Goal: Transaction & Acquisition: Purchase product/service

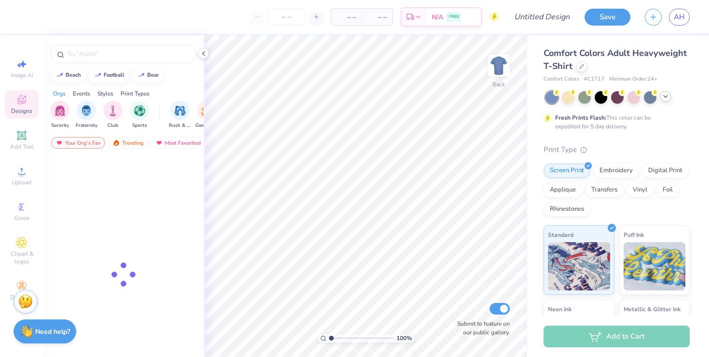
click at [663, 101] on div at bounding box center [665, 96] width 11 height 11
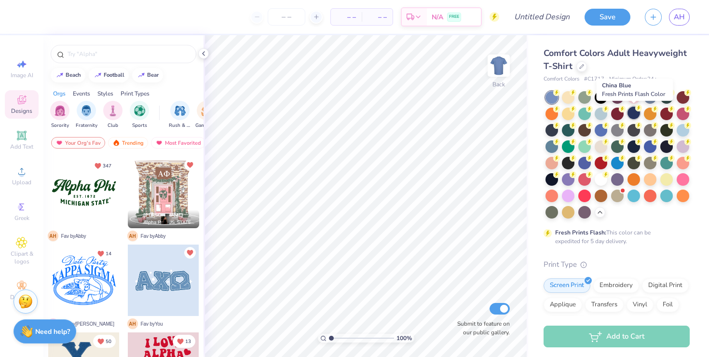
click at [637, 116] on div at bounding box center [633, 113] width 13 height 13
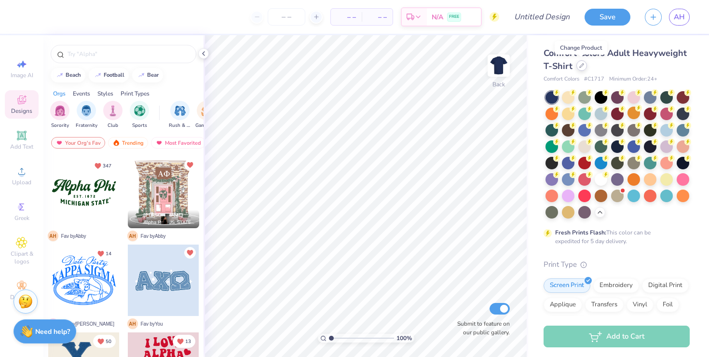
click at [581, 66] on icon at bounding box center [581, 65] width 5 height 5
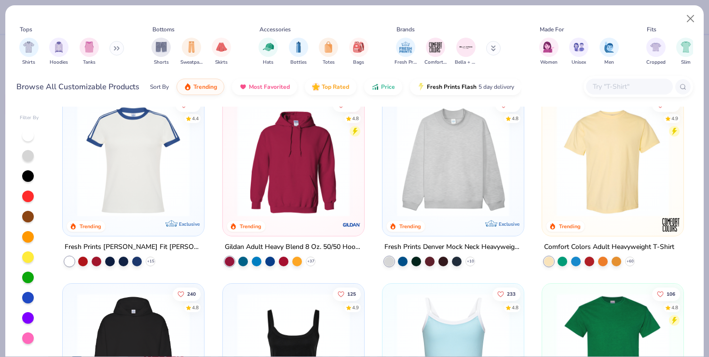
scroll to position [18, 0]
click at [314, 178] on img at bounding box center [293, 160] width 122 height 112
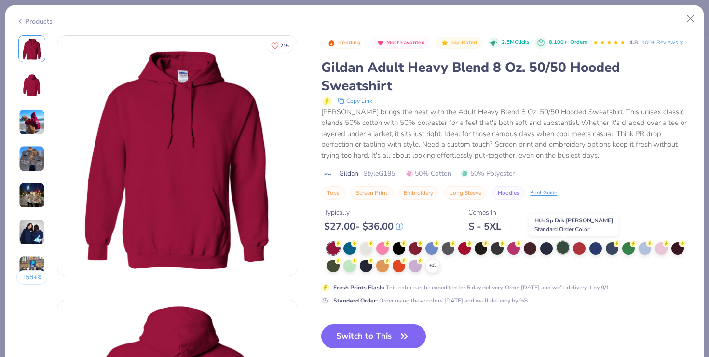
click at [567, 251] on div at bounding box center [563, 247] width 13 height 13
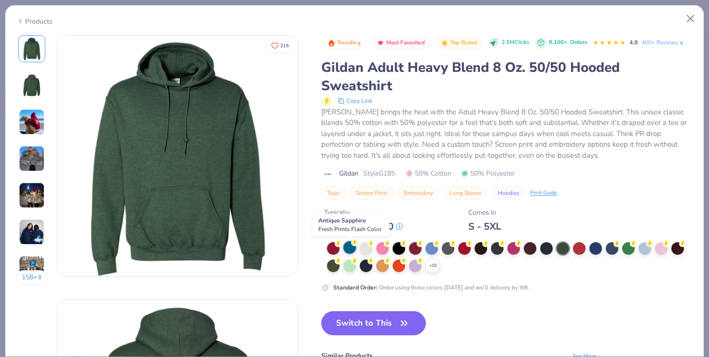
click at [354, 248] on div at bounding box center [349, 247] width 13 height 13
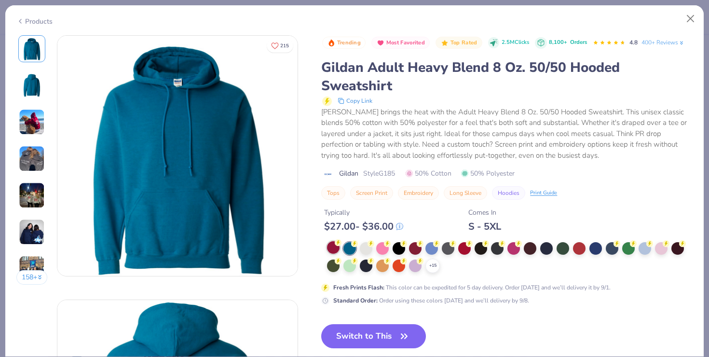
click at [335, 248] on div at bounding box center [333, 247] width 13 height 13
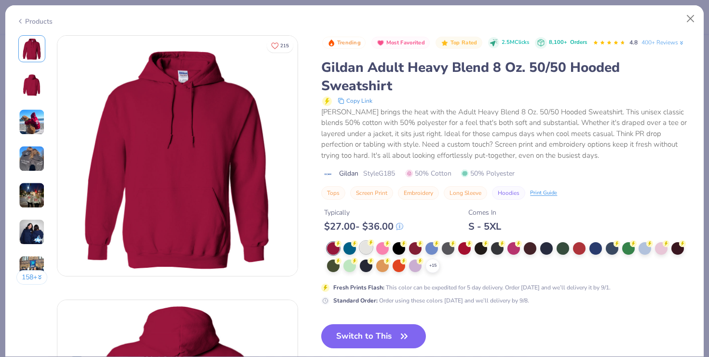
click at [366, 252] on div at bounding box center [366, 247] width 13 height 13
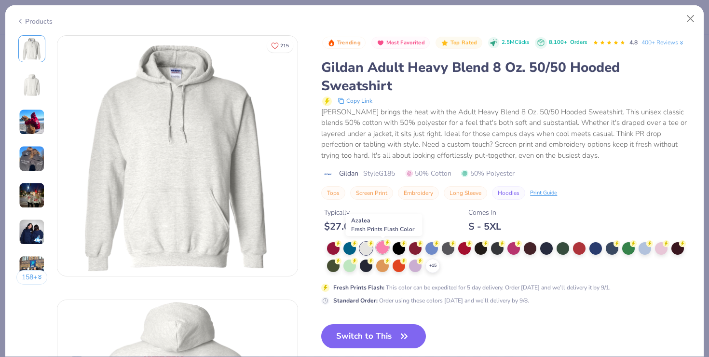
click at [380, 251] on div at bounding box center [382, 247] width 13 height 13
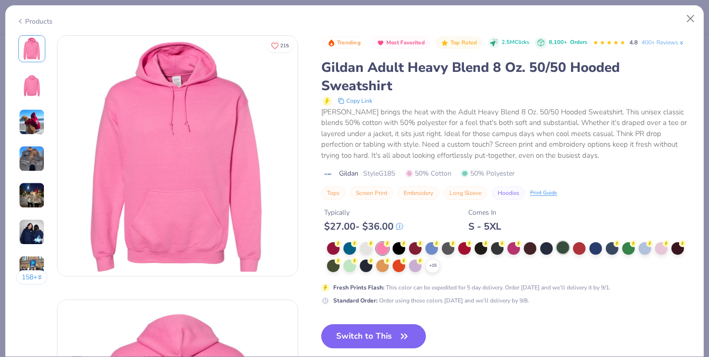
click at [562, 254] on div at bounding box center [563, 247] width 13 height 13
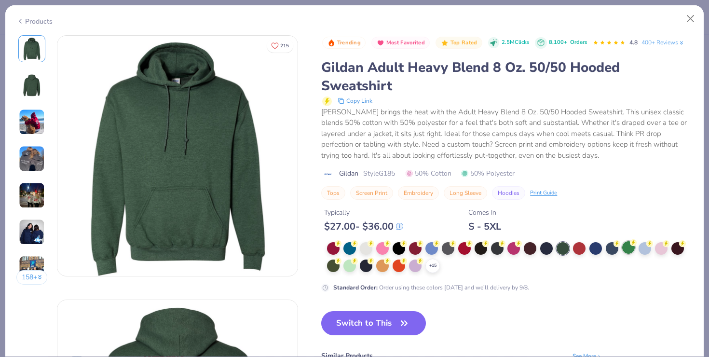
click at [629, 254] on div at bounding box center [628, 247] width 13 height 13
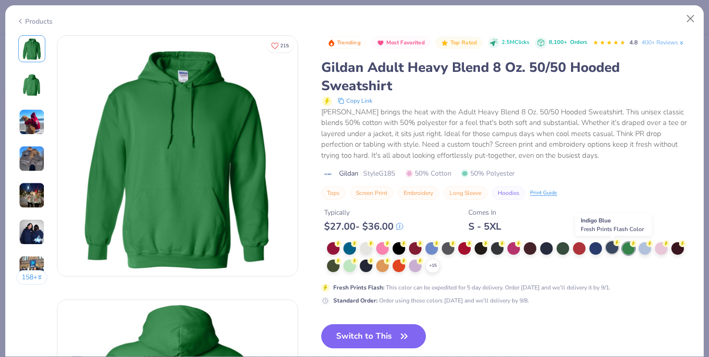
click at [613, 249] on div at bounding box center [612, 247] width 13 height 13
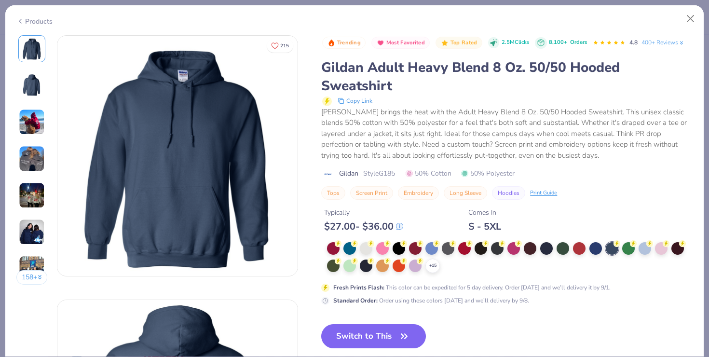
click at [37, 82] on img at bounding box center [31, 85] width 23 height 23
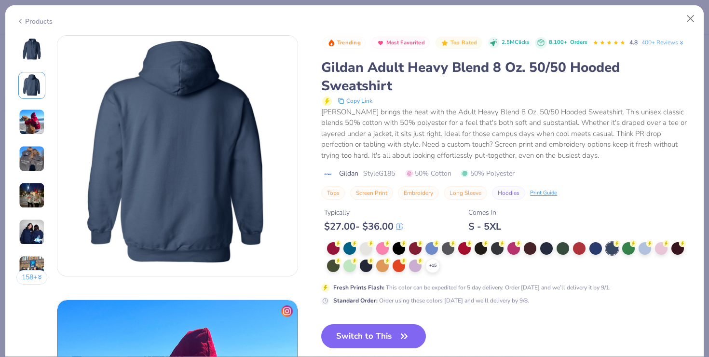
click at [37, 49] on img at bounding box center [31, 48] width 23 height 23
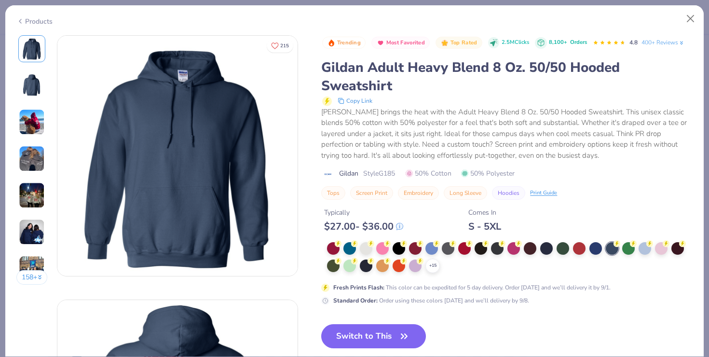
click at [33, 228] on img at bounding box center [32, 232] width 26 height 26
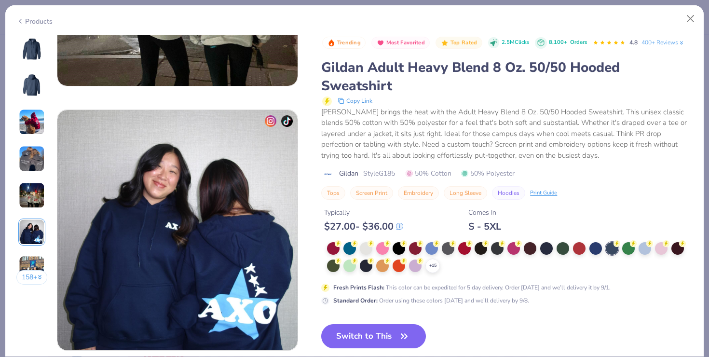
scroll to position [1322, 0]
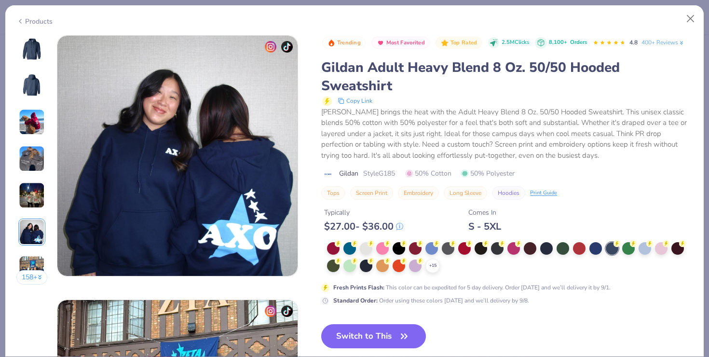
click at [38, 40] on img at bounding box center [31, 48] width 23 height 23
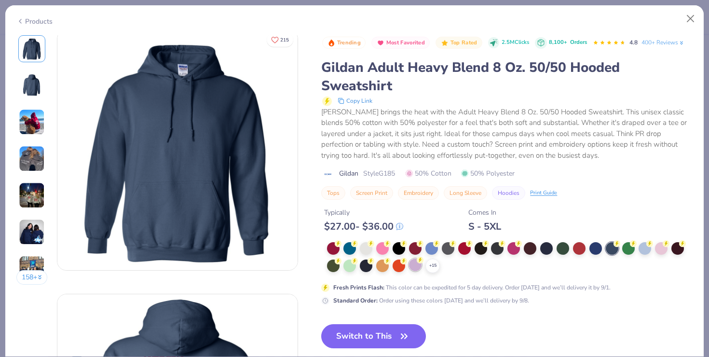
scroll to position [0, 0]
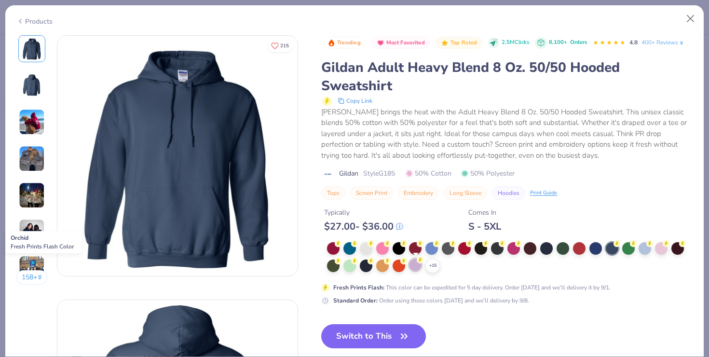
click at [416, 267] on div at bounding box center [415, 265] width 13 height 13
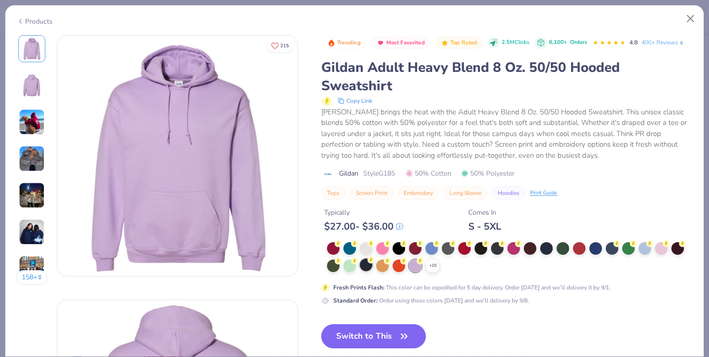
click at [367, 268] on div at bounding box center [366, 265] width 13 height 13
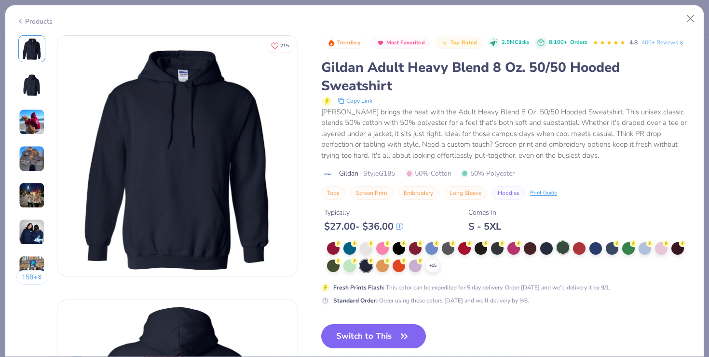
click at [567, 247] on div at bounding box center [563, 247] width 13 height 13
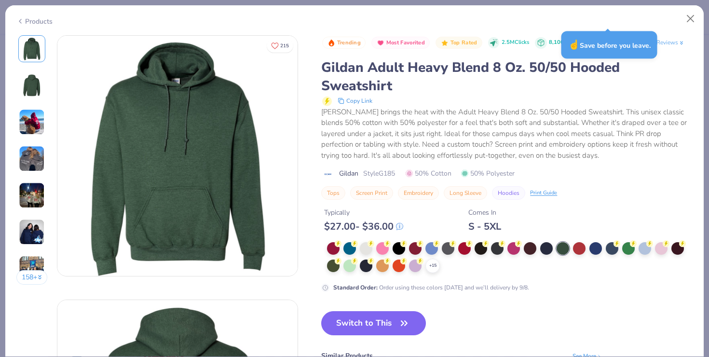
click at [44, 19] on div "Products" at bounding box center [34, 21] width 36 height 10
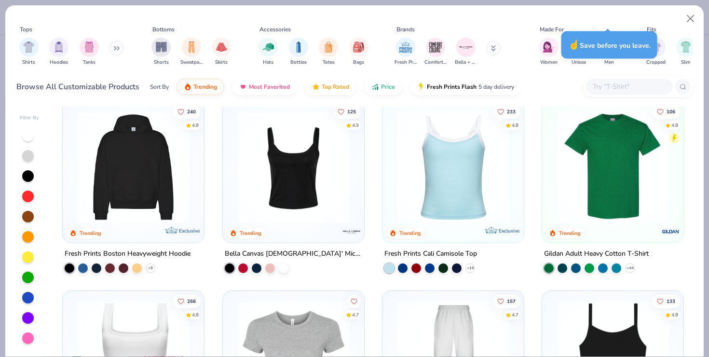
scroll to position [200, 0]
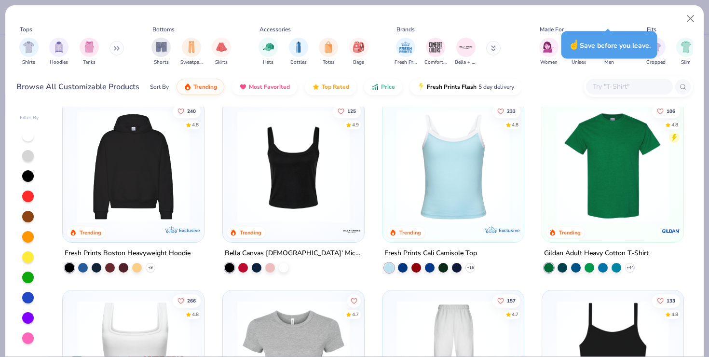
click at [123, 169] on img at bounding box center [133, 166] width 122 height 112
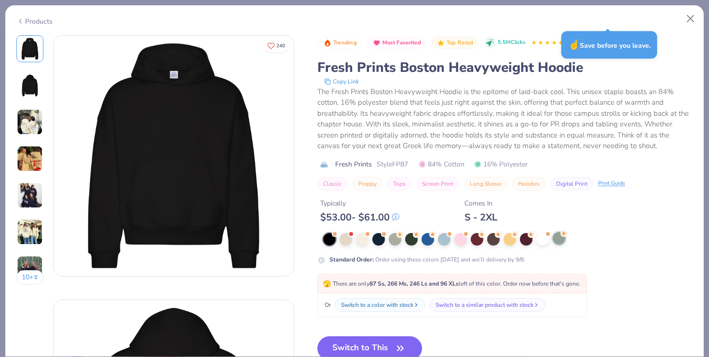
click at [560, 240] on div at bounding box center [559, 238] width 13 height 13
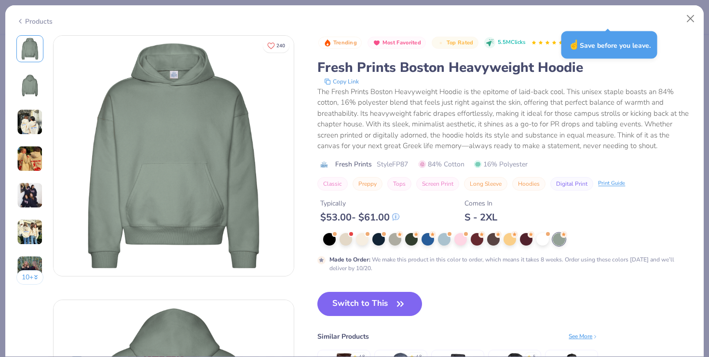
click at [35, 22] on div "Products" at bounding box center [34, 21] width 36 height 10
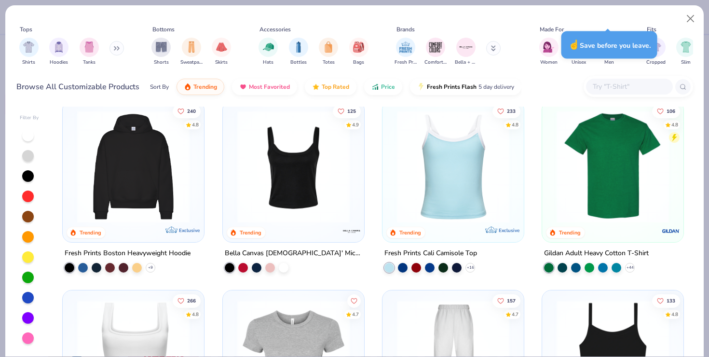
click at [23, 277] on div at bounding box center [28, 278] width 12 height 12
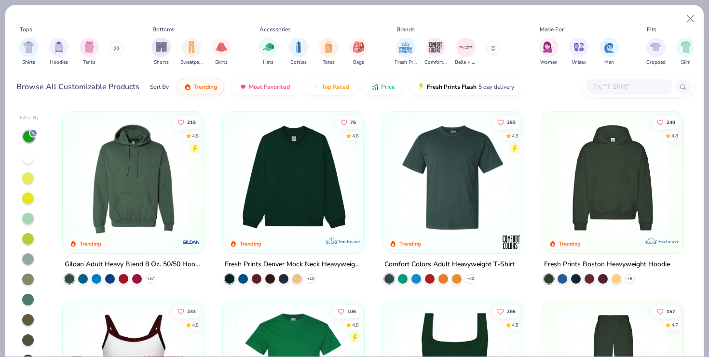
click at [315, 201] on img at bounding box center [293, 178] width 122 height 112
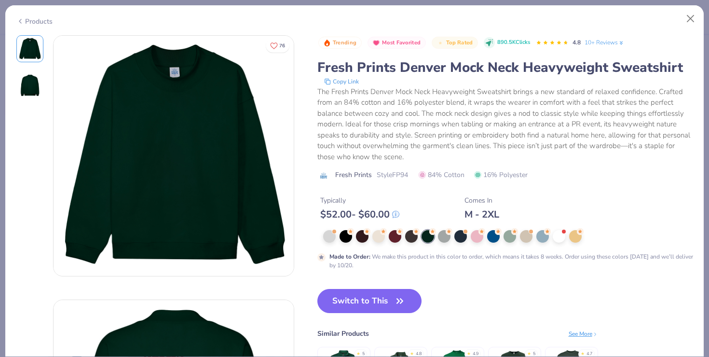
click at [34, 78] on img at bounding box center [29, 85] width 23 height 23
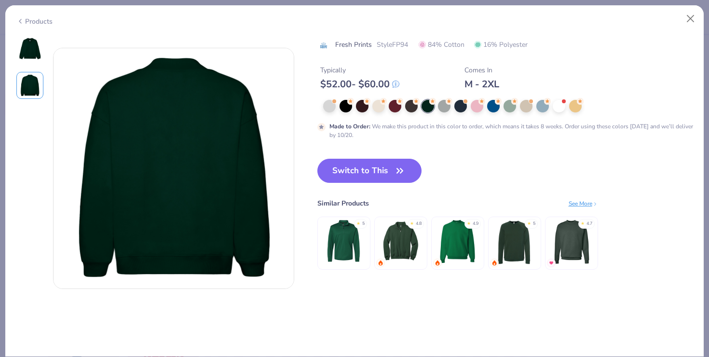
scroll to position [264, 0]
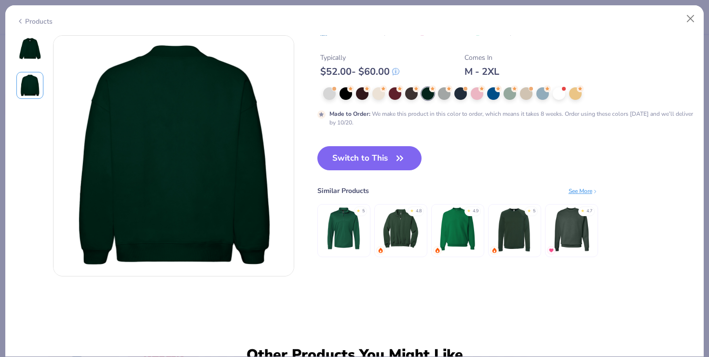
click at [33, 40] on img at bounding box center [29, 48] width 23 height 23
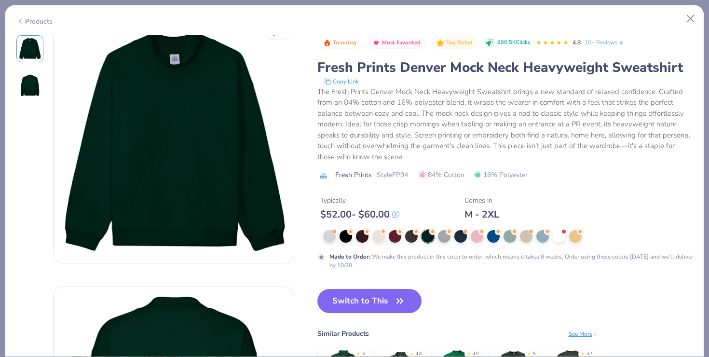
scroll to position [0, 0]
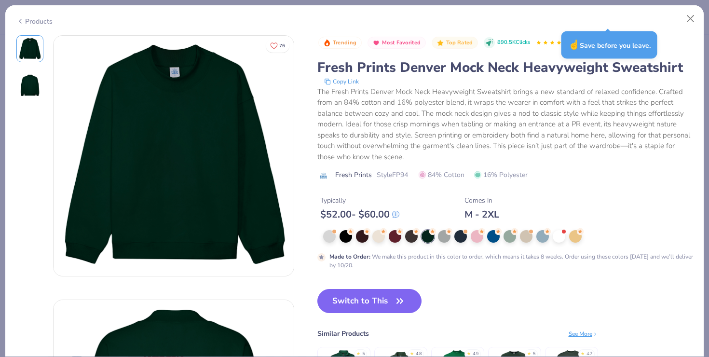
click at [47, 19] on div "Products" at bounding box center [34, 21] width 36 height 10
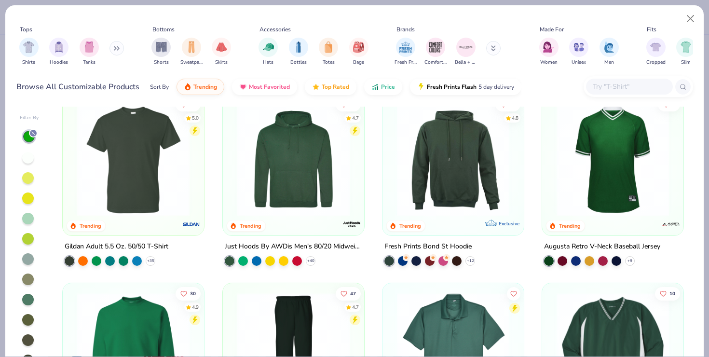
scroll to position [1123, 0]
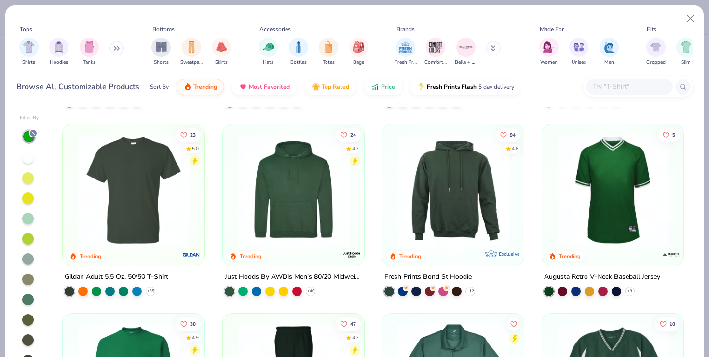
click at [466, 201] on img at bounding box center [453, 190] width 122 height 112
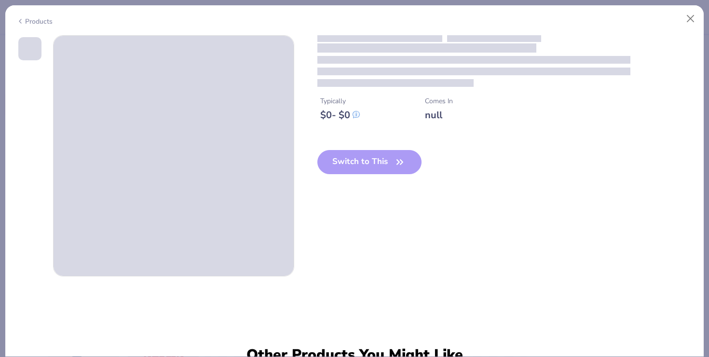
click at [36, 23] on div "Products" at bounding box center [34, 21] width 36 height 10
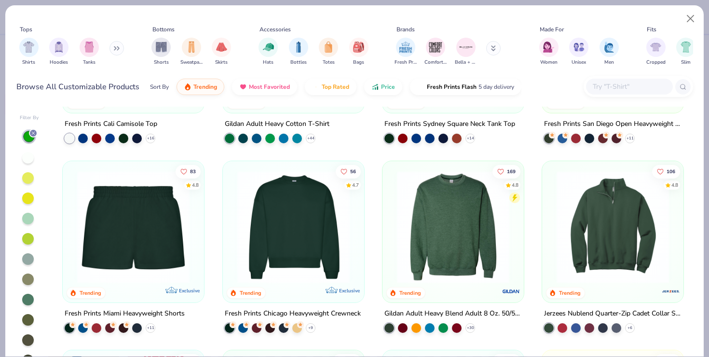
scroll to position [333, 0]
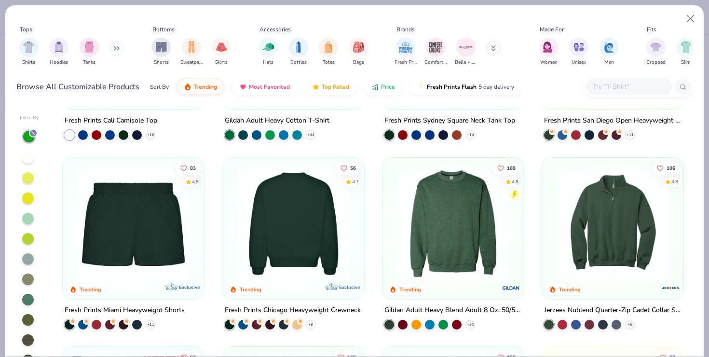
click at [232, 233] on img at bounding box center [171, 223] width 122 height 112
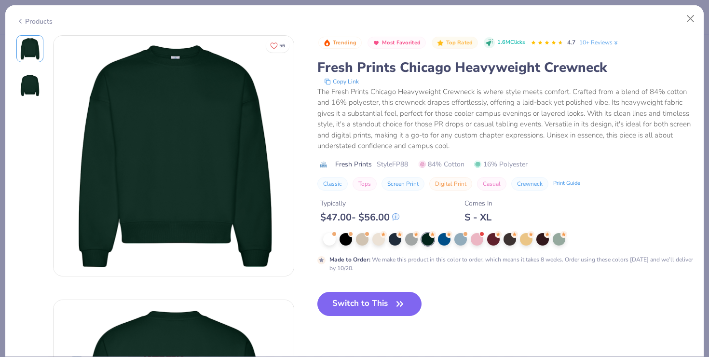
click at [17, 71] on div at bounding box center [29, 67] width 27 height 64
click at [27, 82] on img at bounding box center [29, 85] width 23 height 23
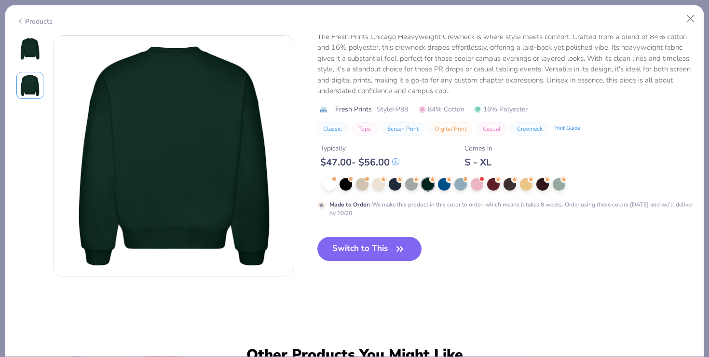
click at [33, 51] on img at bounding box center [29, 48] width 23 height 23
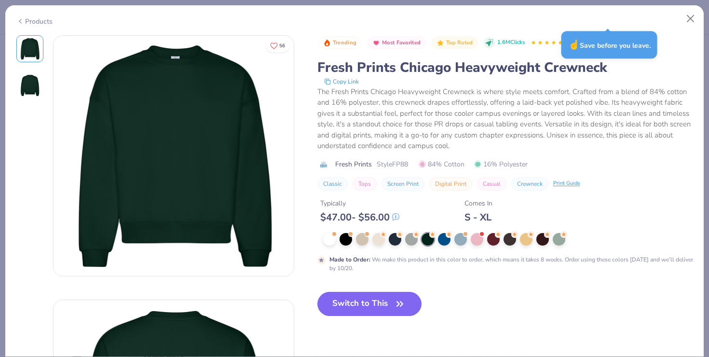
click at [44, 20] on div "Products" at bounding box center [34, 21] width 36 height 10
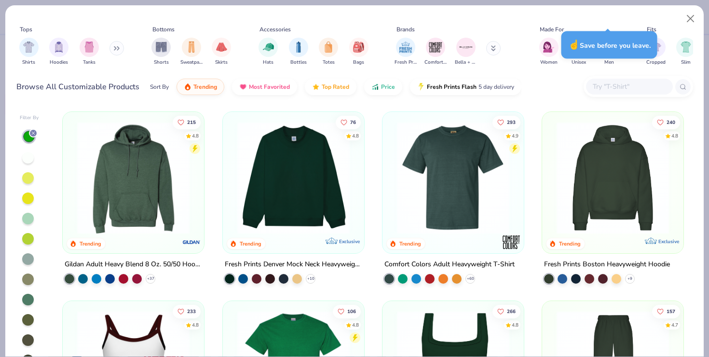
click at [635, 209] on img at bounding box center [613, 178] width 122 height 112
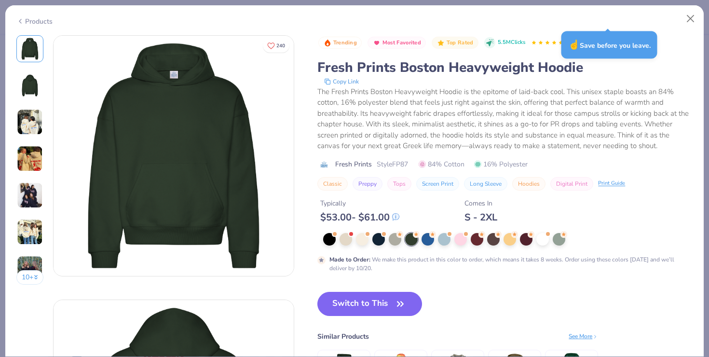
click at [23, 21] on icon at bounding box center [20, 21] width 8 height 12
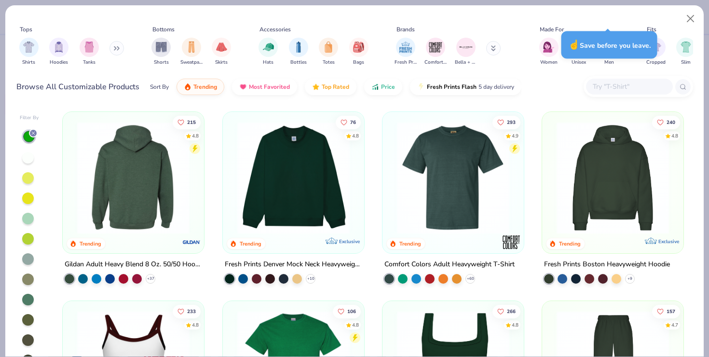
click at [150, 180] on img at bounding box center [133, 178] width 122 height 112
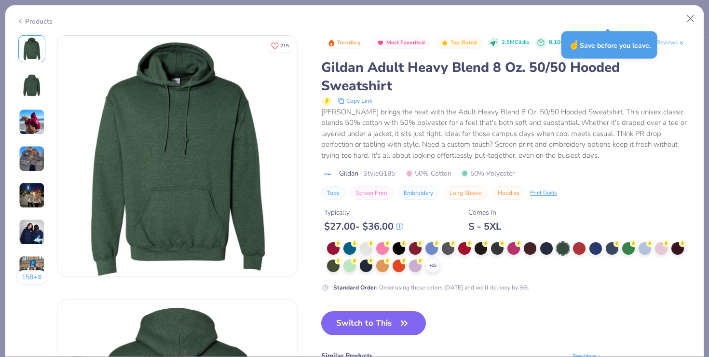
click at [32, 132] on img at bounding box center [32, 122] width 26 height 26
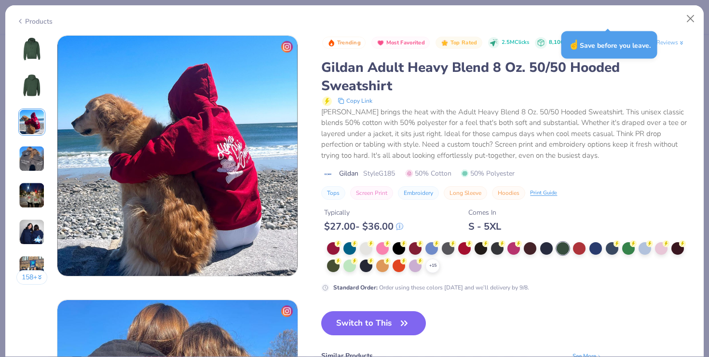
click at [33, 44] on img at bounding box center [31, 48] width 23 height 23
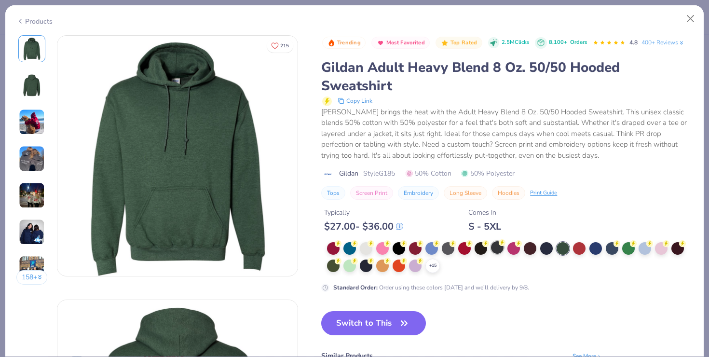
click at [494, 252] on div at bounding box center [497, 247] width 13 height 13
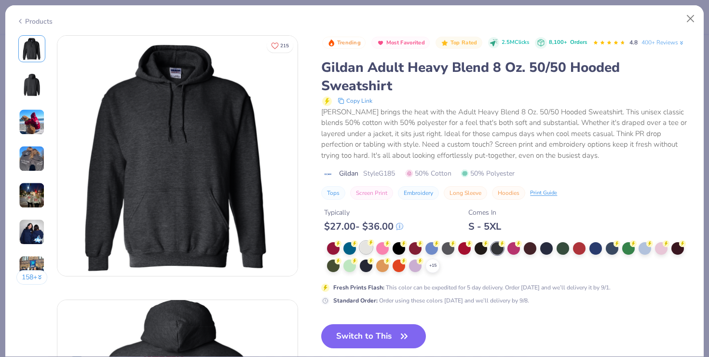
click at [362, 245] on div at bounding box center [366, 247] width 13 height 13
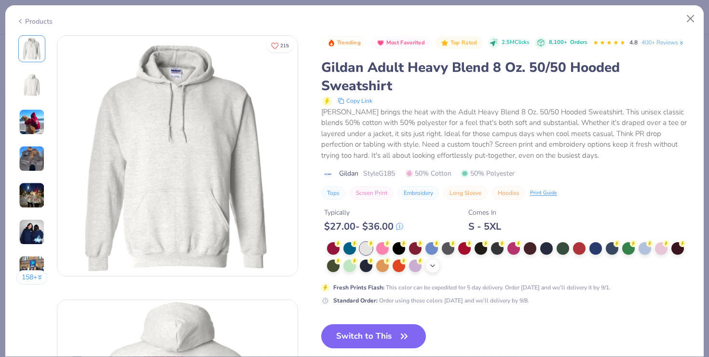
click at [433, 266] on icon at bounding box center [433, 266] width 8 height 8
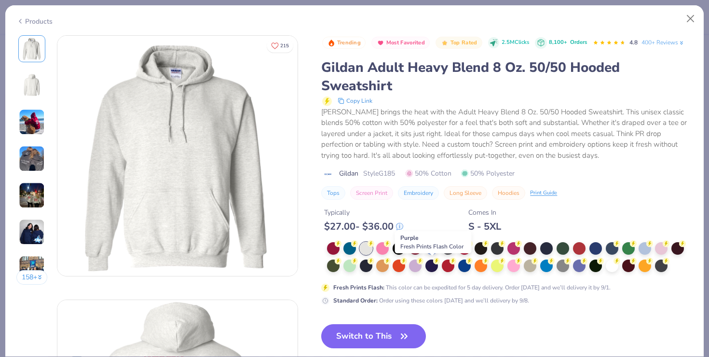
click at [433, 266] on div at bounding box center [431, 265] width 13 height 13
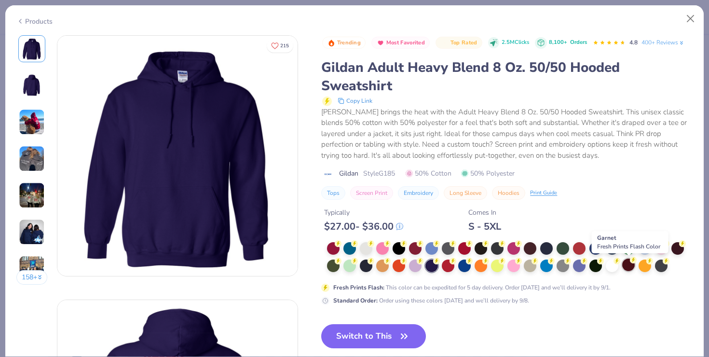
click at [624, 265] on div at bounding box center [628, 265] width 13 height 13
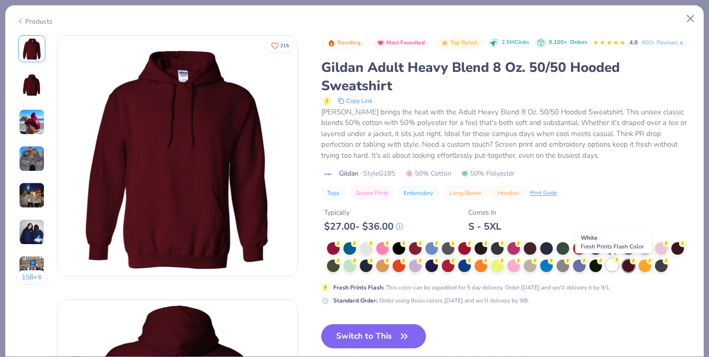
click at [611, 264] on div at bounding box center [612, 265] width 13 height 13
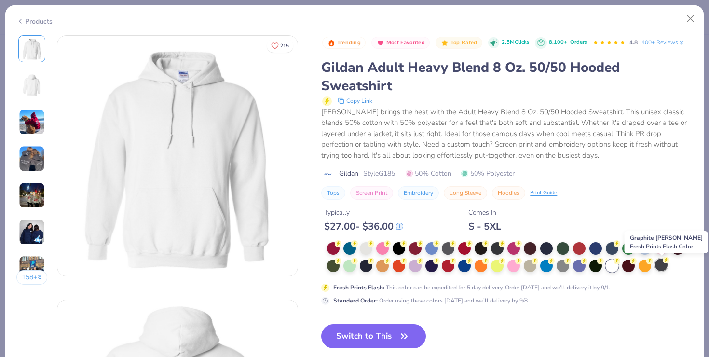
click at [660, 271] on div at bounding box center [661, 265] width 13 height 13
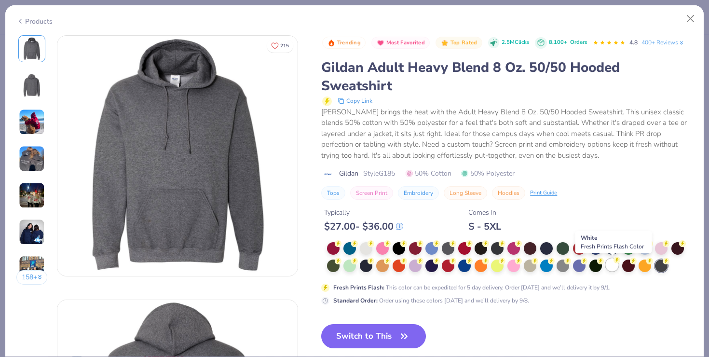
click at [612, 264] on div at bounding box center [612, 265] width 13 height 13
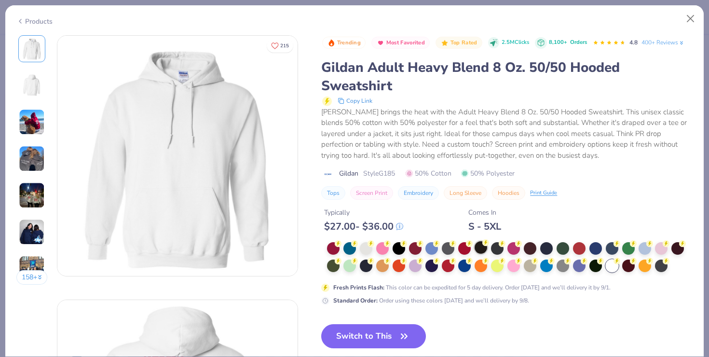
click at [481, 249] on div at bounding box center [481, 247] width 13 height 13
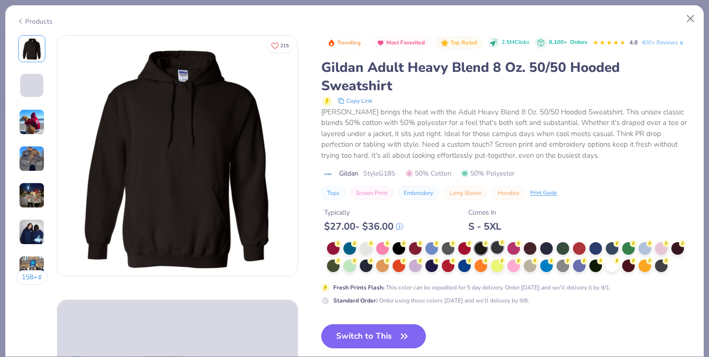
click at [497, 251] on div at bounding box center [497, 247] width 13 height 13
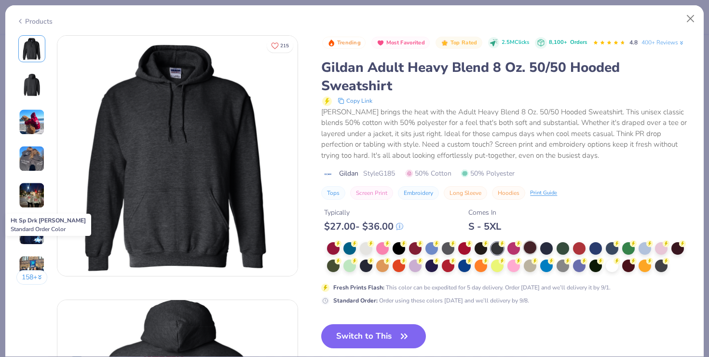
click at [529, 251] on div at bounding box center [530, 247] width 13 height 13
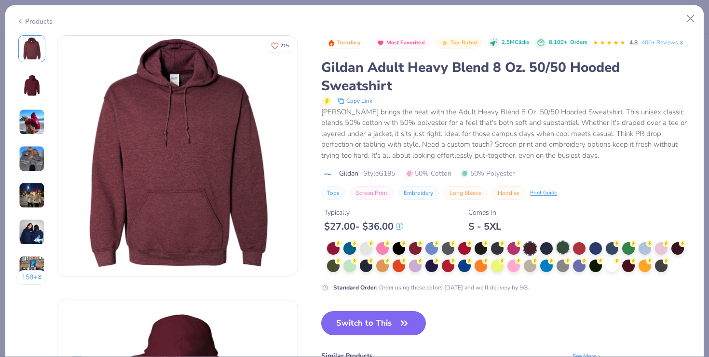
click at [568, 248] on div at bounding box center [563, 247] width 13 height 13
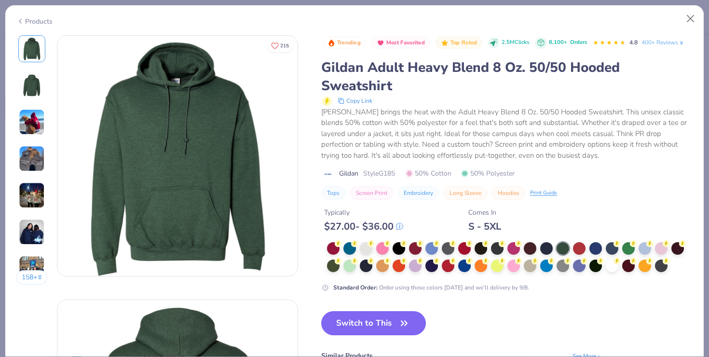
click at [44, 93] on div at bounding box center [31, 85] width 27 height 27
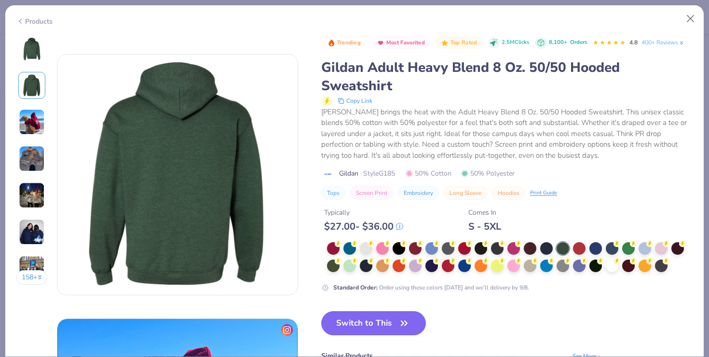
scroll to position [264, 0]
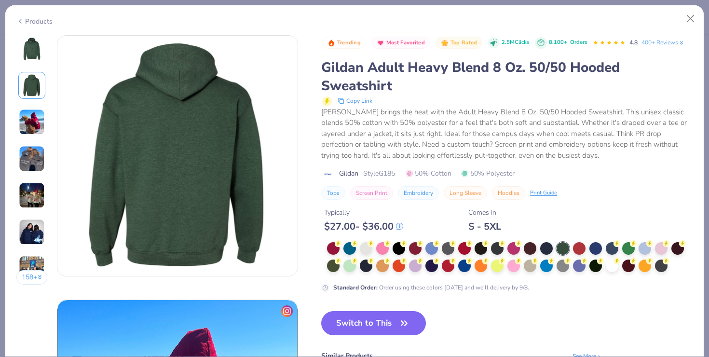
click at [35, 176] on div "158 +" at bounding box center [31, 163] width 31 height 257
click at [35, 167] on img at bounding box center [32, 159] width 26 height 26
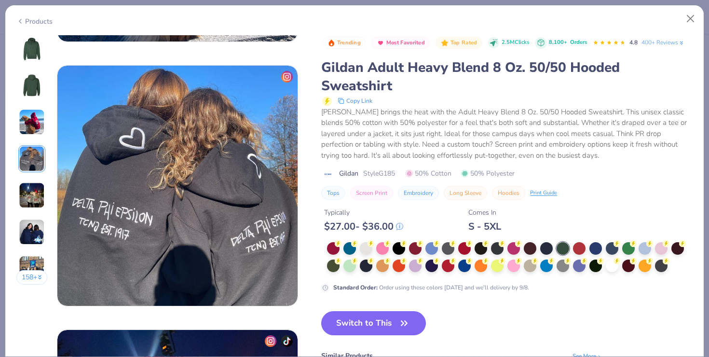
scroll to position [793, 0]
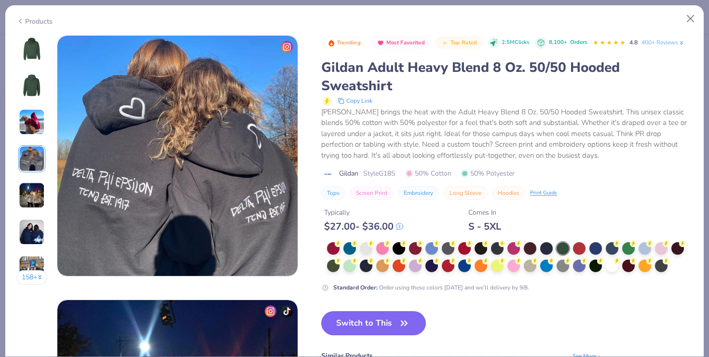
click at [34, 195] on img at bounding box center [32, 195] width 26 height 26
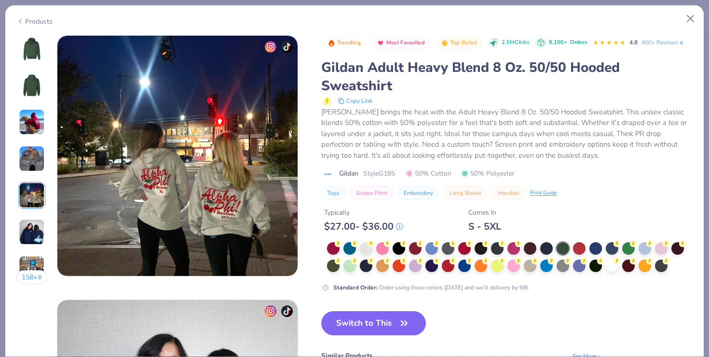
click at [23, 59] on img at bounding box center [31, 48] width 23 height 23
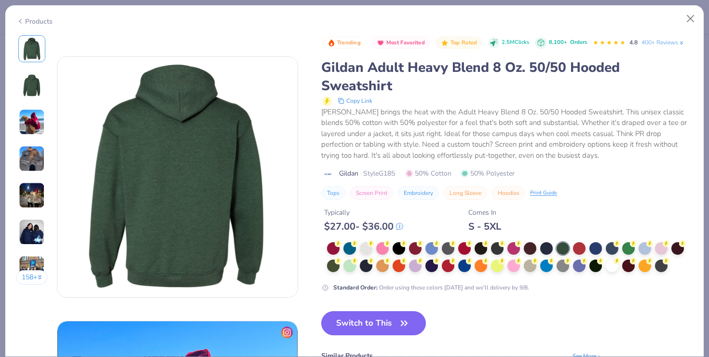
scroll to position [0, 0]
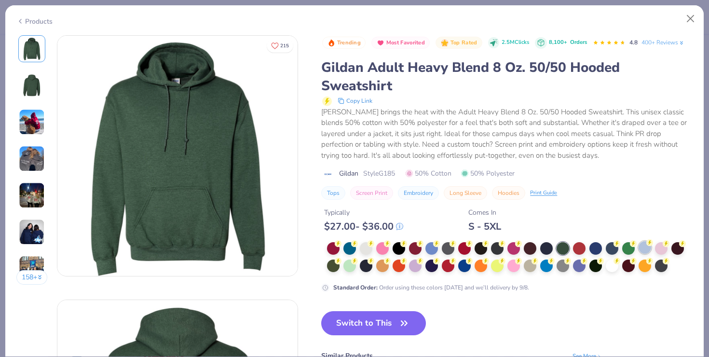
click at [641, 246] on div at bounding box center [645, 247] width 13 height 13
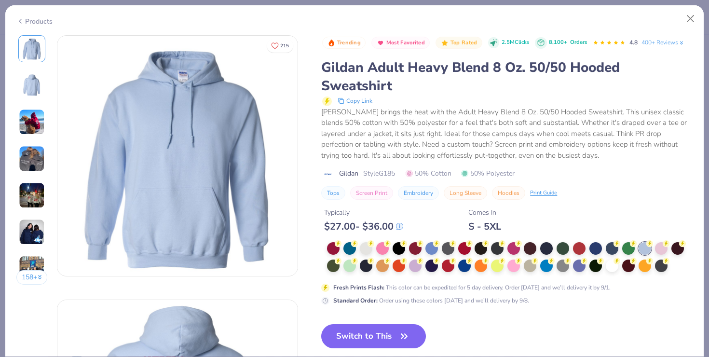
click at [31, 90] on img at bounding box center [31, 85] width 23 height 23
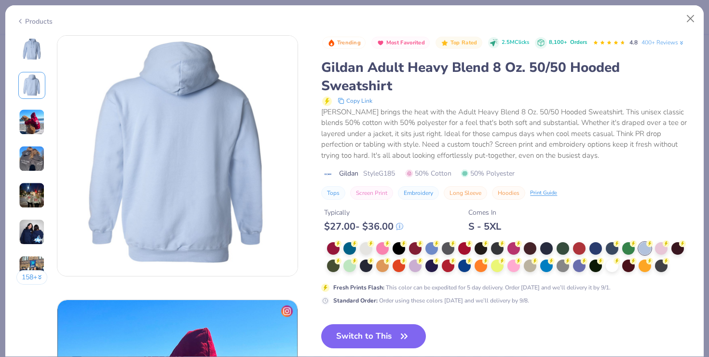
click at [41, 55] on img at bounding box center [31, 48] width 23 height 23
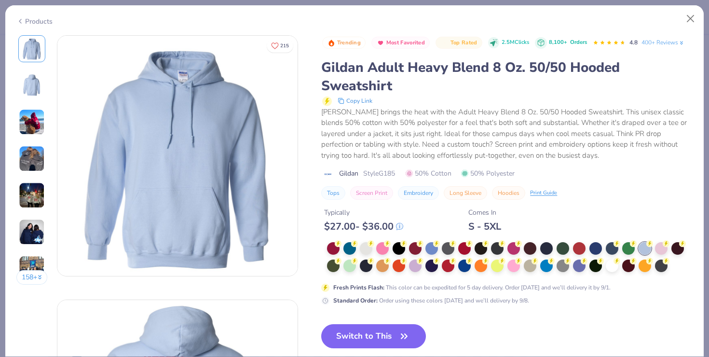
click at [30, 23] on div "Products" at bounding box center [34, 21] width 36 height 10
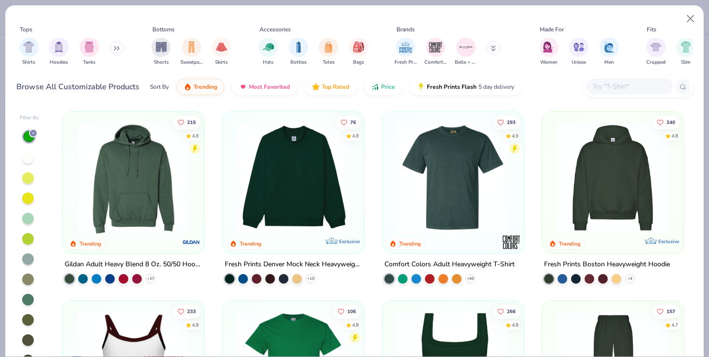
click at [33, 135] on icon at bounding box center [33, 133] width 6 height 6
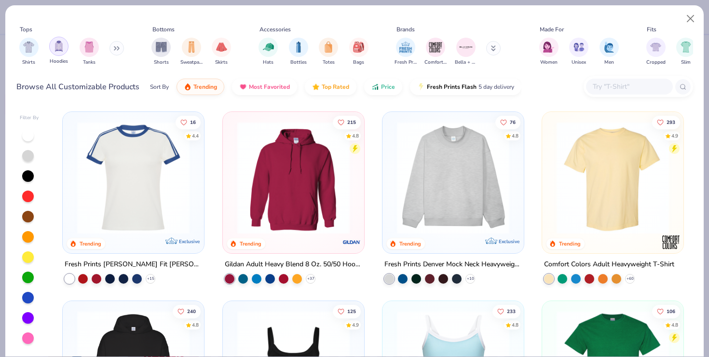
click at [56, 48] on img "filter for Hoodies" at bounding box center [59, 46] width 11 height 11
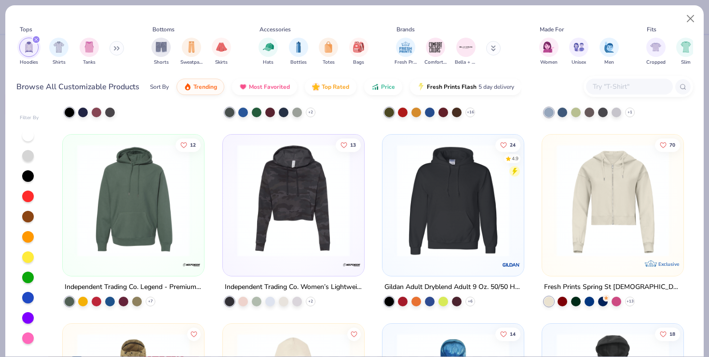
scroll to position [1514, 0]
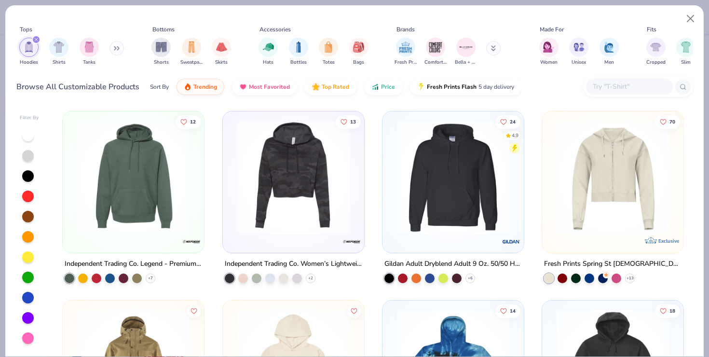
click at [476, 204] on img at bounding box center [453, 177] width 122 height 112
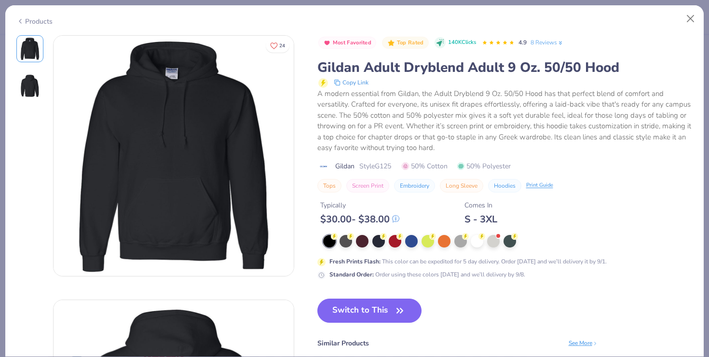
click at [32, 85] on img at bounding box center [29, 85] width 23 height 23
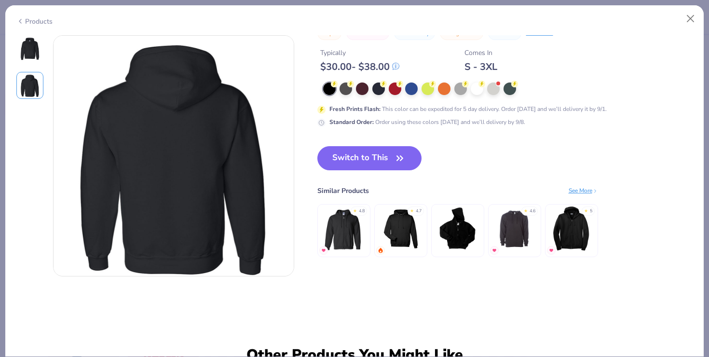
click at [31, 52] on img at bounding box center [29, 48] width 23 height 23
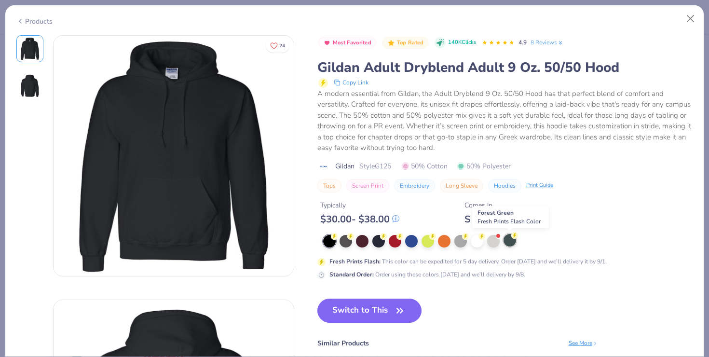
click at [510, 240] on div at bounding box center [510, 240] width 13 height 13
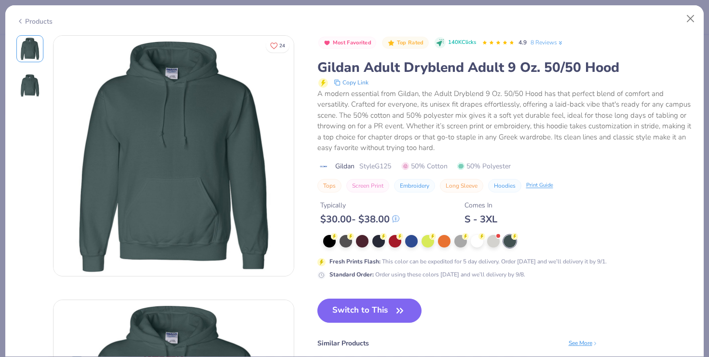
click at [24, 78] on img at bounding box center [29, 85] width 23 height 23
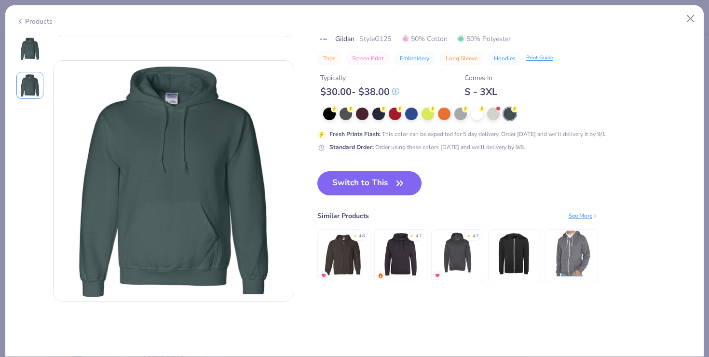
scroll to position [264, 0]
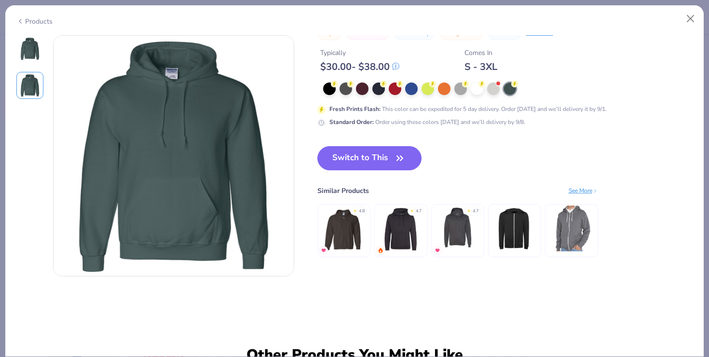
click at [38, 49] on img at bounding box center [29, 48] width 23 height 23
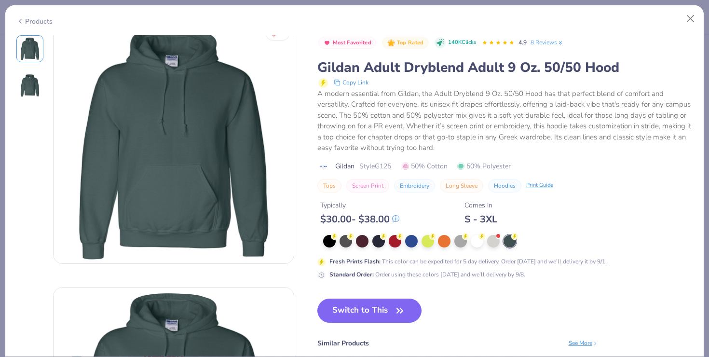
scroll to position [0, 0]
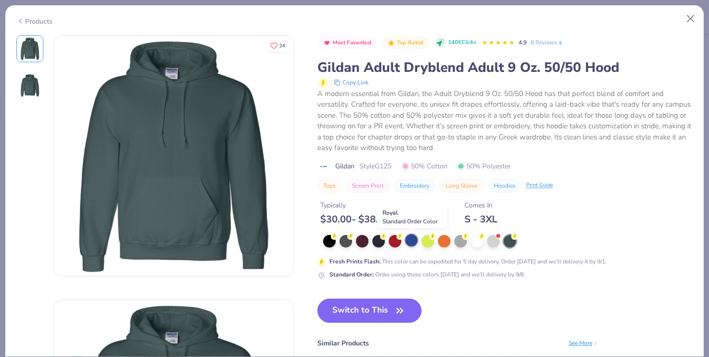
click at [412, 246] on div at bounding box center [411, 240] width 13 height 13
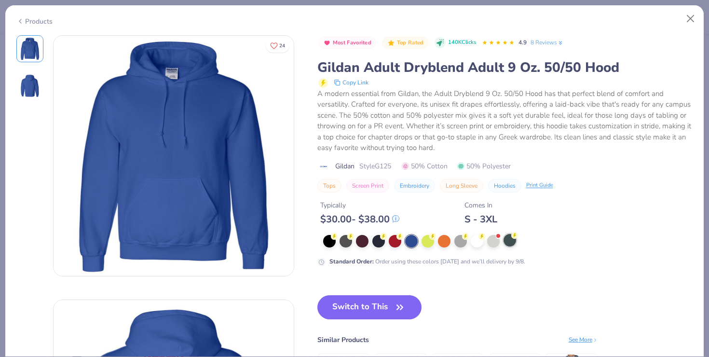
click at [511, 243] on div at bounding box center [510, 240] width 13 height 13
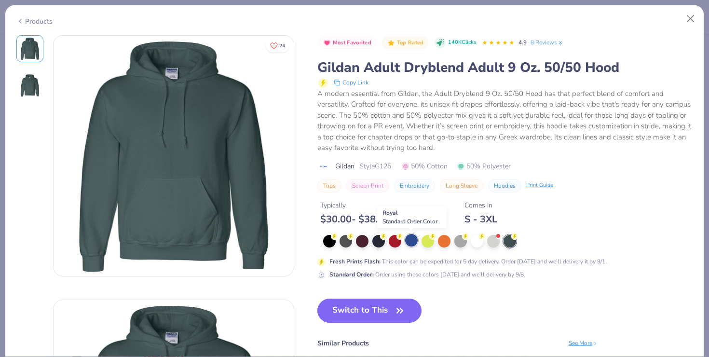
click at [410, 245] on div at bounding box center [411, 240] width 13 height 13
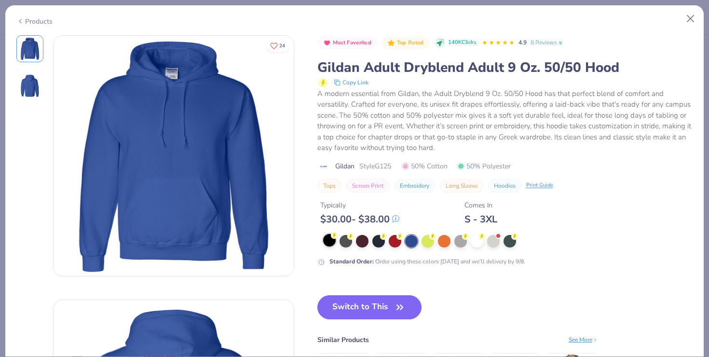
click at [329, 240] on div at bounding box center [329, 240] width 13 height 13
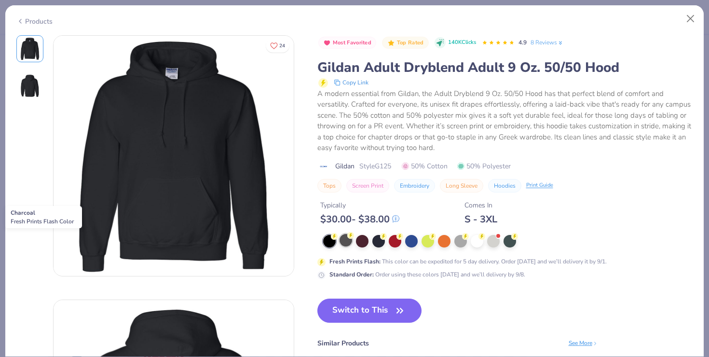
click at [340, 242] on div at bounding box center [346, 240] width 13 height 13
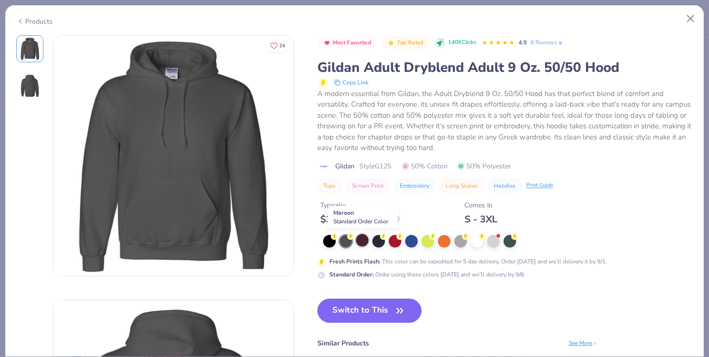
click at [362, 245] on div at bounding box center [362, 240] width 13 height 13
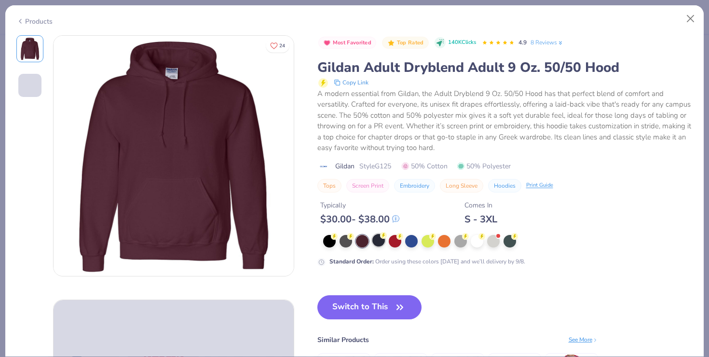
click at [377, 246] on div at bounding box center [378, 240] width 13 height 13
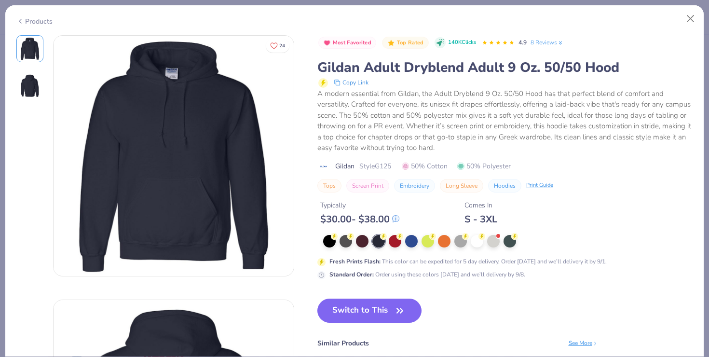
click at [31, 85] on img at bounding box center [29, 85] width 23 height 23
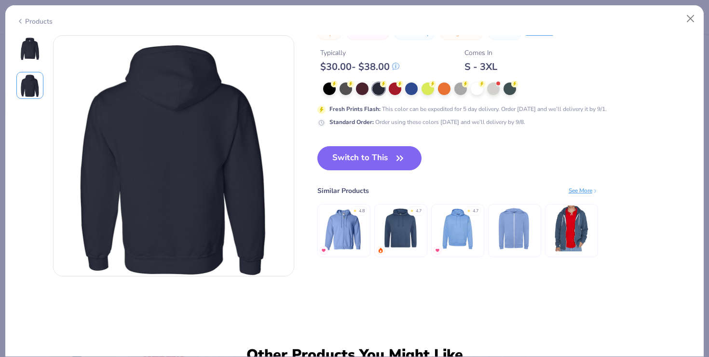
click at [29, 49] on img at bounding box center [29, 48] width 23 height 23
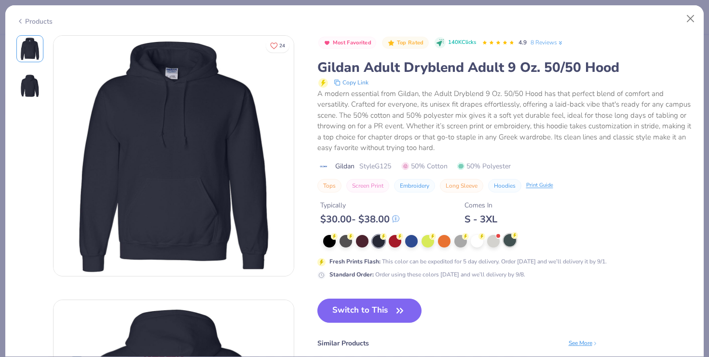
click at [509, 235] on div at bounding box center [510, 240] width 13 height 13
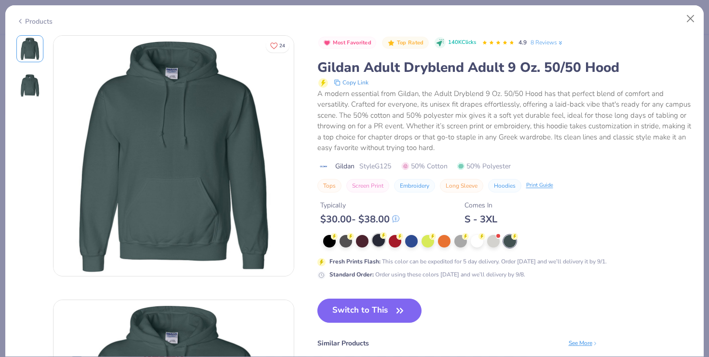
click at [381, 241] on div at bounding box center [378, 240] width 13 height 13
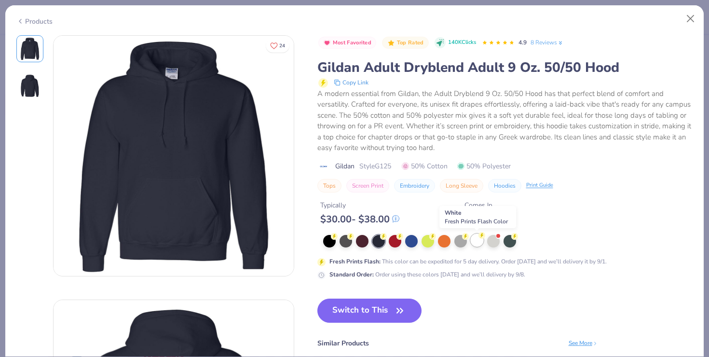
click at [478, 240] on div at bounding box center [477, 240] width 13 height 13
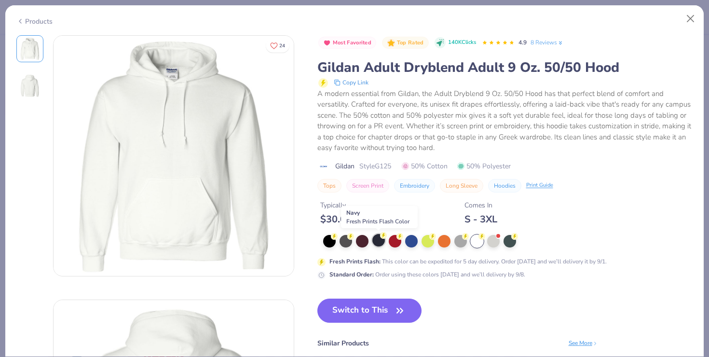
click at [372, 243] on div at bounding box center [378, 240] width 13 height 13
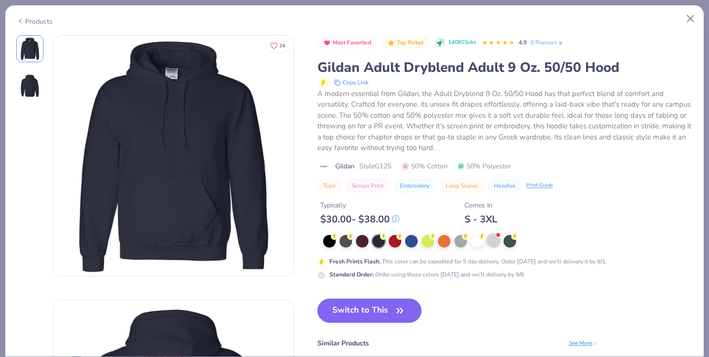
click at [493, 242] on div at bounding box center [493, 240] width 13 height 13
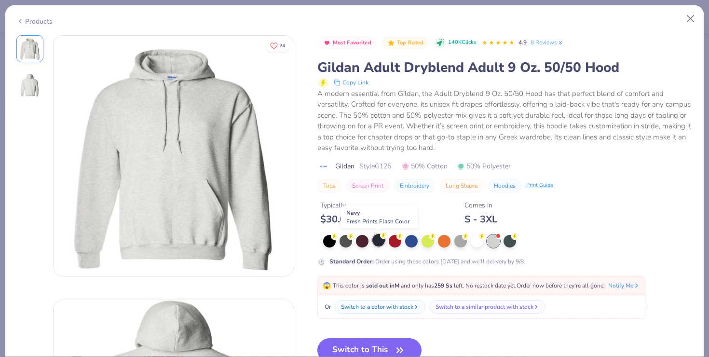
click at [378, 240] on div at bounding box center [378, 240] width 13 height 13
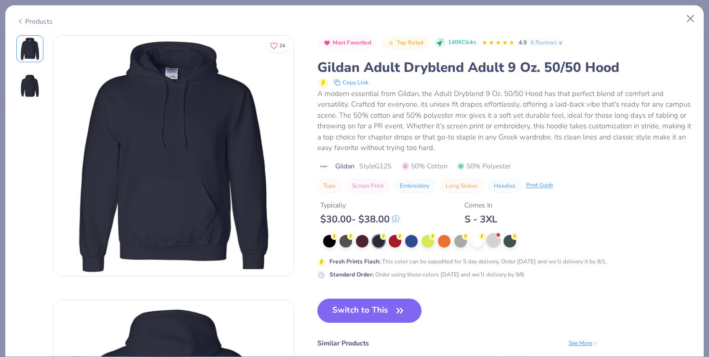
click at [497, 243] on div at bounding box center [493, 240] width 13 height 13
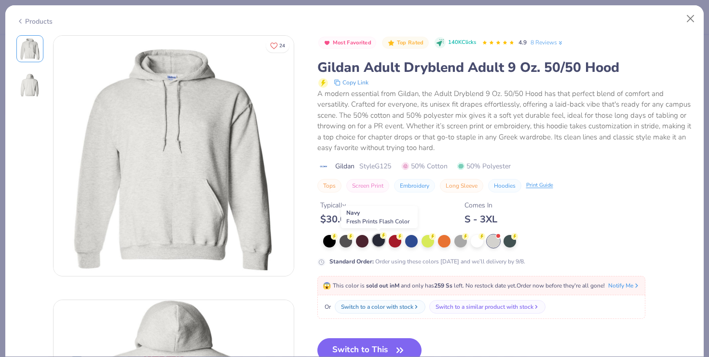
click at [382, 239] on div at bounding box center [378, 240] width 13 height 13
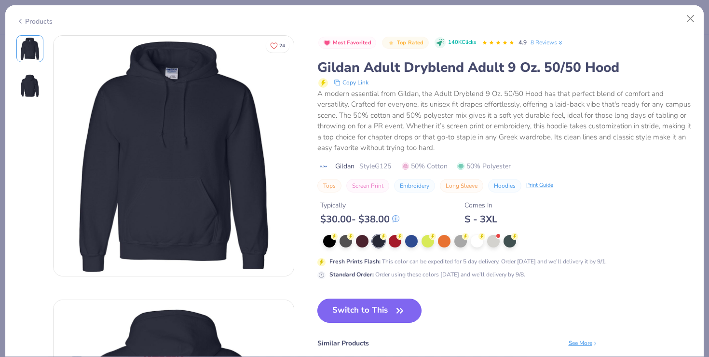
click at [375, 317] on button "Switch to This" at bounding box center [369, 311] width 105 height 24
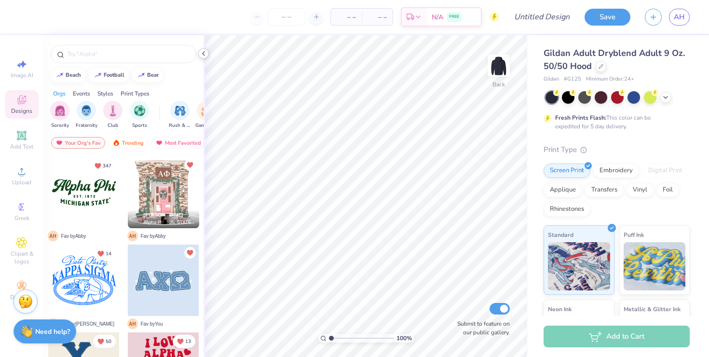
click at [204, 53] on icon at bounding box center [204, 54] width 8 height 8
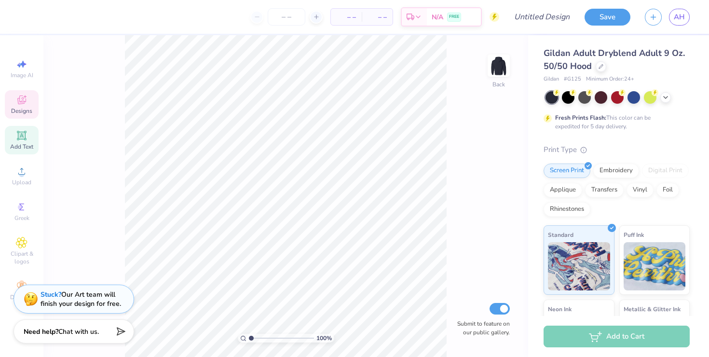
click at [16, 138] on icon at bounding box center [22, 136] width 12 height 12
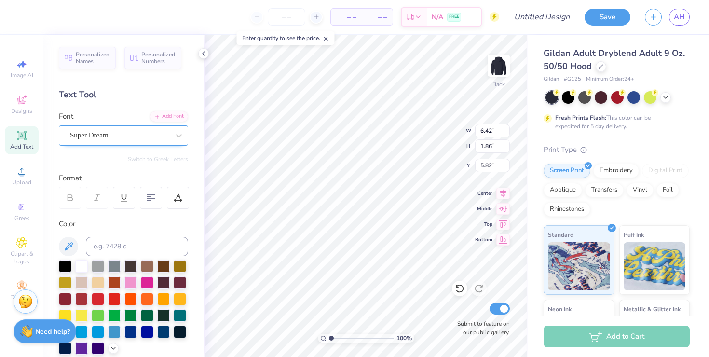
click at [101, 131] on div "Super Dream" at bounding box center [119, 135] width 101 height 15
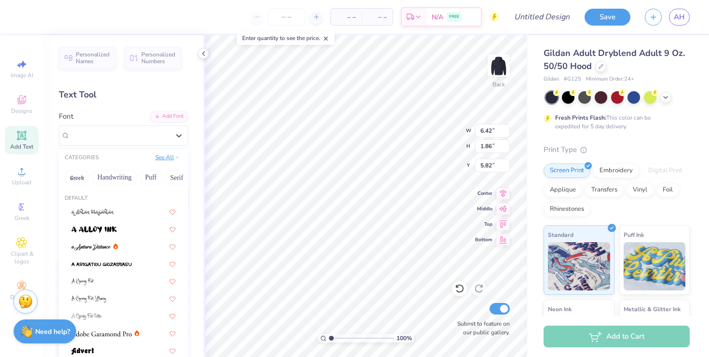
click at [168, 162] on button "See All" at bounding box center [167, 157] width 30 height 10
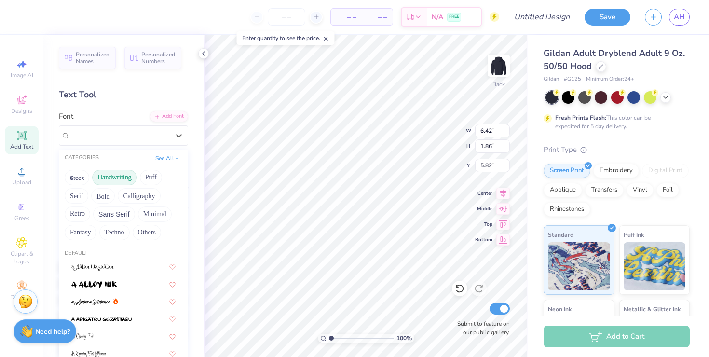
click at [114, 175] on button "Handwriting" at bounding box center [114, 177] width 45 height 15
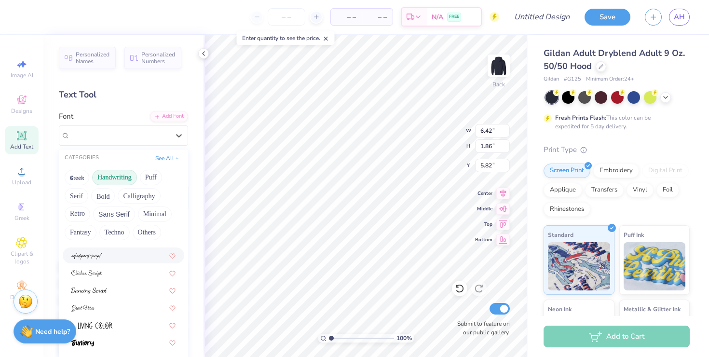
scroll to position [111, 0]
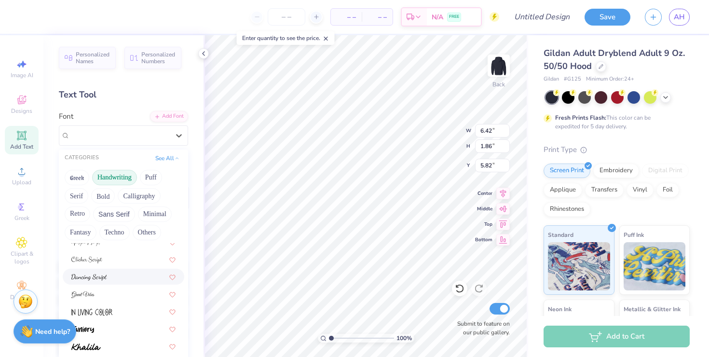
click at [125, 279] on div at bounding box center [123, 277] width 104 height 10
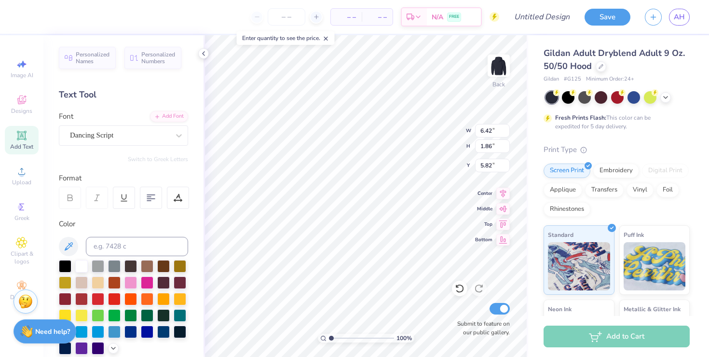
type input "5.76"
type input "2.21"
type input "5.64"
type textarea "T"
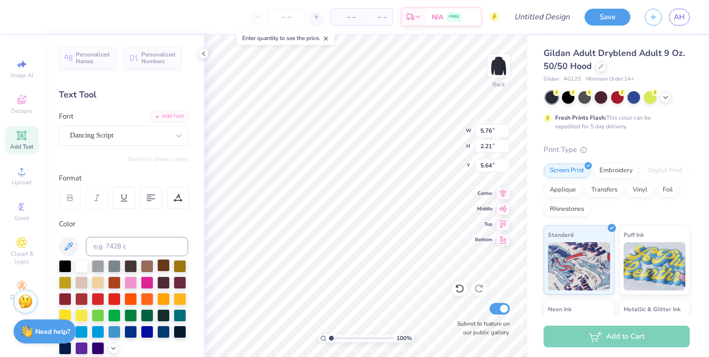
scroll to position [0, 0]
type textarea "alpha gamma delta est. 1904"
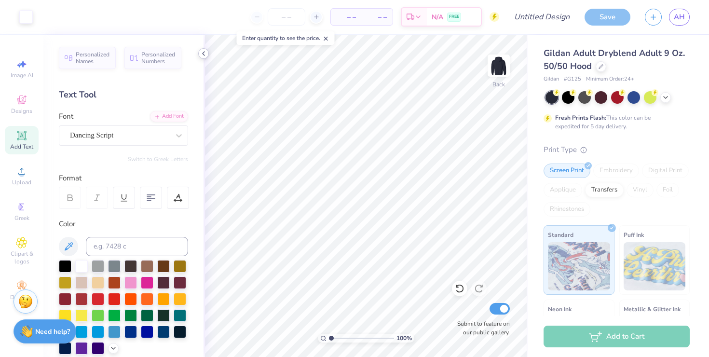
click at [202, 54] on icon at bounding box center [204, 54] width 8 height 8
type input "6.80"
type input "1.98"
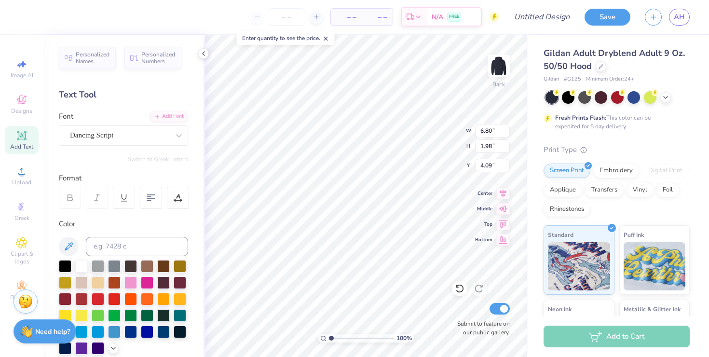
type input "10.59"
click at [503, 307] on input "Submit to feature on our public gallery." at bounding box center [500, 309] width 20 height 12
checkbox input "false"
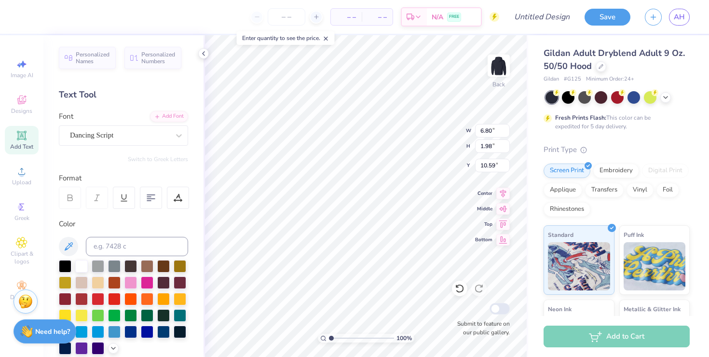
type textarea "alpha gamma delta"
click at [329, 37] on icon at bounding box center [326, 38] width 7 height 7
click at [20, 141] on icon at bounding box center [22, 136] width 12 height 12
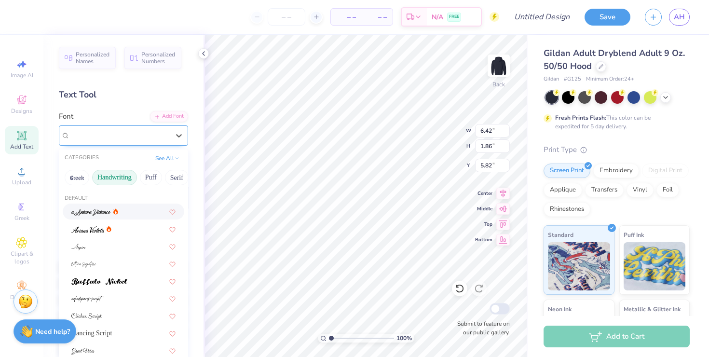
click at [156, 139] on div "Super Dream" at bounding box center [119, 135] width 101 height 15
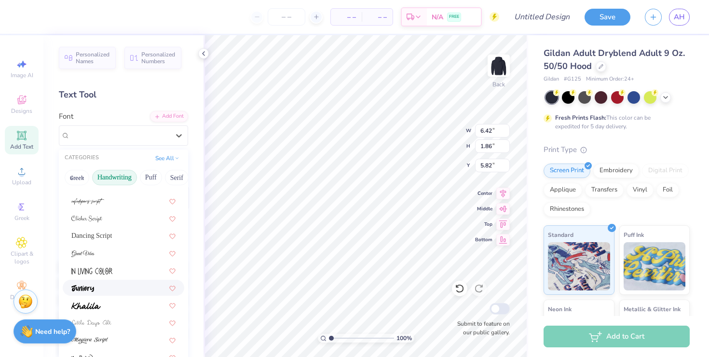
scroll to position [98, 0]
click at [110, 235] on div "Dancing Script" at bounding box center [123, 235] width 104 height 10
type input "5.76"
type input "2.21"
type input "5.64"
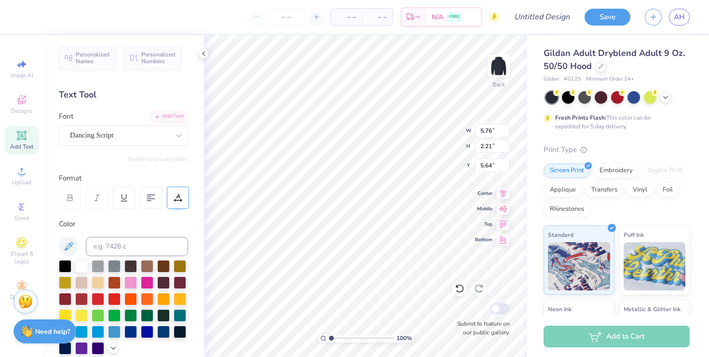
scroll to position [0, 0]
type textarea "`"
type textarea "1904"
click at [203, 53] on polyline at bounding box center [204, 54] width 2 height 4
type input "5.44"
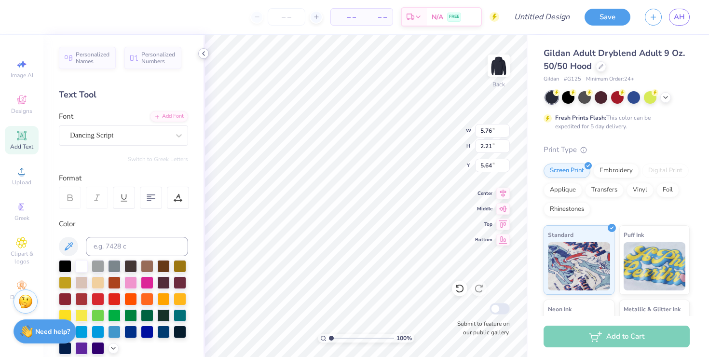
type input "2.14"
type input "5.68"
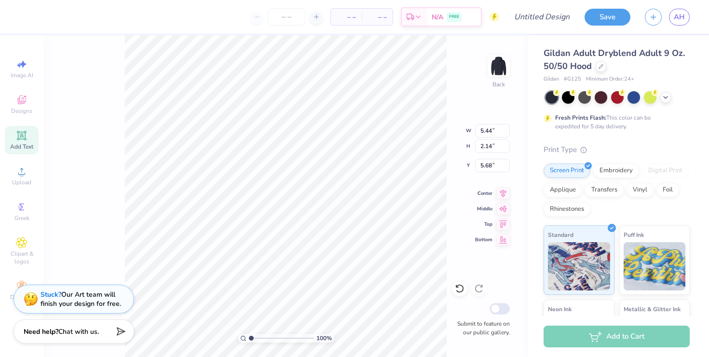
type input "1.71"
type input "0.67"
type input "12.33"
type textarea "est. 1904"
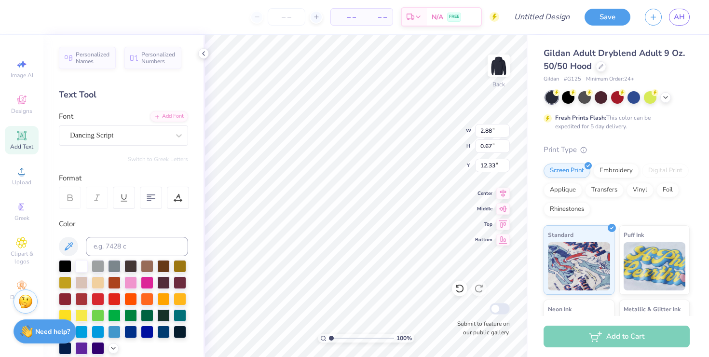
type input "2.16"
type input "0.50"
type input "12.09"
click at [200, 48] on div "Personalized Names Personalized Numbers Text Tool Add Font Font Dancing Script …" at bounding box center [123, 196] width 160 height 322
click at [200, 53] on icon at bounding box center [204, 54] width 8 height 8
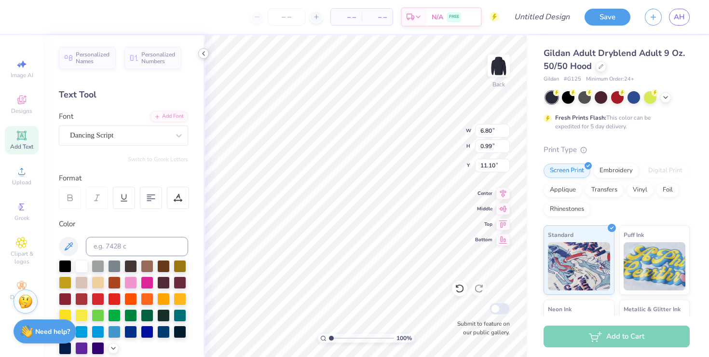
type input "10.71"
type input "7.43"
type input "1.08"
type input "11.79"
type input "2.56"
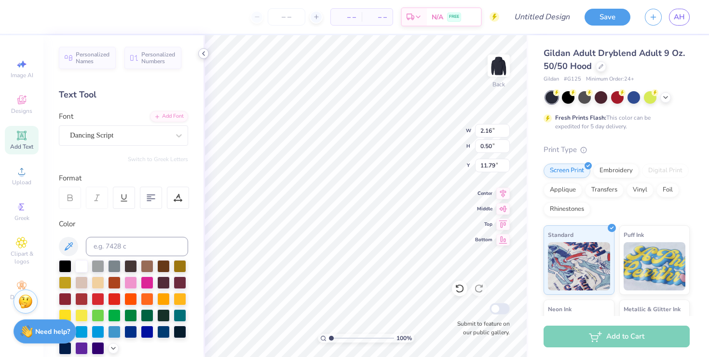
type input "0.60"
click at [202, 54] on icon at bounding box center [204, 54] width 8 height 8
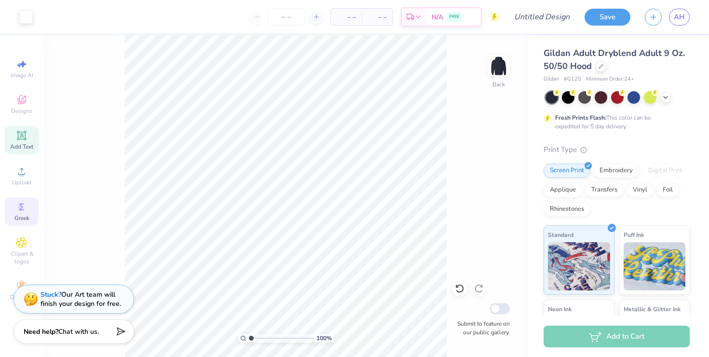
click at [28, 220] on span "Greek" at bounding box center [21, 218] width 15 height 8
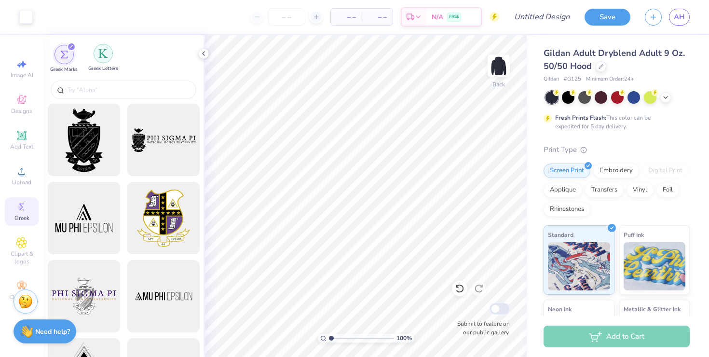
click at [107, 53] on img "filter for Greek Letters" at bounding box center [103, 54] width 10 height 10
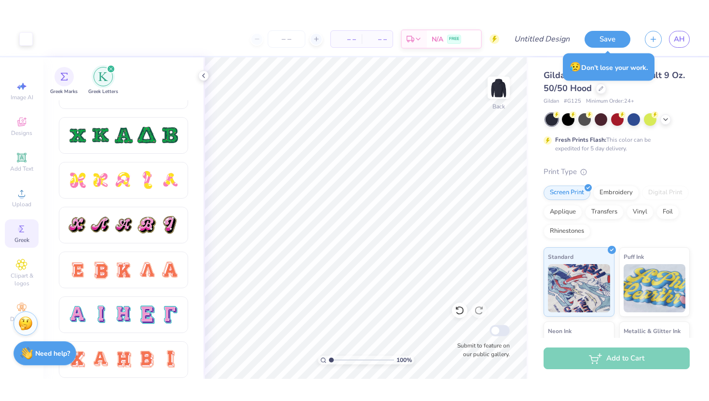
scroll to position [475, 0]
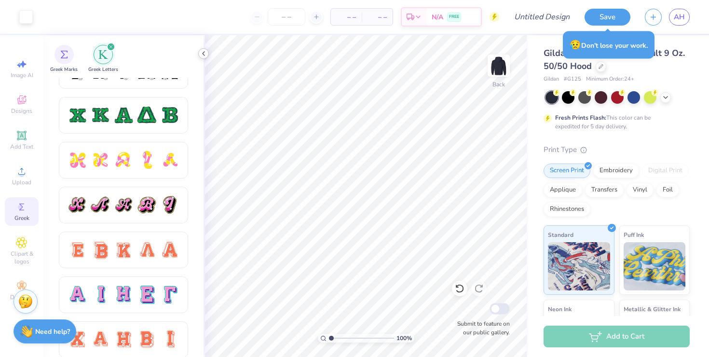
click at [206, 55] on icon at bounding box center [204, 54] width 8 height 8
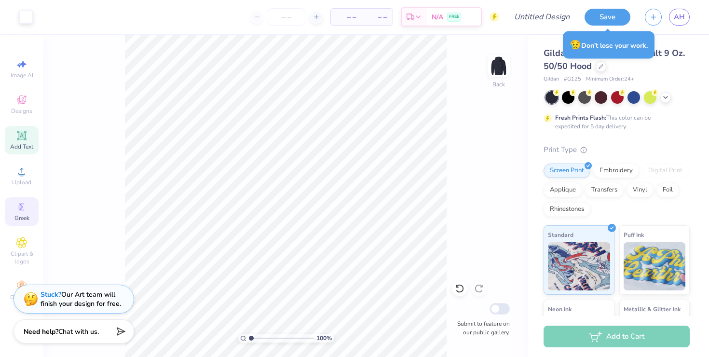
click at [28, 139] on div "Add Text" at bounding box center [22, 140] width 34 height 28
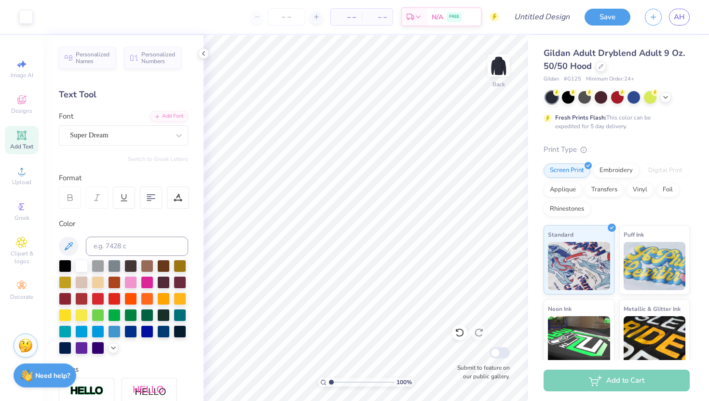
click at [19, 146] on span "Add Text" at bounding box center [21, 147] width 23 height 8
paste textarea
click at [26, 138] on icon at bounding box center [22, 136] width 12 height 12
type textarea "T"
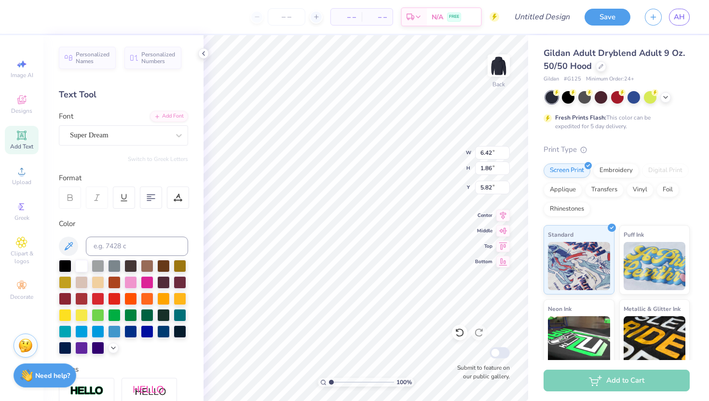
paste textarea
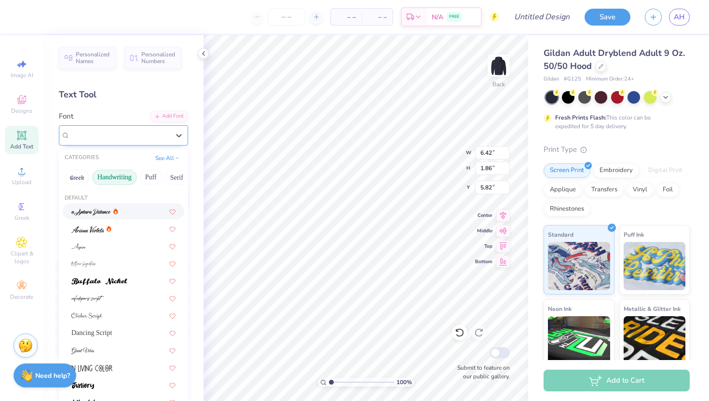
click at [65, 138] on div "Super Dream" at bounding box center [123, 135] width 129 height 20
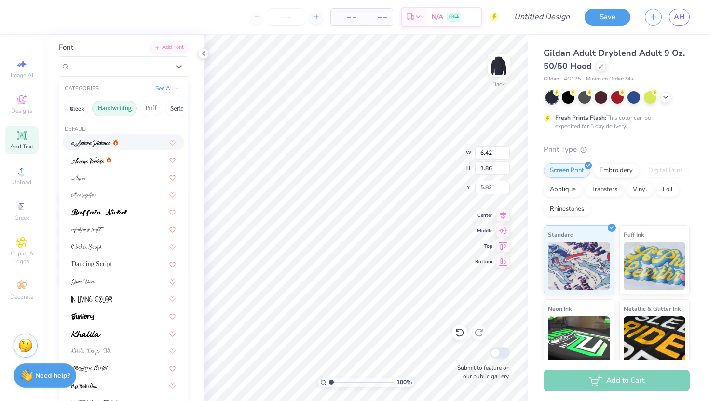
click at [171, 91] on button "See All" at bounding box center [167, 88] width 30 height 10
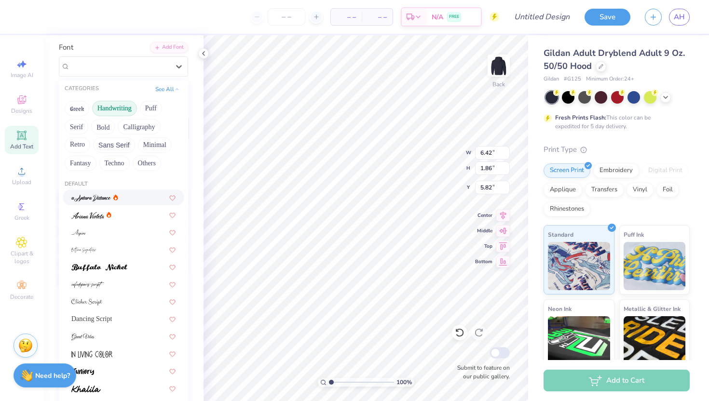
click at [93, 120] on div "Greek Handwriting Puff Serif Bold Calligraphy Retro Sans Serif Minimal Fantasy …" at bounding box center [123, 136] width 129 height 76
click at [102, 126] on button "Bold" at bounding box center [103, 126] width 24 height 15
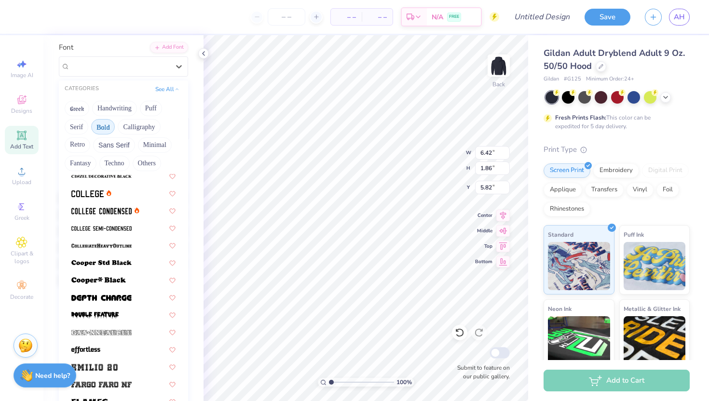
scroll to position [95, 0]
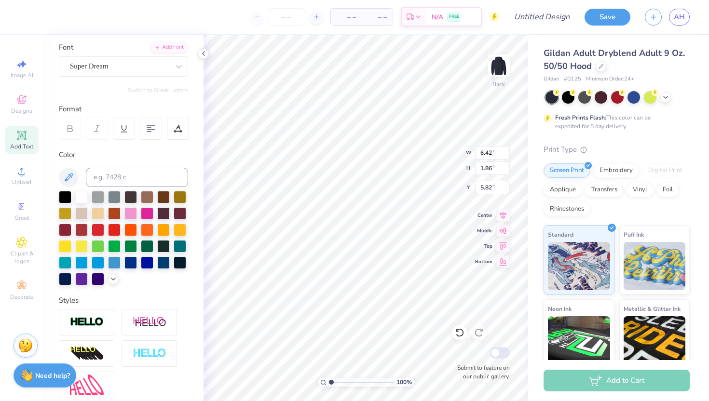
click at [118, 152] on div "Color" at bounding box center [123, 155] width 129 height 11
click at [104, 62] on div "Super Dream" at bounding box center [119, 66] width 101 height 15
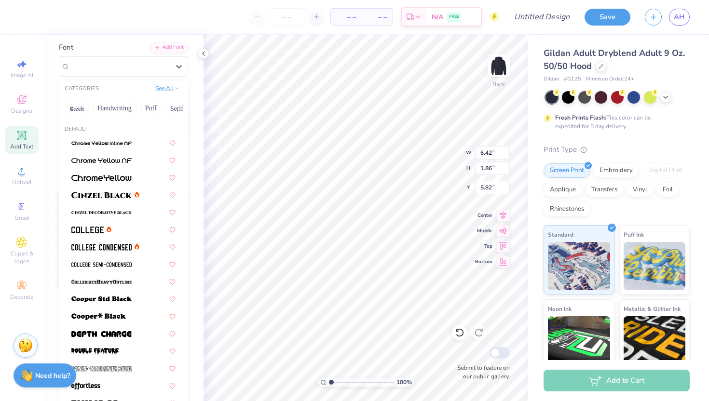
click at [168, 87] on button "See All" at bounding box center [167, 88] width 30 height 10
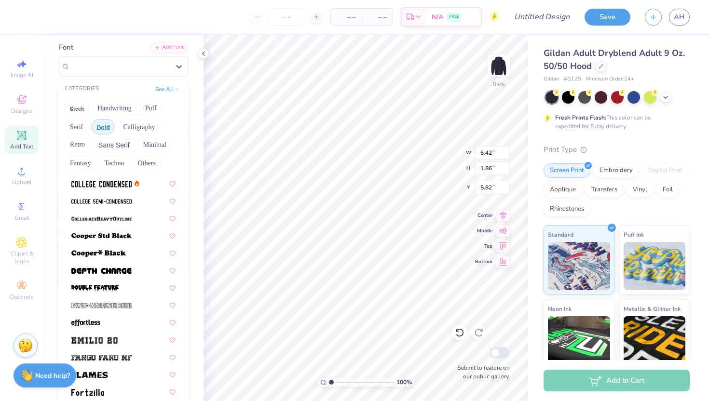
scroll to position [0, 0]
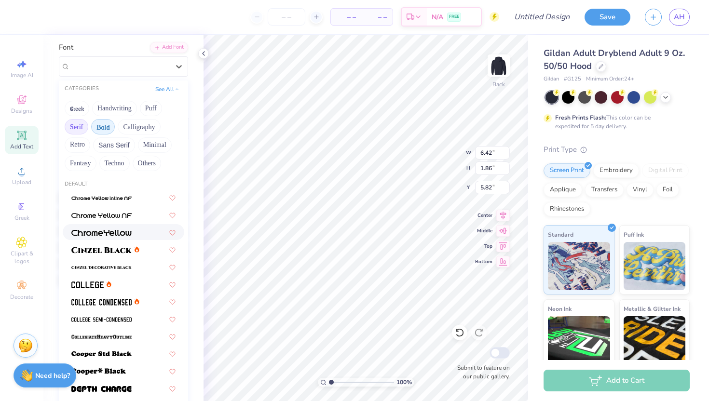
click at [82, 120] on button "Serif" at bounding box center [77, 126] width 24 height 15
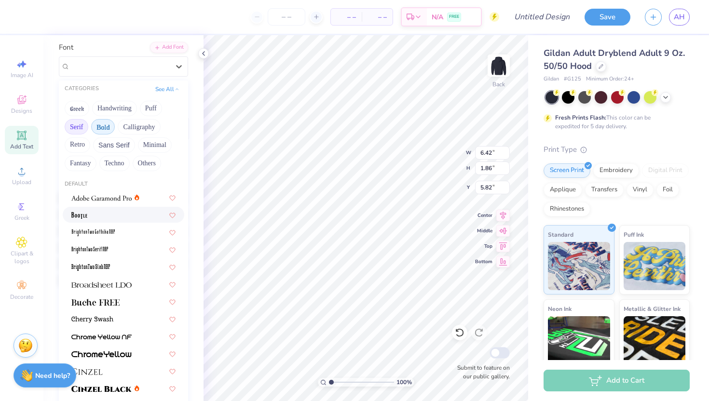
click at [104, 126] on button "Bold" at bounding box center [103, 126] width 24 height 15
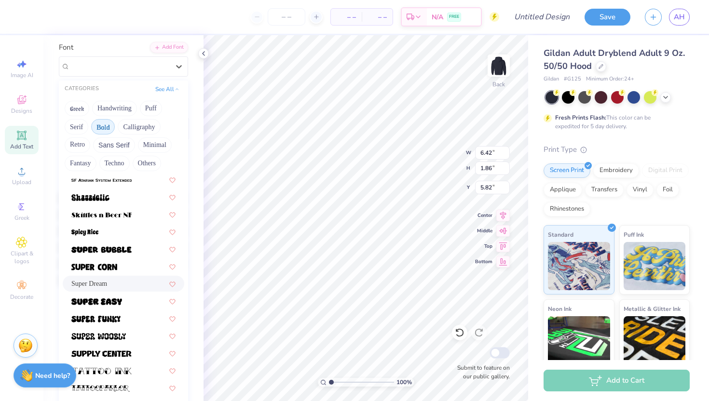
scroll to position [991, 0]
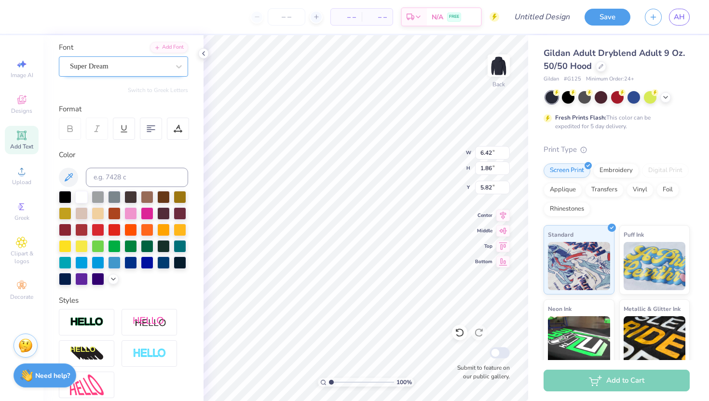
click at [85, 69] on div "Super Dream" at bounding box center [119, 66] width 101 height 15
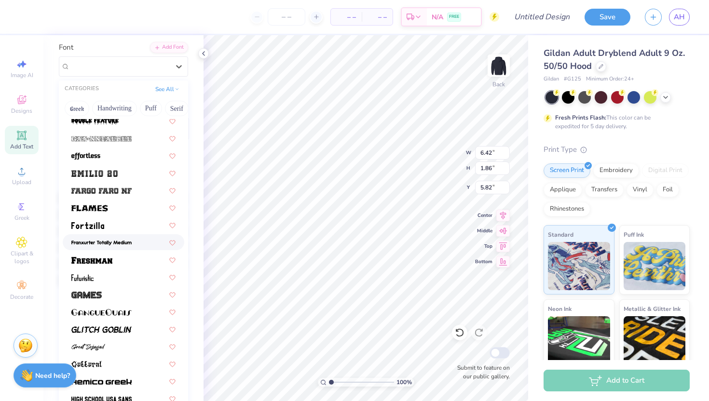
scroll to position [230, 0]
click at [128, 259] on div at bounding box center [123, 260] width 104 height 10
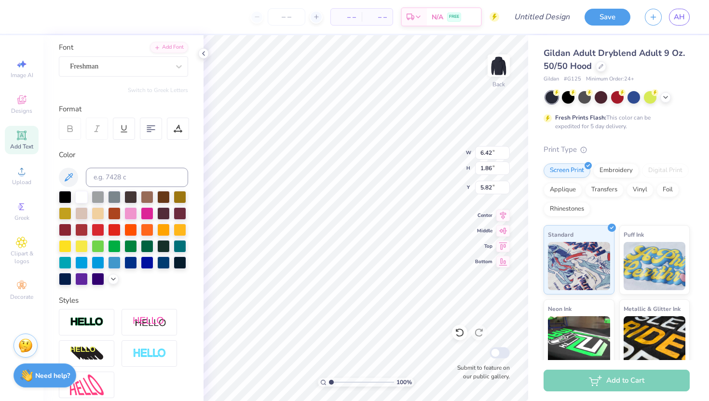
type textarea "A"
type input "2.21"
type input "5.64"
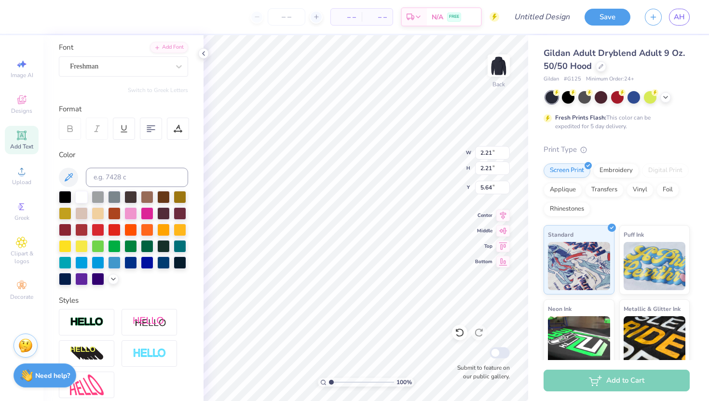
type input "1.33"
click at [28, 135] on div "Add Text" at bounding box center [22, 140] width 34 height 28
type textarea "T"
type textarea "G"
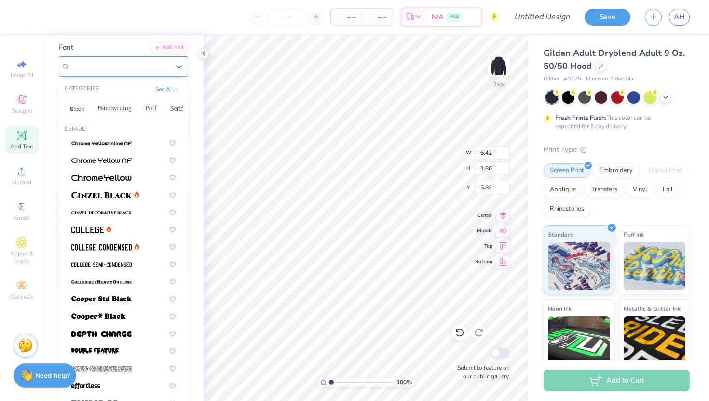
click at [103, 68] on div "Super Dream" at bounding box center [119, 66] width 101 height 15
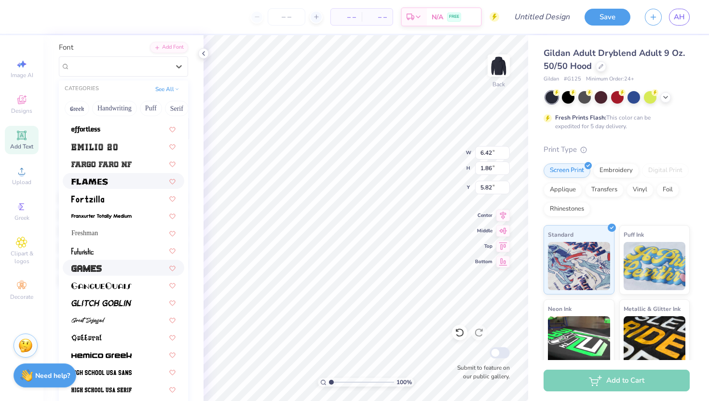
scroll to position [260, 0]
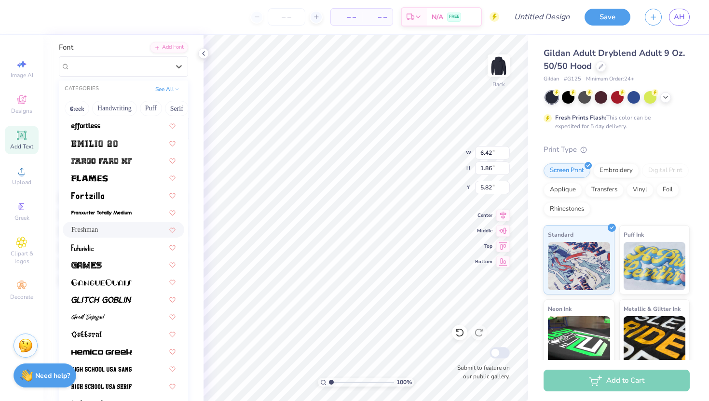
click at [98, 233] on span "Freshman" at bounding box center [84, 230] width 27 height 10
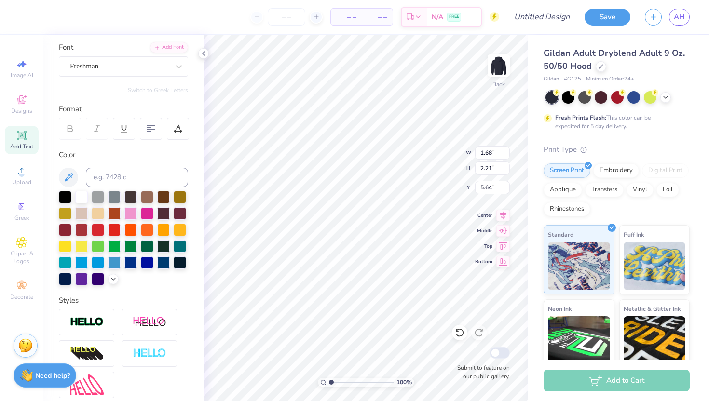
type input "1.68"
type input "2.21"
type input "3.55"
click at [14, 137] on div "Add Text" at bounding box center [22, 140] width 34 height 28
type input "6.42"
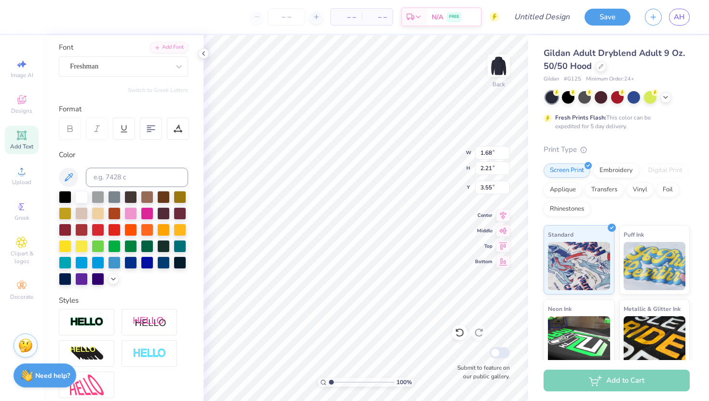
type input "1.86"
type input "5.82"
type textarea "G"
type textarea "D"
click at [132, 59] on div "Super Dream" at bounding box center [119, 66] width 101 height 15
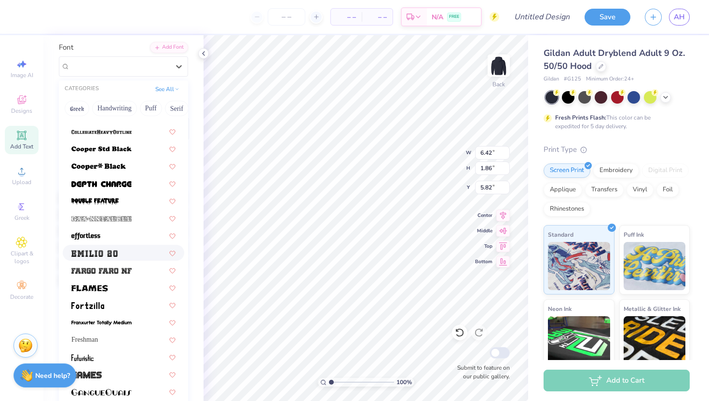
scroll to position [197, 0]
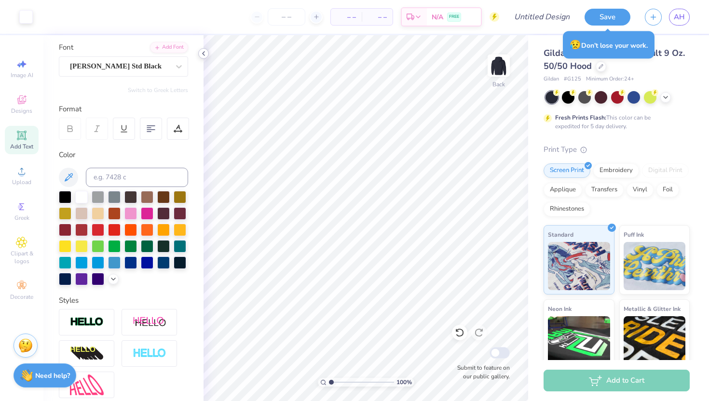
click at [204, 53] on icon at bounding box center [204, 54] width 8 height 8
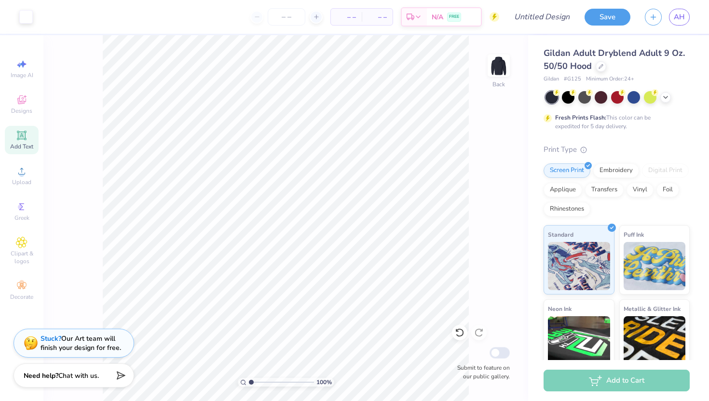
click at [674, 96] on div at bounding box center [617, 97] width 144 height 13
click at [669, 96] on icon at bounding box center [666, 97] width 8 height 8
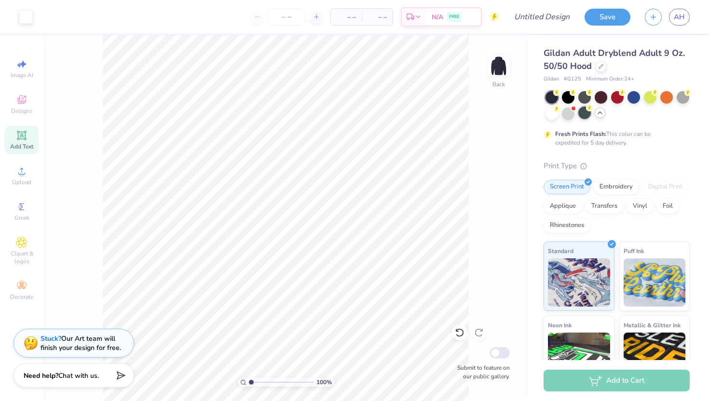
click at [587, 116] on div at bounding box center [584, 113] width 13 height 13
click at [614, 101] on div at bounding box center [617, 96] width 13 height 13
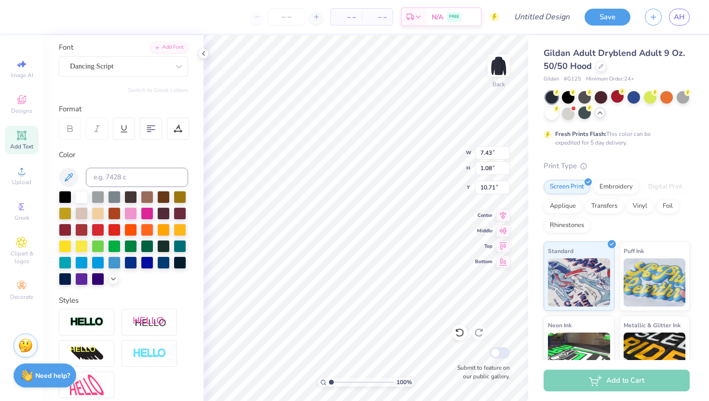
type input "2.46"
click at [203, 55] on polyline at bounding box center [204, 54] width 2 height 4
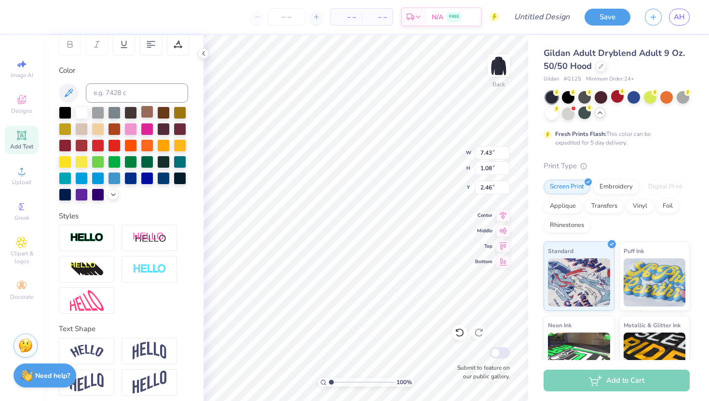
scroll to position [159, 0]
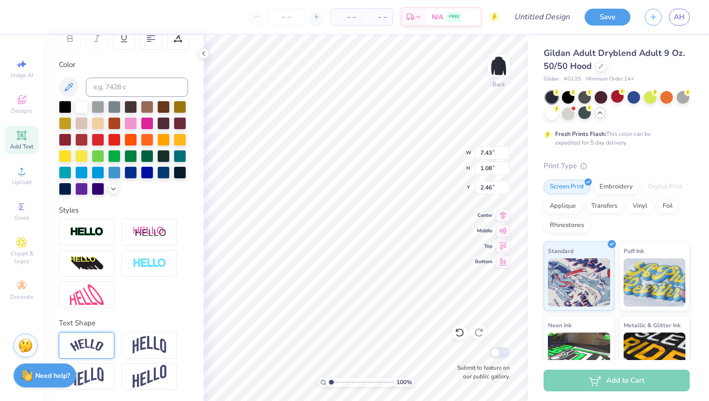
click at [96, 342] on img at bounding box center [87, 345] width 34 height 13
type input "8.07"
type input "1.54"
type input "2.23"
type input "8.21"
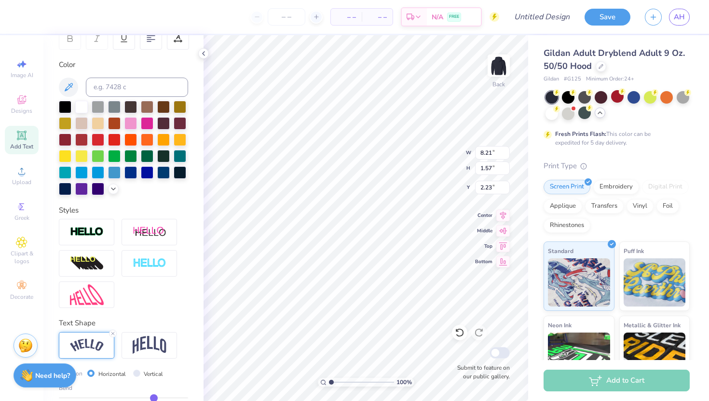
type input "1.57"
type input "2.22"
click at [26, 259] on span "Clipart & logos" at bounding box center [22, 257] width 34 height 15
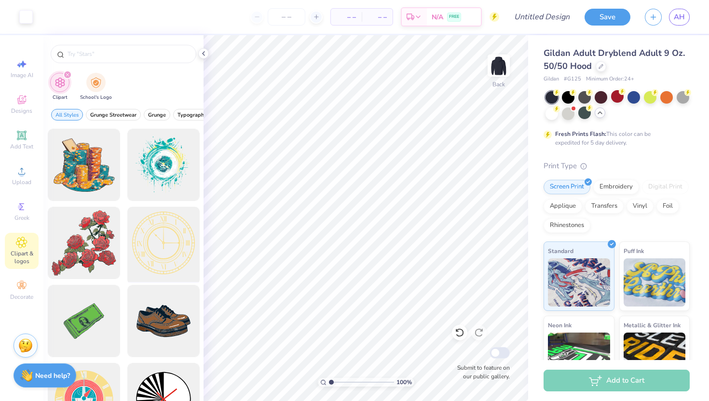
scroll to position [0, 0]
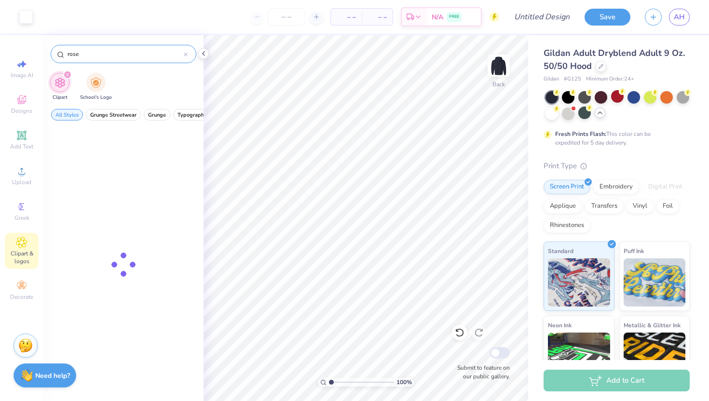
type input "rose"
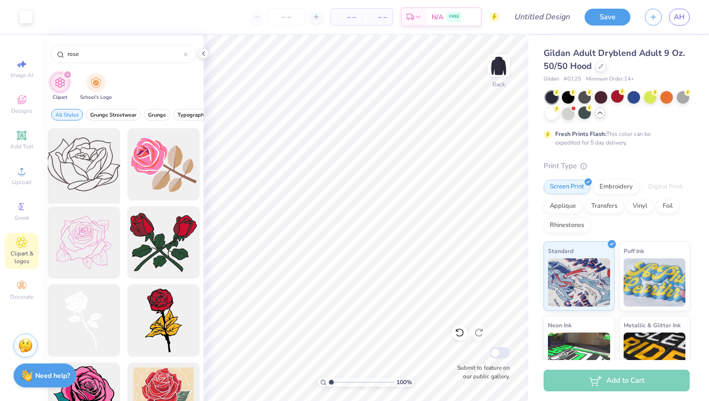
click at [91, 158] on div at bounding box center [84, 165] width 80 height 80
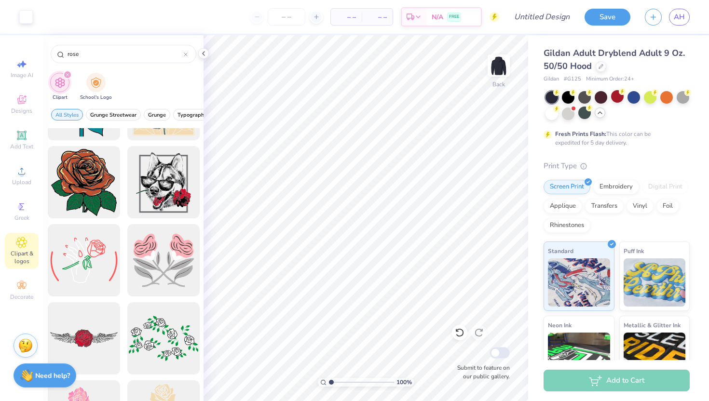
scroll to position [293, 0]
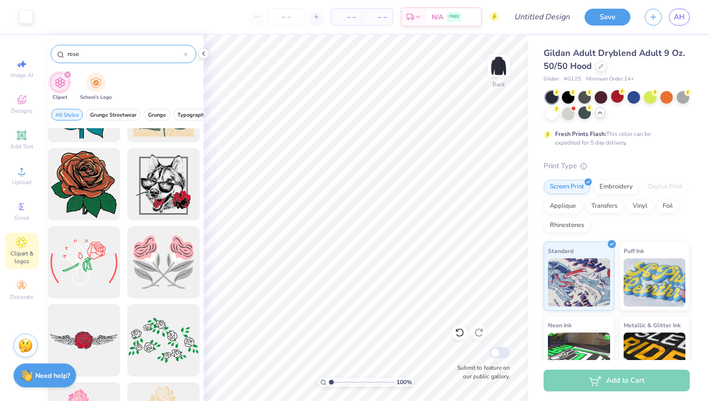
click at [185, 53] on icon at bounding box center [186, 55] width 4 height 4
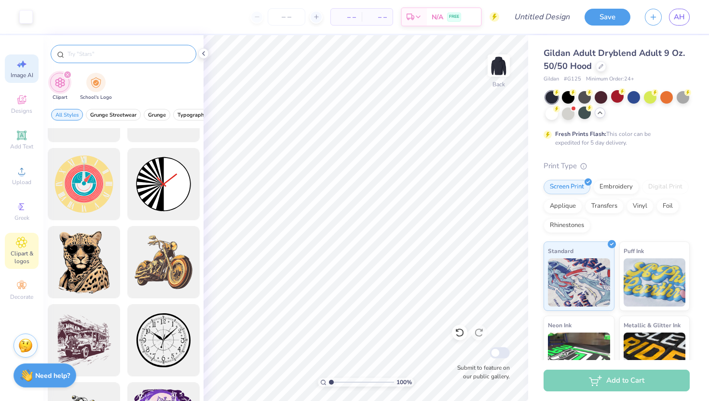
click at [24, 67] on icon at bounding box center [22, 64] width 12 height 12
select select "4"
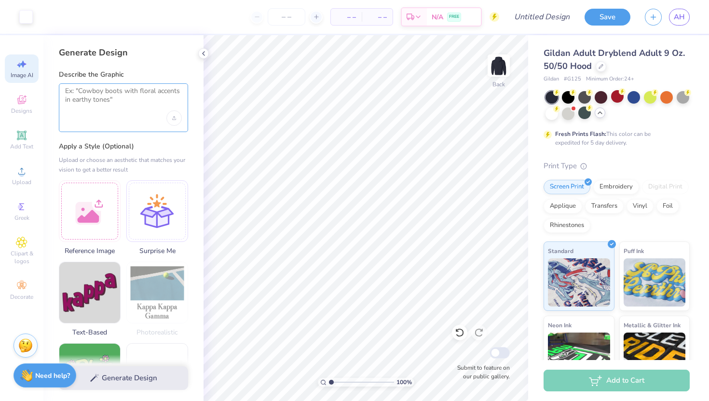
click at [97, 95] on textarea at bounding box center [123, 99] width 117 height 24
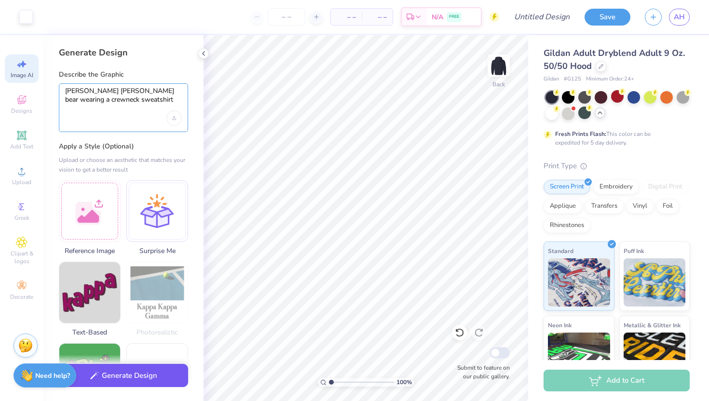
type textarea "ralph lauren teddy bear wearing a crewneck sweatshirt"
click at [147, 356] on div "Generate Design" at bounding box center [123, 378] width 160 height 47
click at [146, 356] on button "Generate Design" at bounding box center [123, 376] width 129 height 24
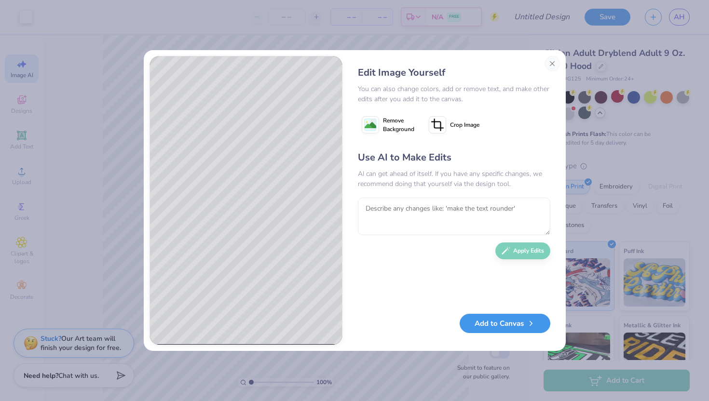
click at [499, 328] on button "Add to Canvas" at bounding box center [505, 324] width 91 height 20
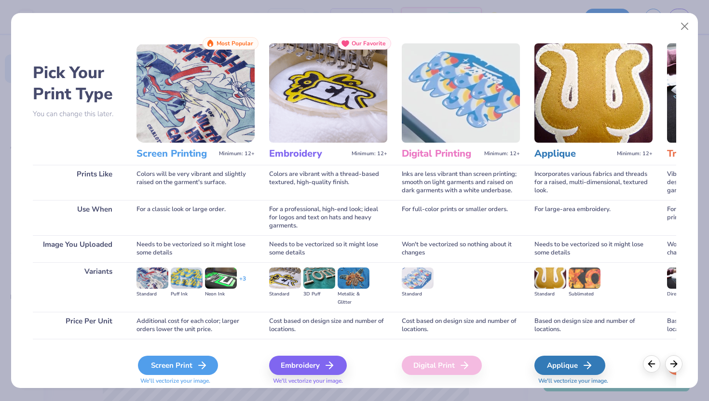
click at [193, 356] on div "Screen Print" at bounding box center [178, 365] width 80 height 19
click at [206, 356] on icon at bounding box center [202, 366] width 12 height 12
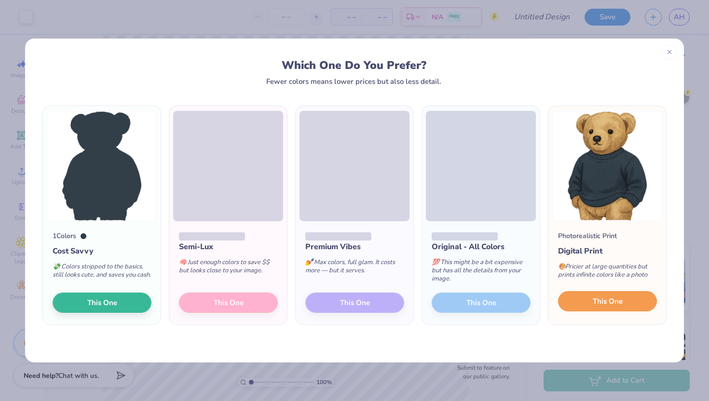
click at [613, 304] on span "This One" at bounding box center [608, 301] width 30 height 11
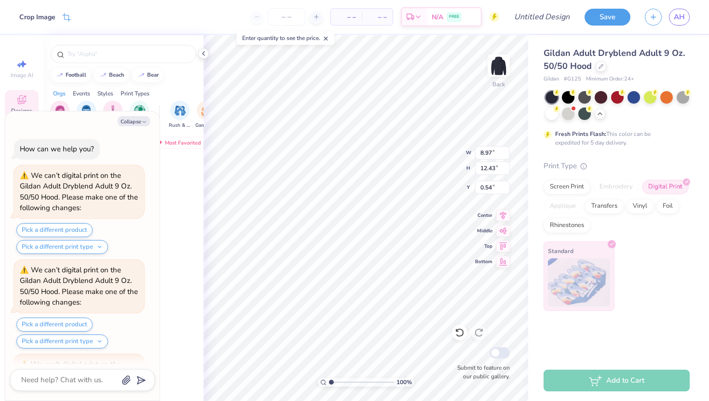
scroll to position [86, 0]
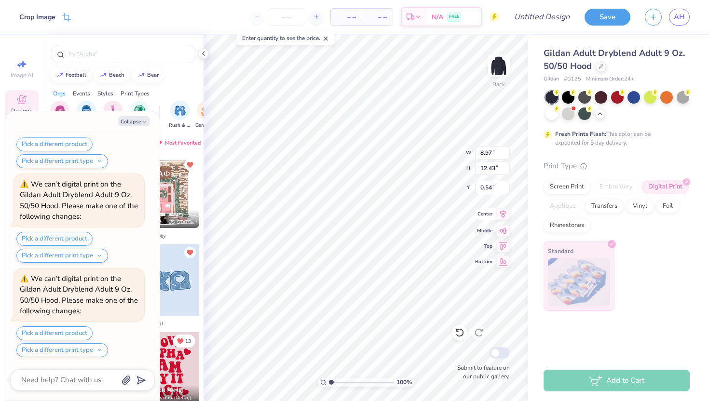
type textarea "x"
type input "3.76"
type input "5.21"
type textarea "x"
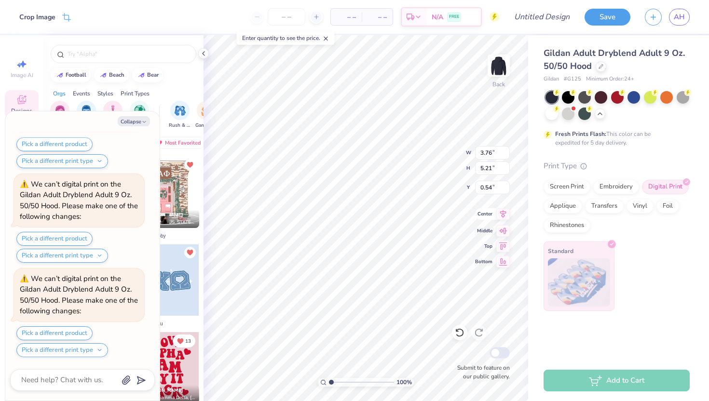
type input "4.15"
type textarea "x"
type input "3.00"
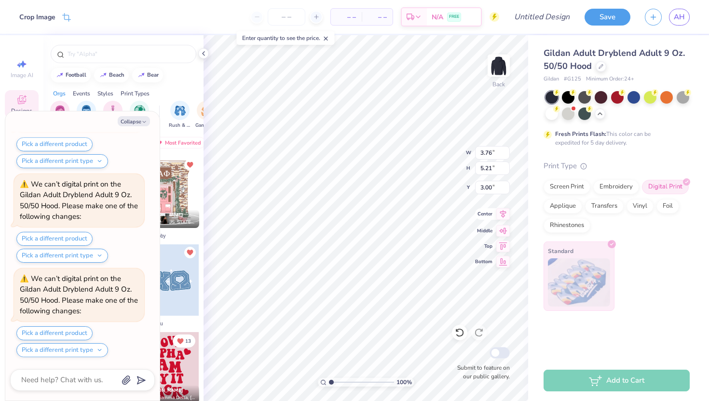
type textarea "x"
type input "3.24"
type input "4.48"
click at [132, 122] on button "Collapse" at bounding box center [134, 121] width 32 height 10
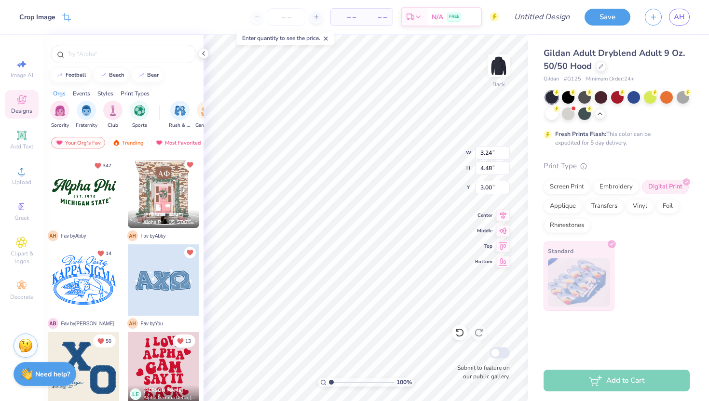
click at [52, 381] on div "Need help? Chat with us." at bounding box center [45, 374] width 63 height 24
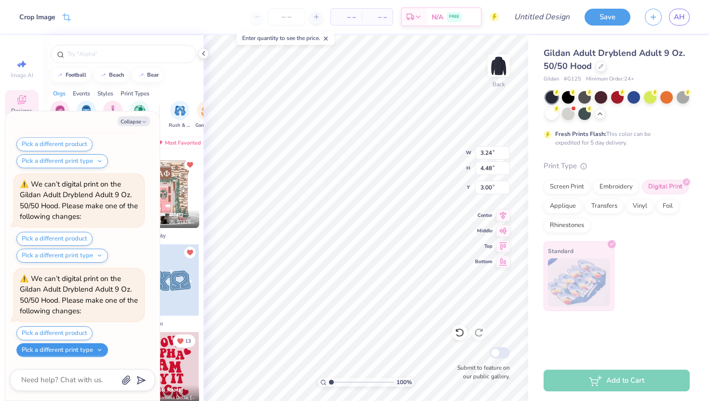
click at [70, 348] on button "Pick a different print type" at bounding box center [62, 350] width 92 height 14
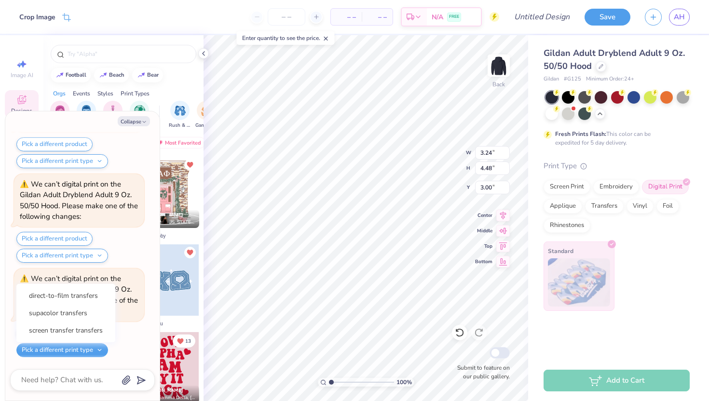
click at [120, 348] on div "Pick a different product Pick a different print type direct-to-film transfers s…" at bounding box center [80, 342] width 128 height 31
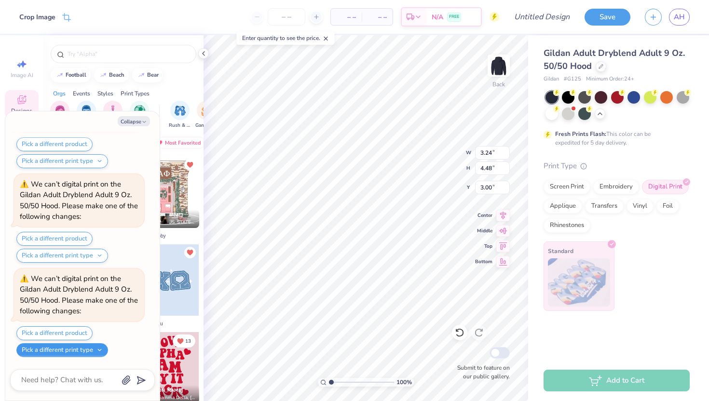
click at [81, 354] on button "Pick a different print type" at bounding box center [62, 350] width 92 height 14
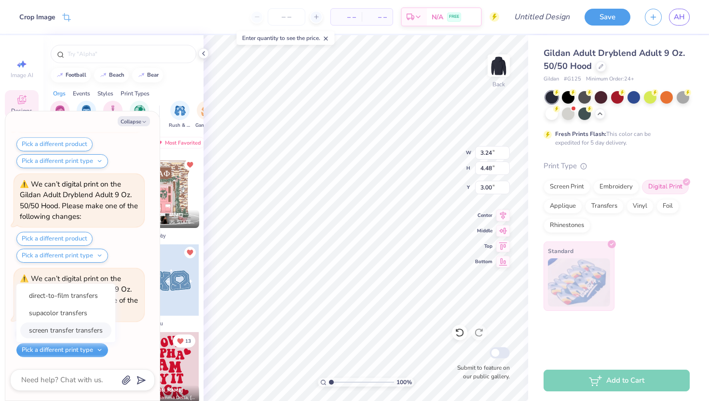
click at [81, 329] on button "screen transfer transfers" at bounding box center [65, 331] width 91 height 16
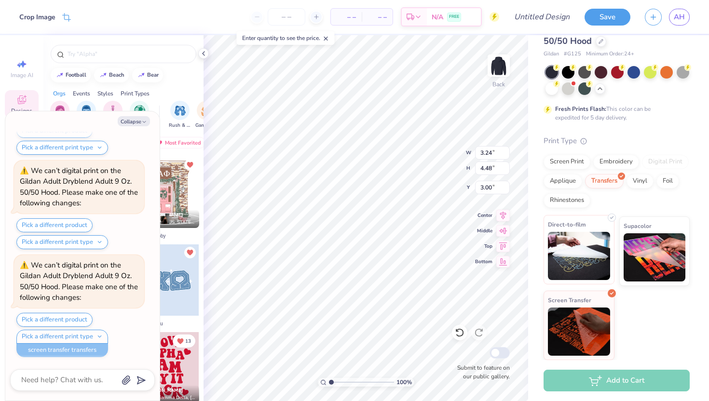
scroll to position [0, 0]
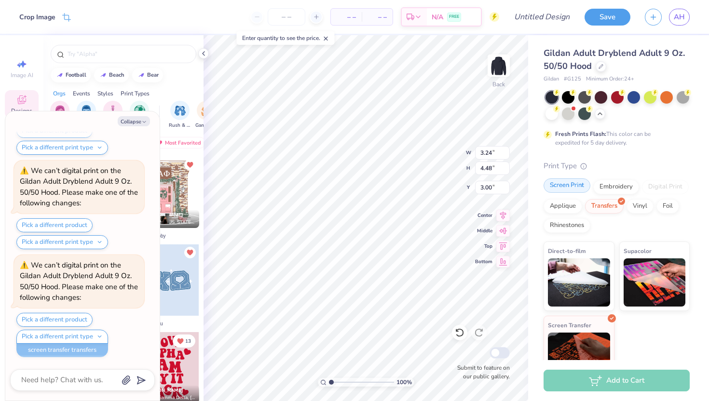
click at [580, 188] on div "Screen Print" at bounding box center [567, 185] width 47 height 14
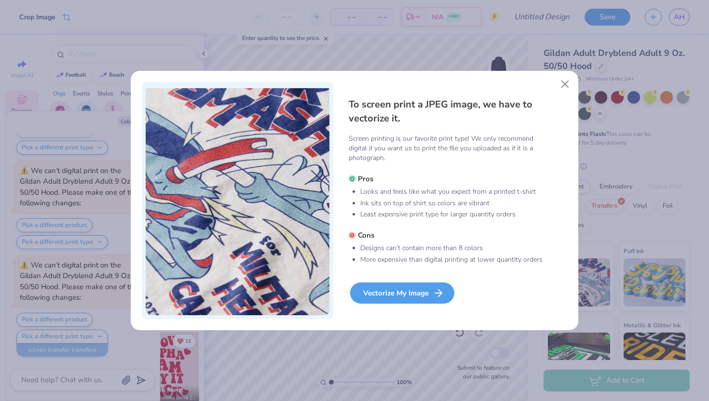
click at [404, 298] on div "Vectorize My Image" at bounding box center [402, 293] width 104 height 21
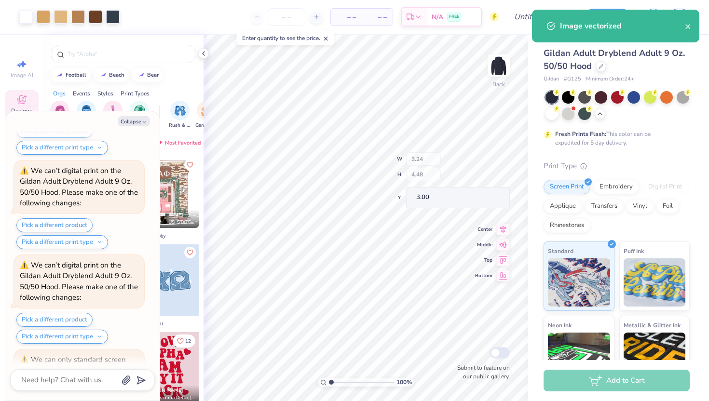
scroll to position [639, 0]
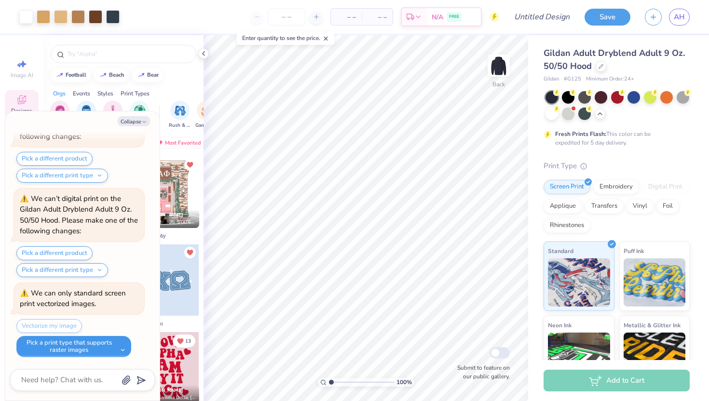
click at [79, 346] on button "Pick a print type that supports raster images" at bounding box center [73, 346] width 115 height 21
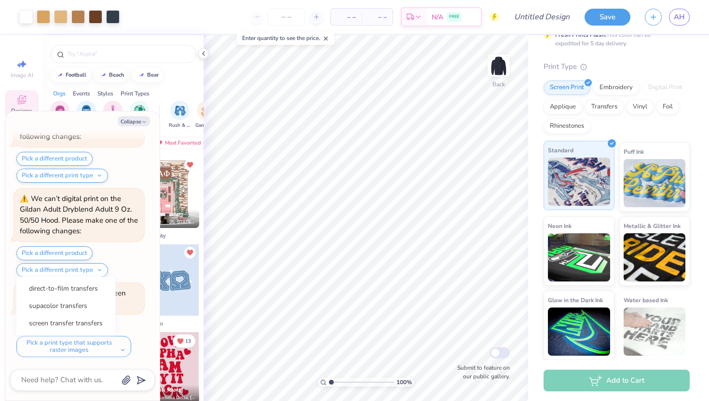
scroll to position [0, 0]
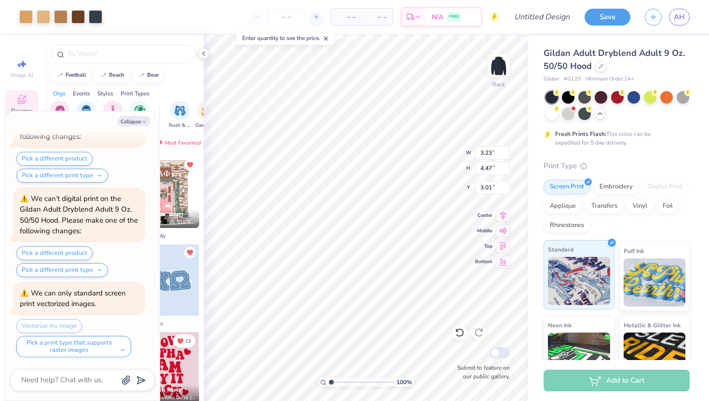
type textarea "x"
type input "3.00"
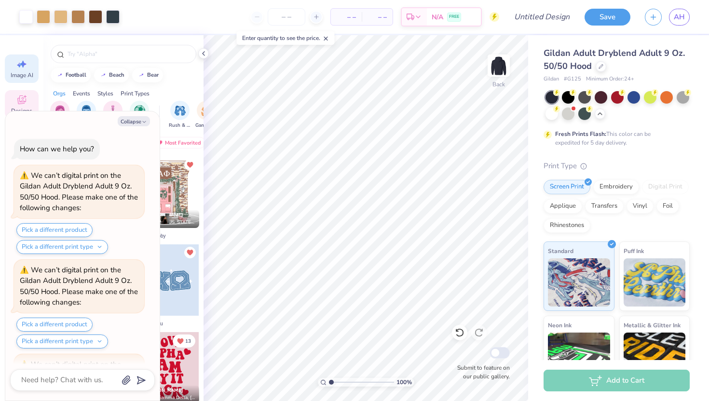
scroll to position [639, 0]
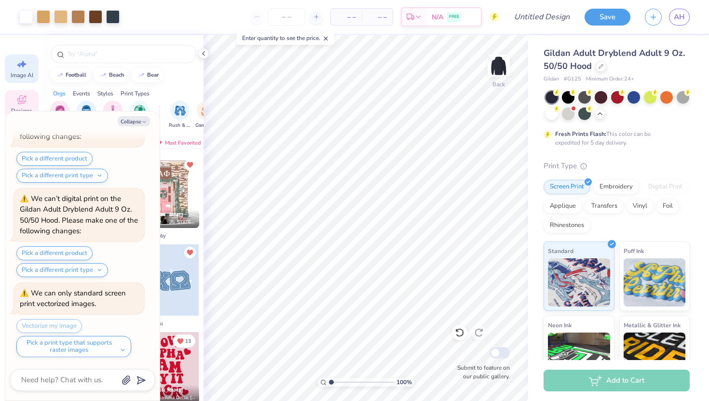
click at [22, 79] on span "Image AI" at bounding box center [22, 75] width 23 height 8
type textarea "x"
select select "4"
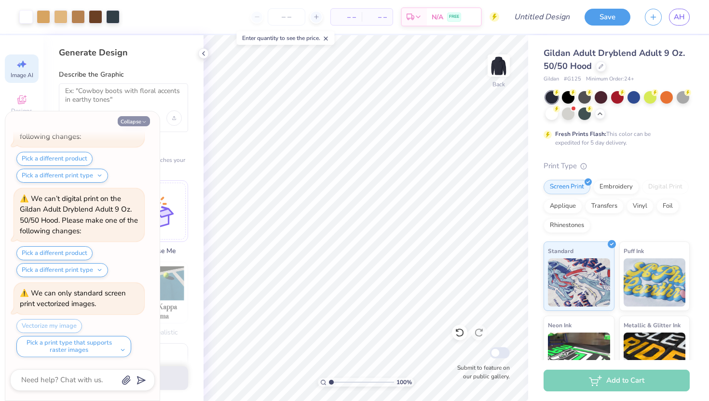
click at [131, 123] on button "Collapse" at bounding box center [134, 121] width 32 height 10
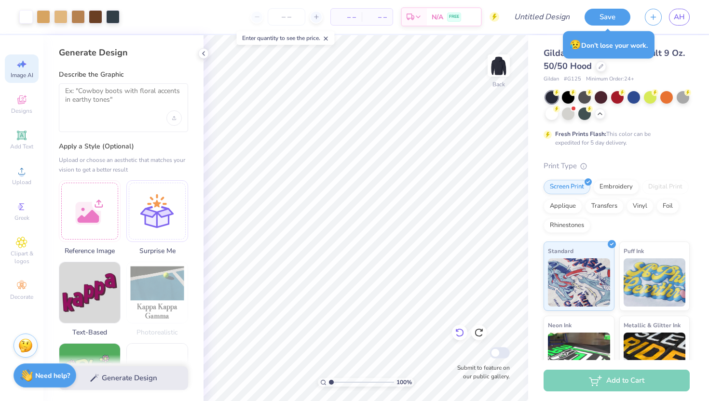
click at [461, 330] on icon at bounding box center [460, 333] width 10 height 10
click at [479, 333] on icon at bounding box center [479, 333] width 10 height 10
click at [459, 334] on icon at bounding box center [460, 333] width 10 height 10
click at [127, 377] on div "Generate Design" at bounding box center [123, 378] width 160 height 47
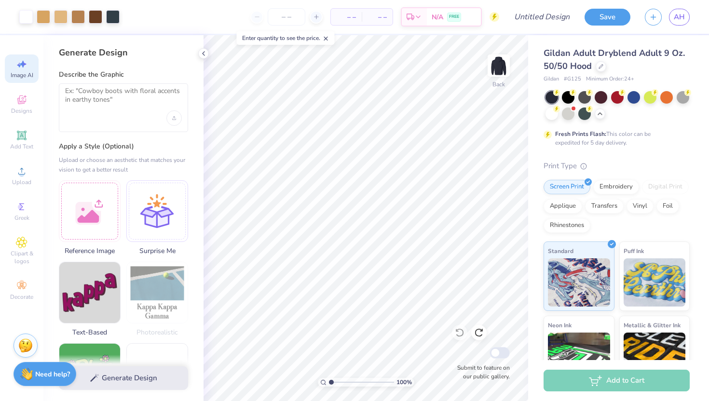
click at [38, 372] on strong "Need help?" at bounding box center [52, 374] width 35 height 9
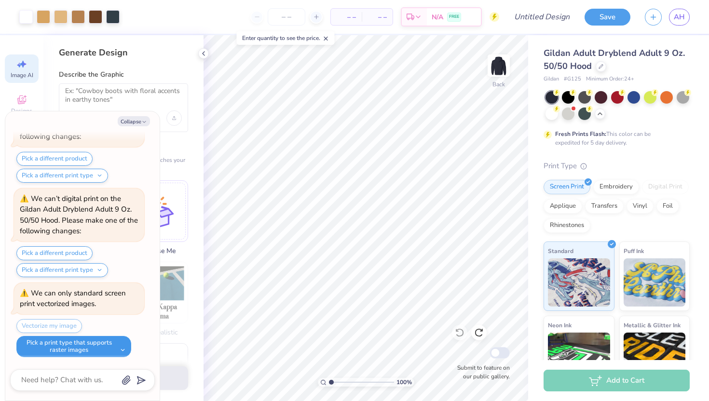
click at [125, 341] on button "Pick a print type that supports raster images" at bounding box center [73, 346] width 115 height 21
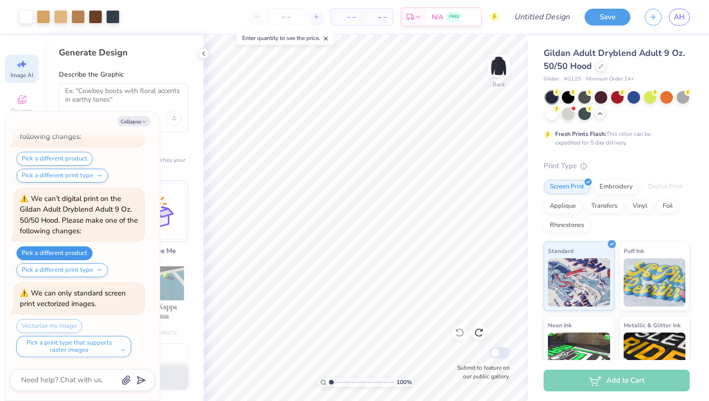
click at [62, 253] on button "Pick a different product" at bounding box center [54, 253] width 76 height 14
type textarea "x"
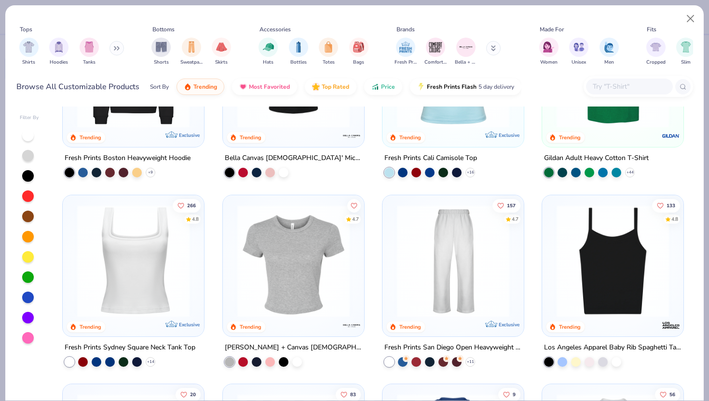
scroll to position [74, 0]
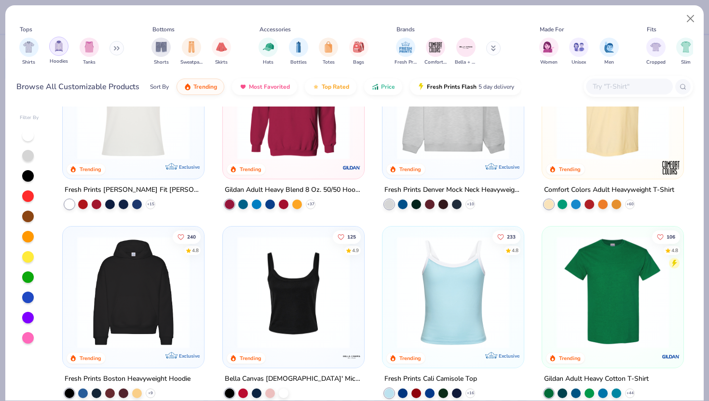
click at [56, 48] on img "filter for Hoodies" at bounding box center [59, 46] width 11 height 11
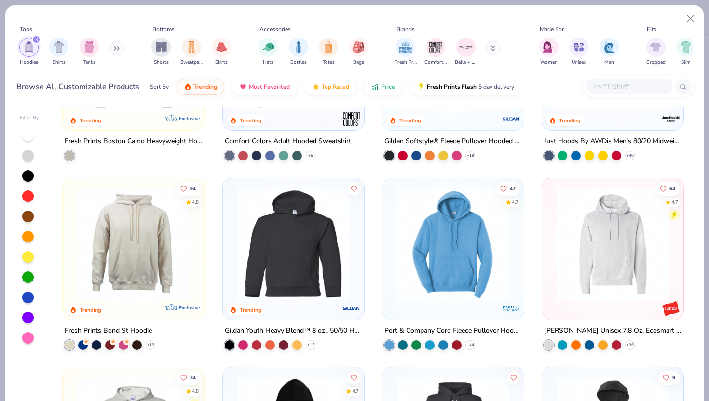
scroll to position [314, 0]
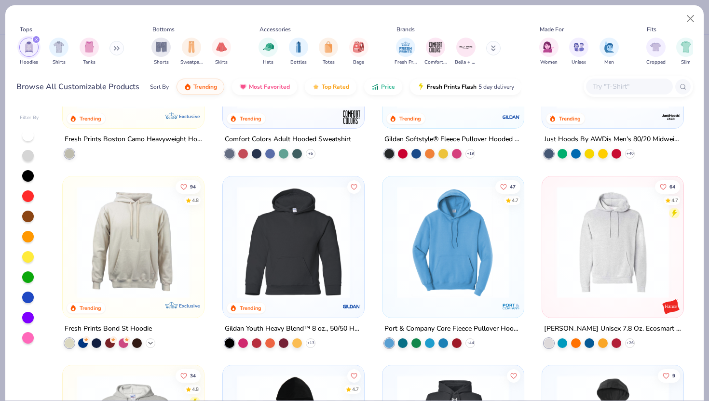
click at [151, 342] on polyline at bounding box center [151, 343] width 4 height 2
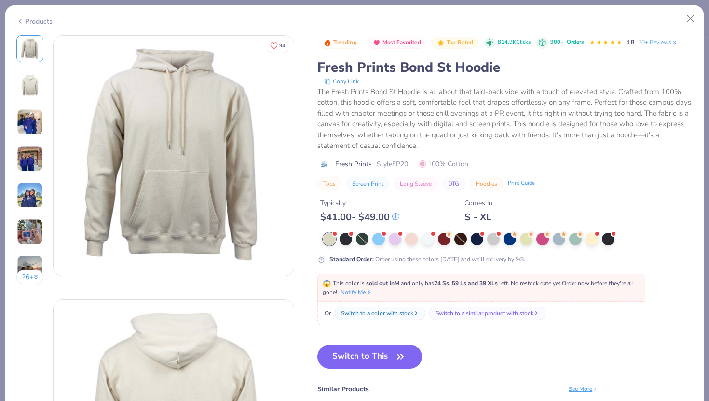
select select "4"
click at [24, 22] on icon at bounding box center [20, 21] width 8 height 12
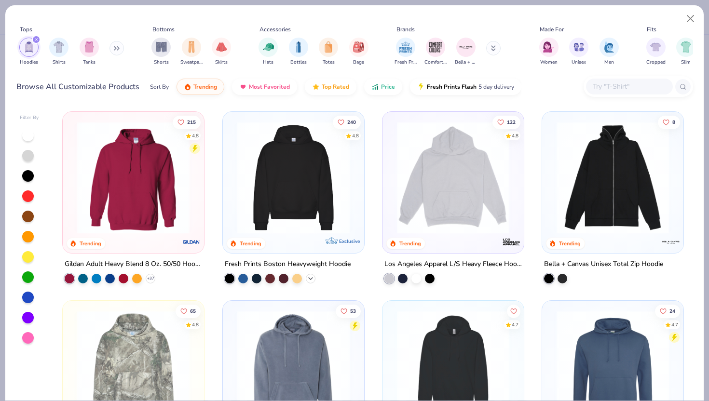
click at [309, 275] on icon at bounding box center [311, 279] width 8 height 8
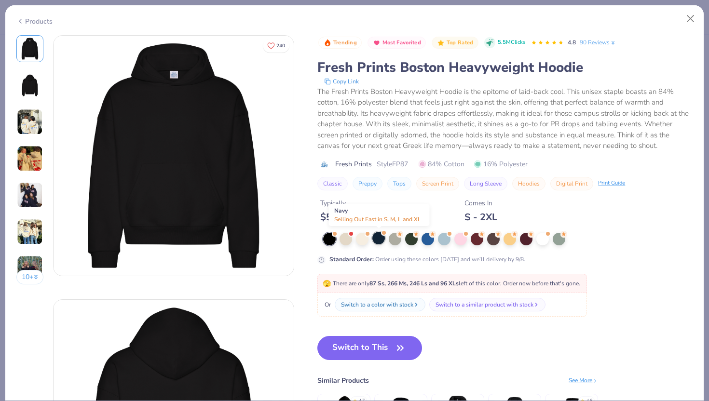
click at [377, 241] on div at bounding box center [378, 238] width 13 height 13
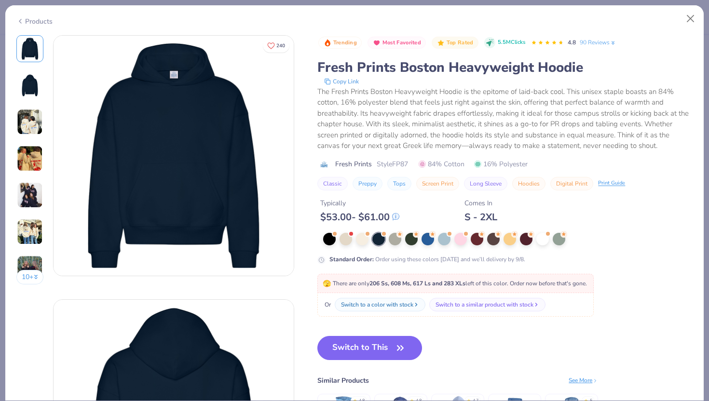
click at [21, 22] on icon at bounding box center [20, 21] width 8 height 12
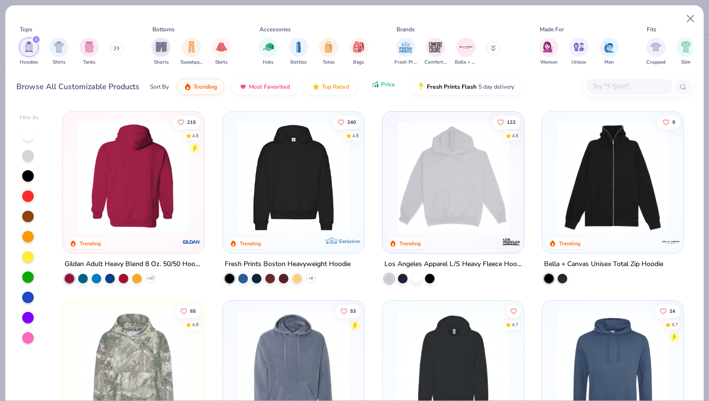
click at [389, 91] on button "Price" at bounding box center [383, 84] width 38 height 16
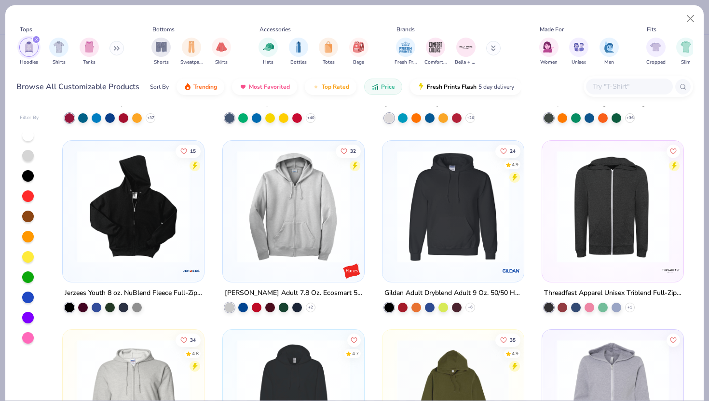
scroll to position [335, 0]
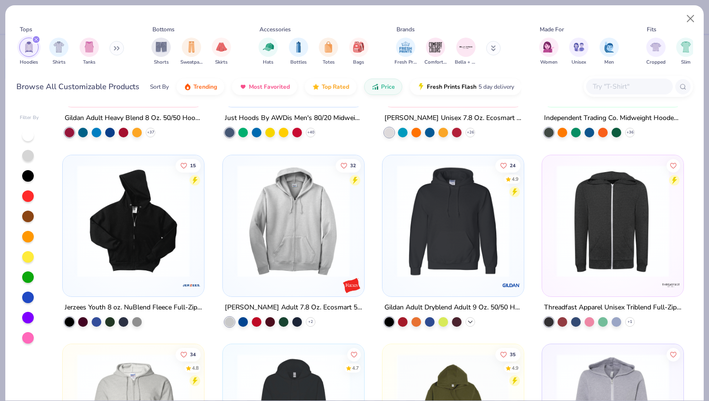
click at [470, 319] on icon at bounding box center [470, 322] width 8 height 8
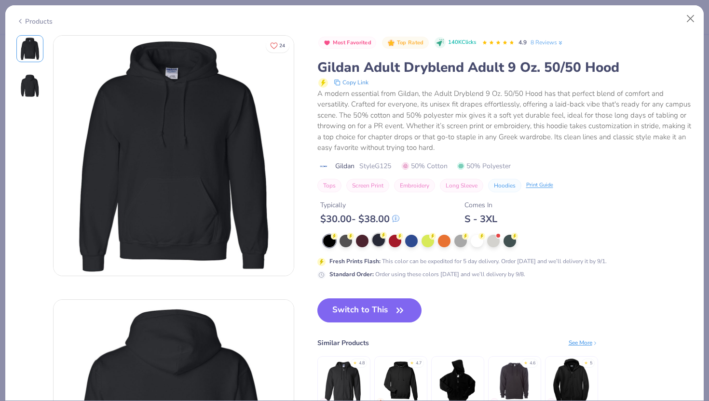
click at [381, 239] on div at bounding box center [378, 240] width 13 height 13
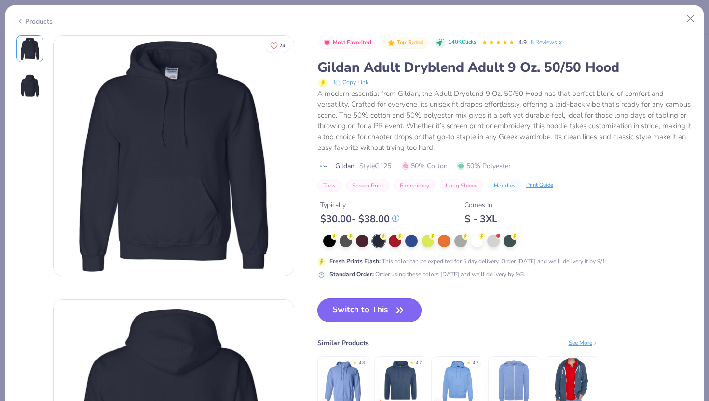
click at [390, 316] on button "Switch to This" at bounding box center [369, 311] width 105 height 24
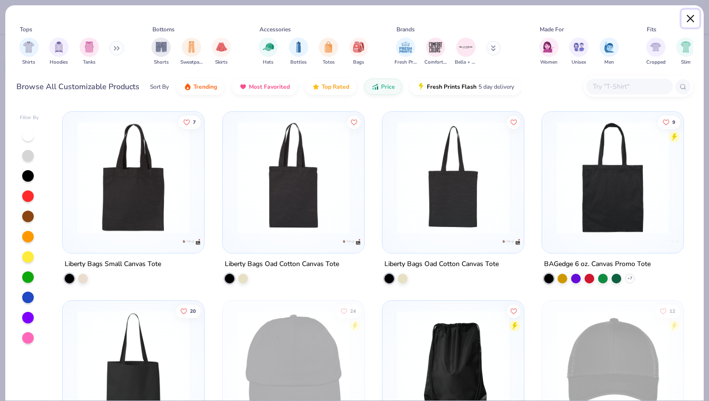
click at [689, 18] on button "Close" at bounding box center [690, 19] width 18 height 18
click at [689, 19] on button "Close" at bounding box center [690, 19] width 18 height 18
click at [32, 118] on div "Filter By" at bounding box center [29, 117] width 19 height 7
click at [686, 22] on button "Close" at bounding box center [690, 19] width 18 height 18
click at [62, 44] on img "filter for Hoodies" at bounding box center [59, 46] width 11 height 11
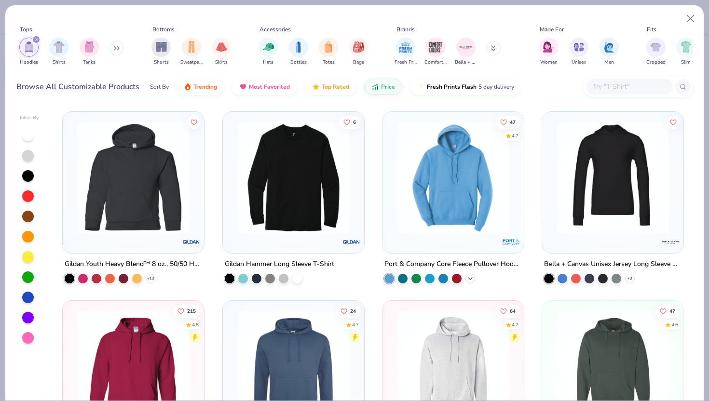
click at [474, 278] on div "+ 44" at bounding box center [470, 279] width 10 height 10
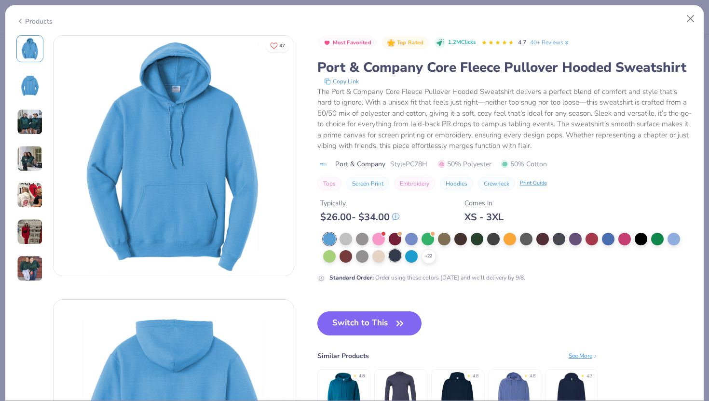
click at [395, 258] on div at bounding box center [395, 255] width 13 height 13
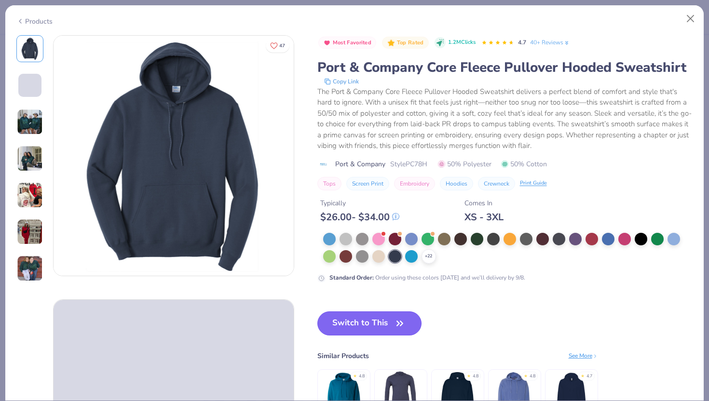
click at [377, 329] on button "Switch to This" at bounding box center [369, 324] width 105 height 24
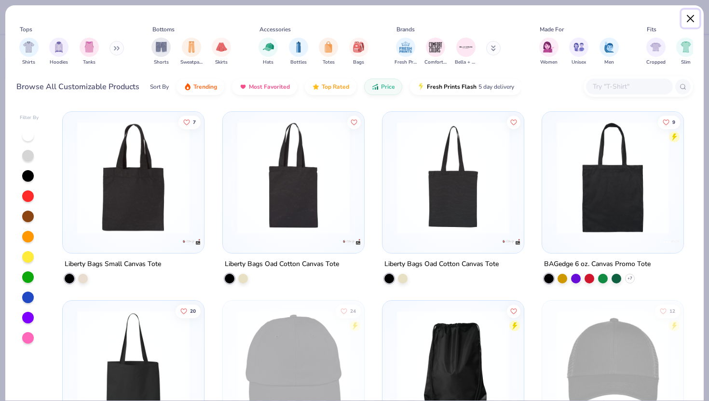
click at [694, 19] on button "Close" at bounding box center [690, 19] width 18 height 18
click at [691, 21] on button "Close" at bounding box center [690, 19] width 18 height 18
click at [691, 25] on div "Fits Cropped Slim Oversized Regular" at bounding box center [701, 47] width 116 height 44
click at [691, 21] on button "Close" at bounding box center [690, 19] width 18 height 18
click at [691, 25] on div "Fits Cropped Slim Oversized Regular" at bounding box center [701, 47] width 116 height 44
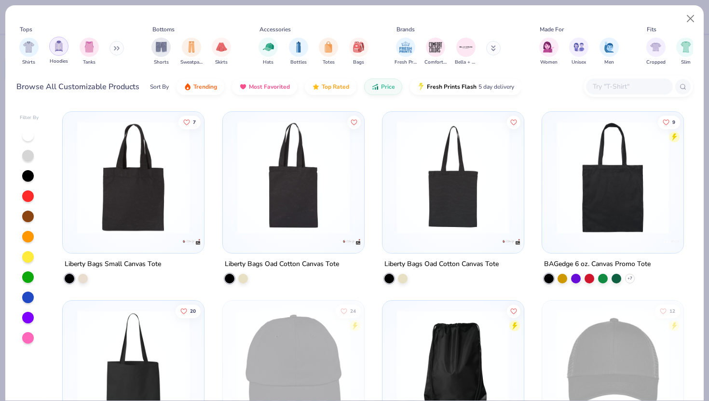
click at [62, 48] on img "filter for Hoodies" at bounding box center [59, 46] width 11 height 11
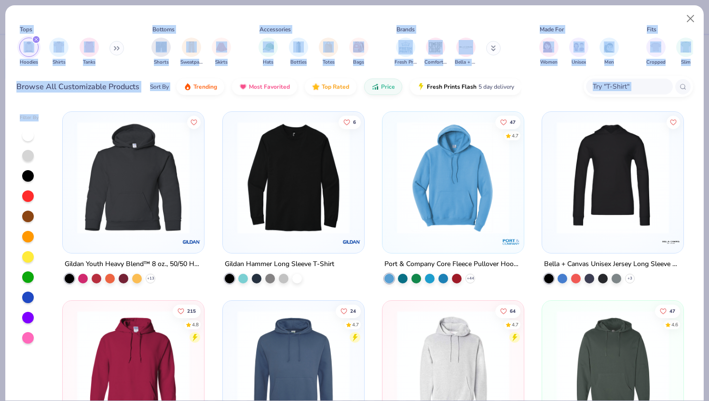
drag, startPoint x: 40, startPoint y: 12, endPoint x: 36, endPoint y: 124, distance: 112.9
click at [36, 125] on div "Tops Hoodies Shirts Tanks Bottoms Shorts Sweatpants Skirts Accessories Hats Bot…" at bounding box center [354, 203] width 699 height 396
click at [105, 14] on div "Tops Hoodies Shirts Tanks Bottoms Shorts Sweatpants Skirts Accessories Hats Bot…" at bounding box center [354, 54] width 698 height 99
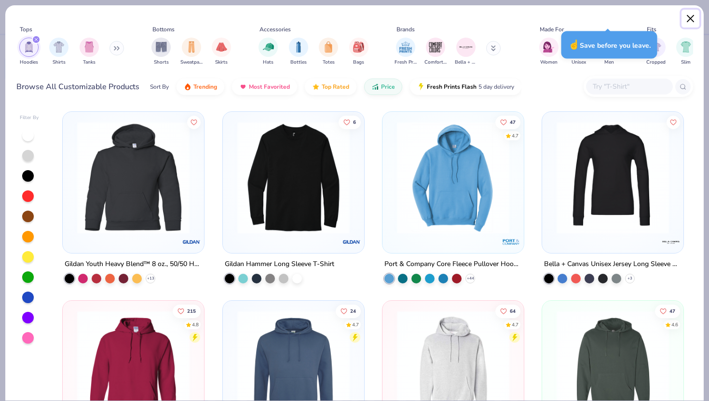
click at [689, 11] on button "Close" at bounding box center [690, 19] width 18 height 18
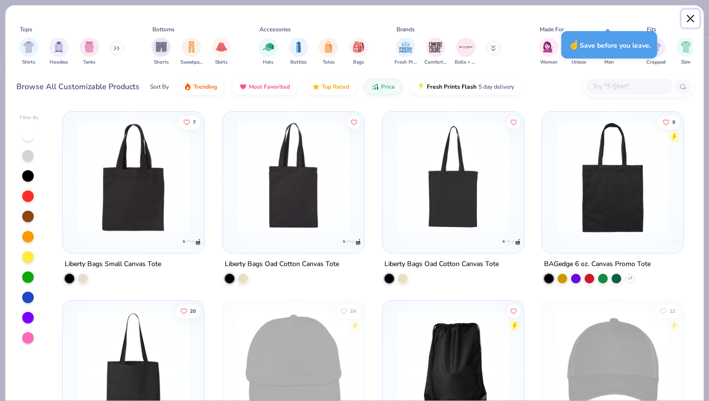
click at [691, 14] on button "Close" at bounding box center [690, 19] width 18 height 18
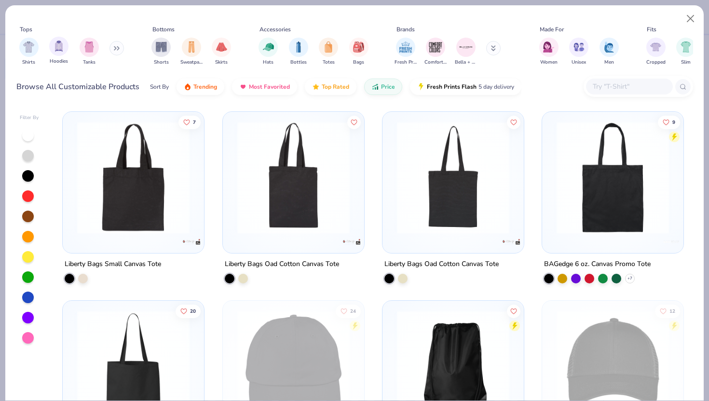
click at [58, 57] on div "Hoodies" at bounding box center [58, 51] width 19 height 28
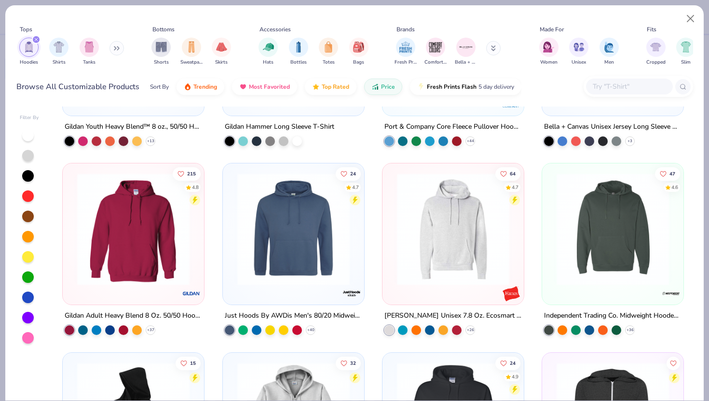
scroll to position [36, 0]
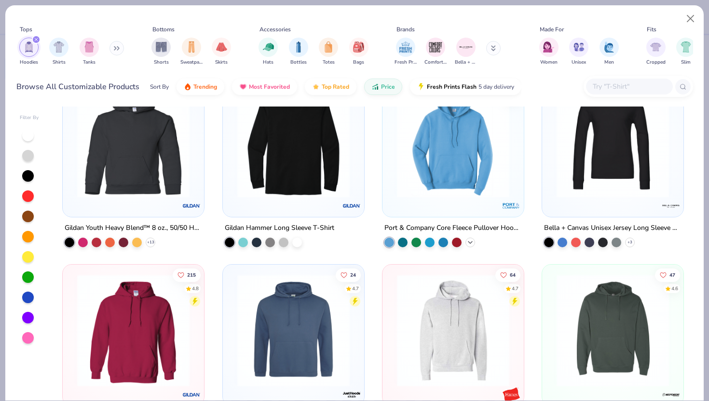
click at [469, 242] on icon at bounding box center [470, 243] width 8 height 8
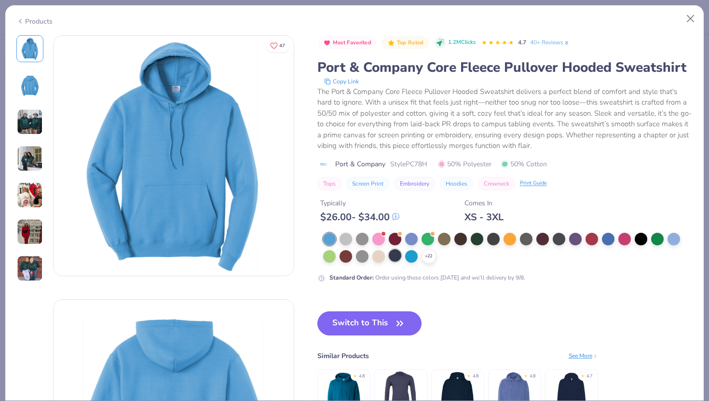
click at [398, 253] on div at bounding box center [395, 255] width 13 height 13
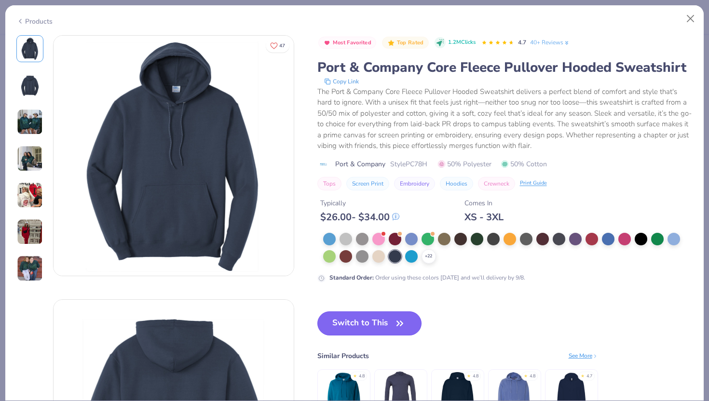
click at [403, 323] on icon "button" at bounding box center [400, 323] width 6 height 4
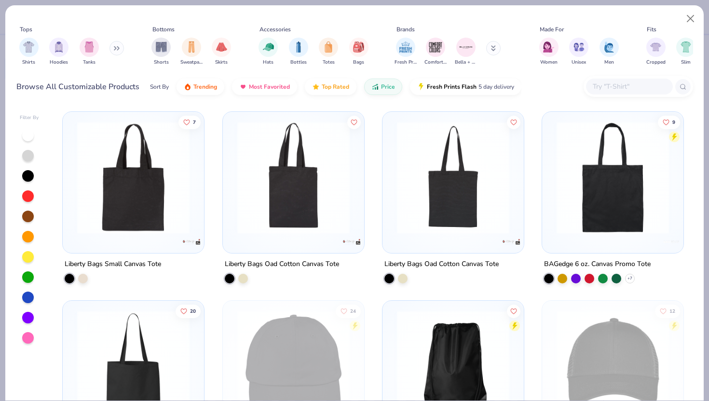
click at [156, 214] on img at bounding box center [133, 178] width 122 height 112
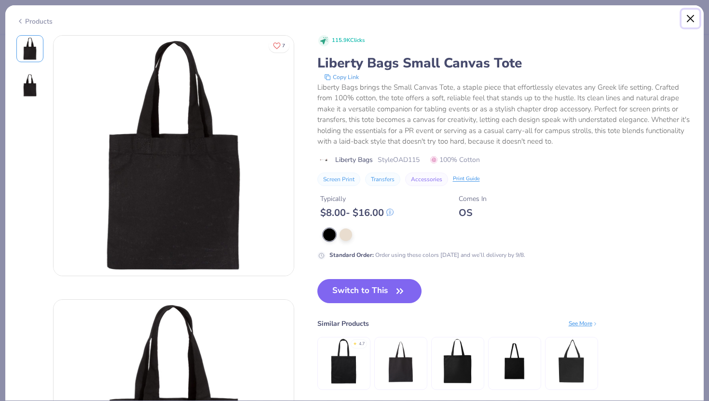
click at [687, 16] on button "Close" at bounding box center [690, 19] width 18 height 18
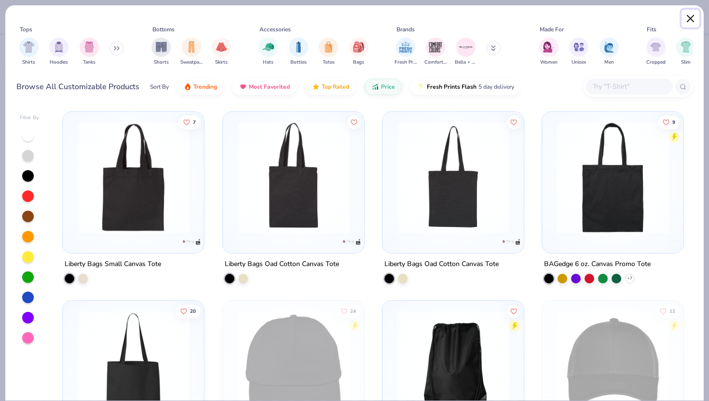
click at [690, 21] on button "Close" at bounding box center [690, 19] width 18 height 18
click at [690, 25] on div "Fits Cropped Slim Oversized Regular" at bounding box center [701, 47] width 116 height 44
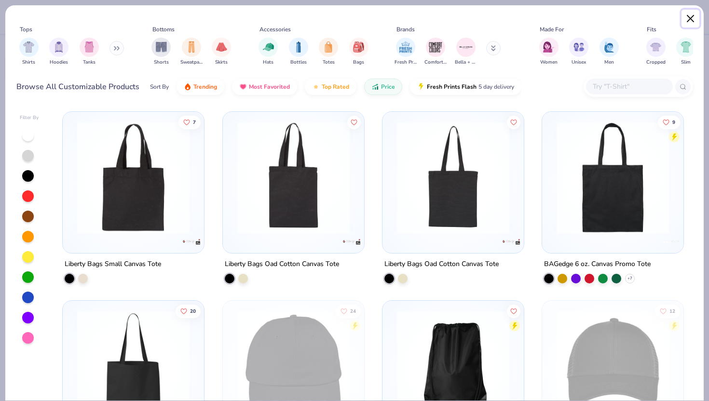
click at [690, 21] on button "Close" at bounding box center [690, 19] width 18 height 18
click at [690, 21] on div "Tops Shirts Hoodies Tanks Bottoms Shorts Sweatpants Skirts Accessories Hats Bot…" at bounding box center [354, 54] width 698 height 99
click at [690, 21] on button "Close" at bounding box center [690, 19] width 18 height 18
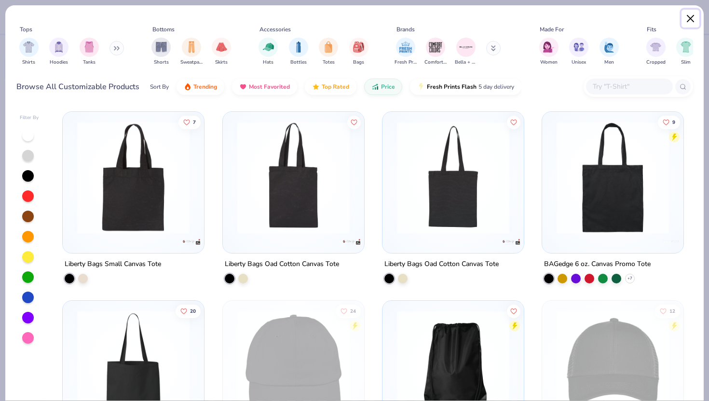
click at [690, 21] on button "Close" at bounding box center [690, 19] width 18 height 18
click at [690, 25] on div "Fits Cropped Slim Oversized Regular" at bounding box center [701, 47] width 116 height 44
click at [690, 21] on div "Tops Shirts Hoodies Tanks Bottoms Shorts Sweatpants Skirts Accessories Hats Bot…" at bounding box center [354, 54] width 698 height 99
click at [690, 21] on button "Close" at bounding box center [690, 19] width 18 height 18
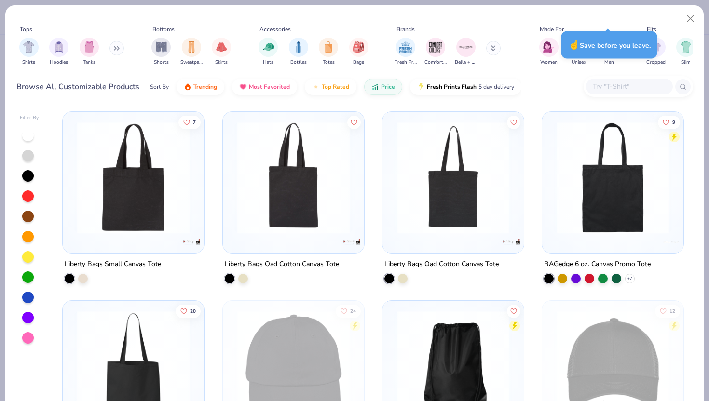
scroll to position [691, 0]
click at [599, 46] on div "☝️ Save before you leave." at bounding box center [609, 44] width 96 height 27
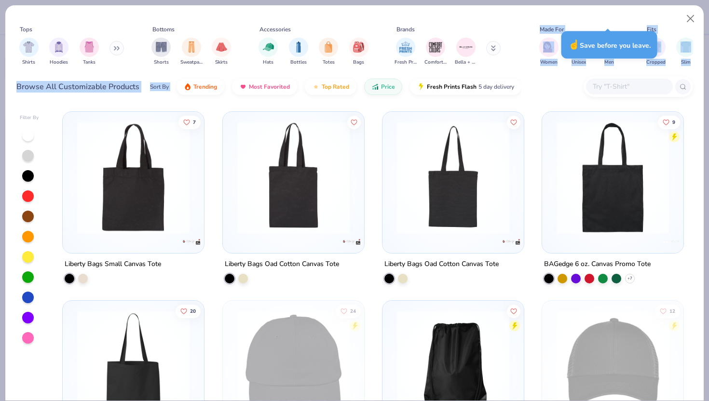
drag, startPoint x: 600, startPoint y: 8, endPoint x: 572, endPoint y: 76, distance: 74.0
click at [573, 78] on div "Tops Shirts Hoodies Tanks Bottoms Shorts Sweatpants Skirts Accessories Hats Bot…" at bounding box center [354, 54] width 698 height 99
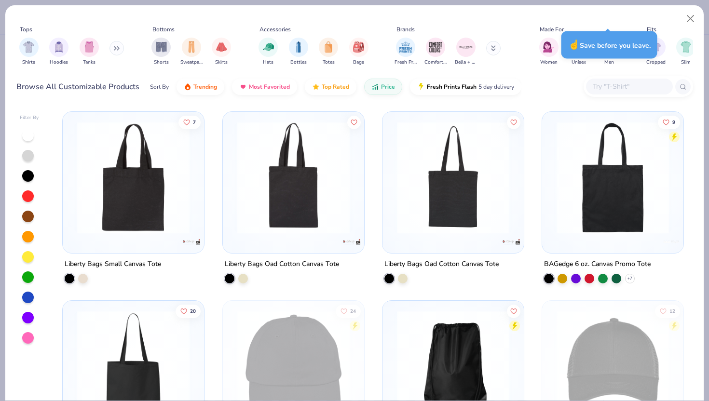
click at [498, 2] on div "Tops Shirts Hoodies Tanks Bottoms Shorts Sweatpants Skirts Accessories Hats Bot…" at bounding box center [354, 200] width 709 height 401
click at [689, 23] on button "Close" at bounding box center [690, 19] width 18 height 18
click at [690, 23] on button "Close" at bounding box center [690, 19] width 18 height 18
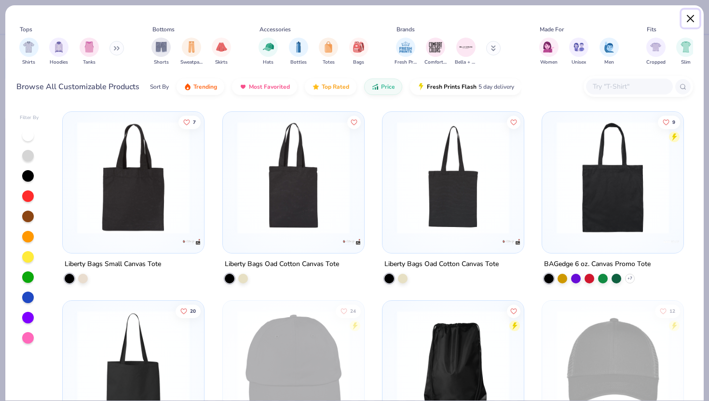
click at [688, 17] on button "Close" at bounding box center [690, 19] width 18 height 18
click at [690, 19] on button "Close" at bounding box center [690, 19] width 18 height 18
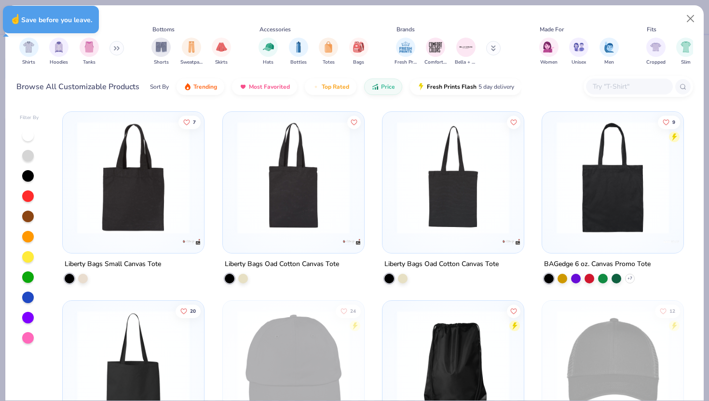
type textarea "x"
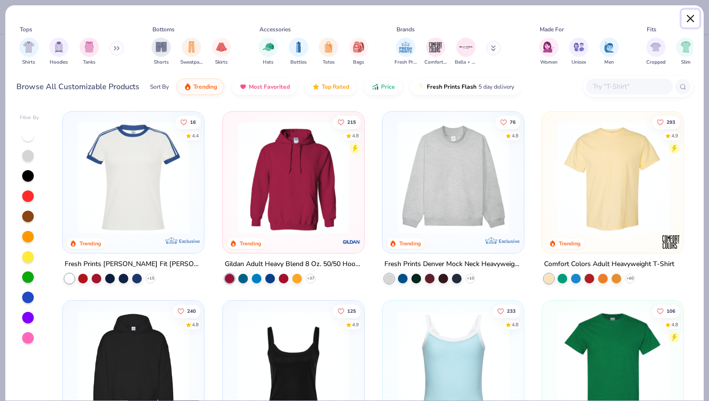
click at [692, 19] on button "Close" at bounding box center [690, 19] width 18 height 18
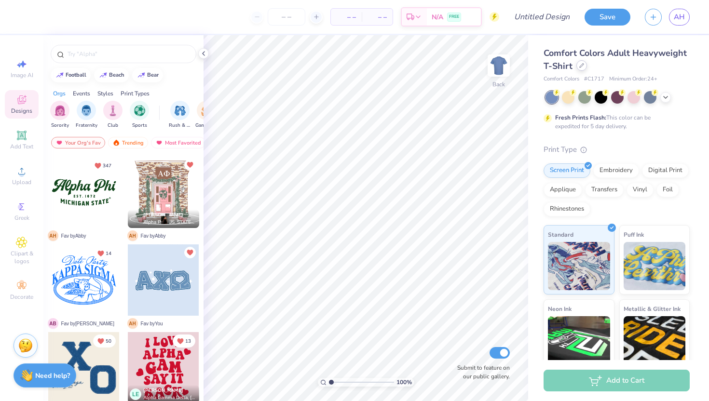
click at [581, 67] on icon at bounding box center [581, 65] width 5 height 5
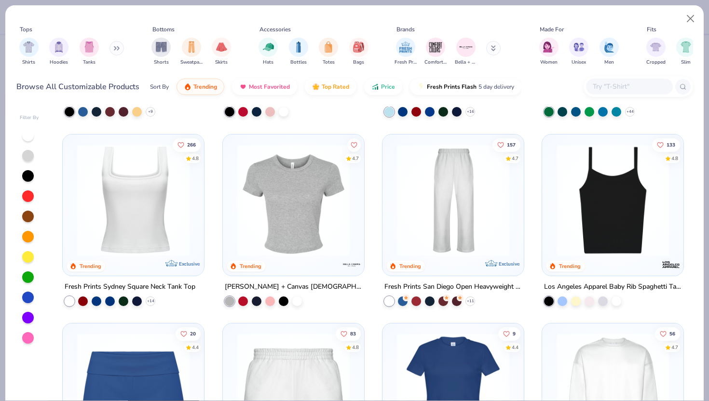
scroll to position [353, 0]
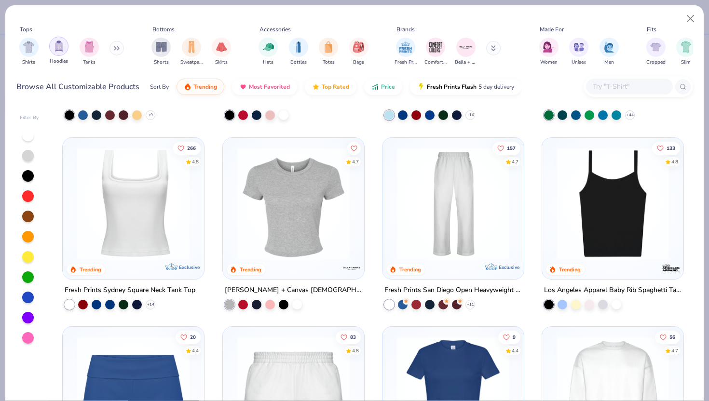
click at [55, 53] on div "filter for Hoodies" at bounding box center [58, 46] width 19 height 19
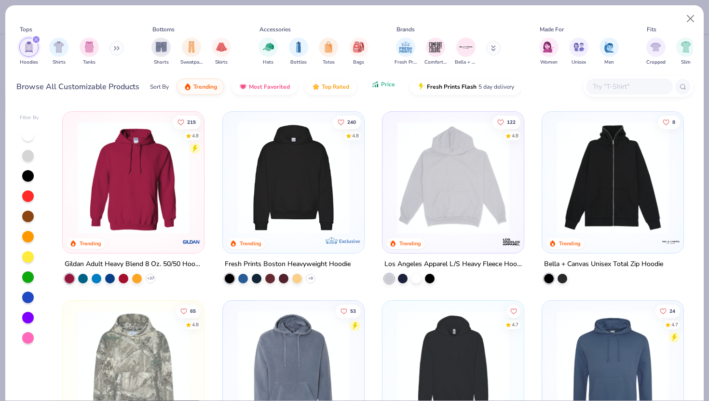
click at [394, 82] on button "Price" at bounding box center [383, 84] width 38 height 16
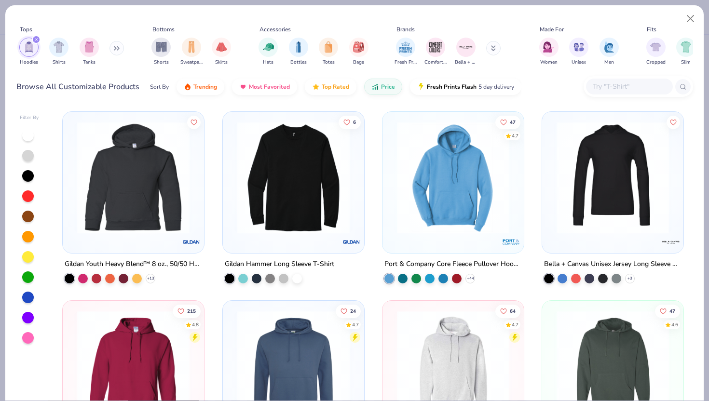
click at [479, 207] on img at bounding box center [453, 178] width 122 height 112
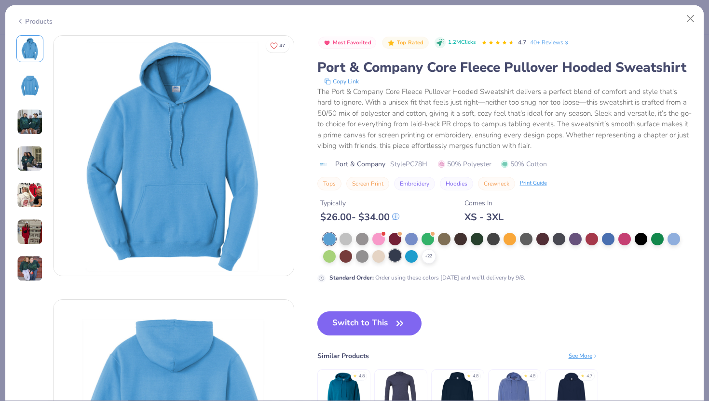
click at [390, 257] on div at bounding box center [395, 255] width 13 height 13
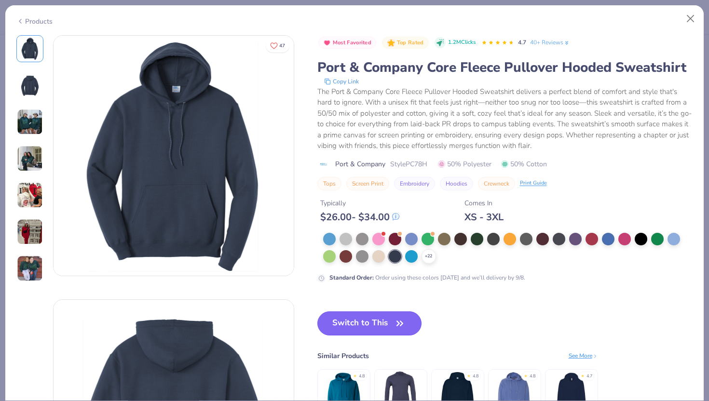
click at [383, 331] on button "Switch to This" at bounding box center [369, 324] width 105 height 24
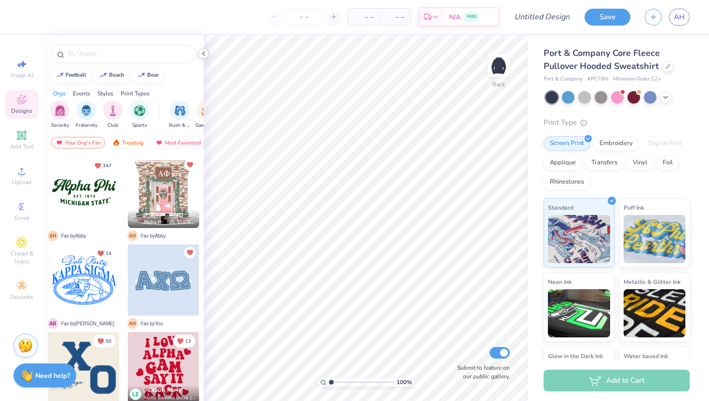
click at [205, 53] on icon at bounding box center [204, 54] width 8 height 8
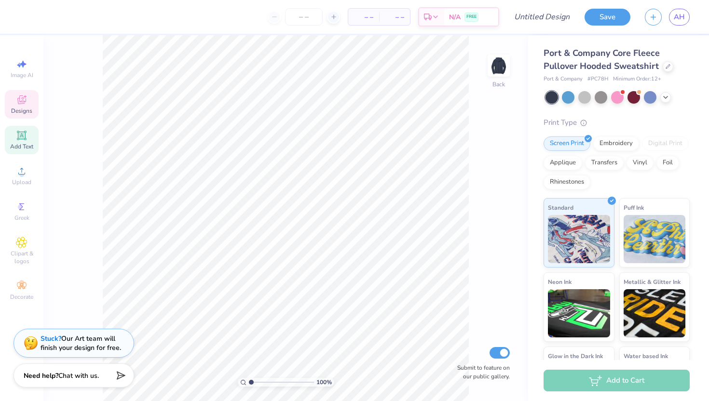
click at [29, 143] on span "Add Text" at bounding box center [21, 147] width 23 height 8
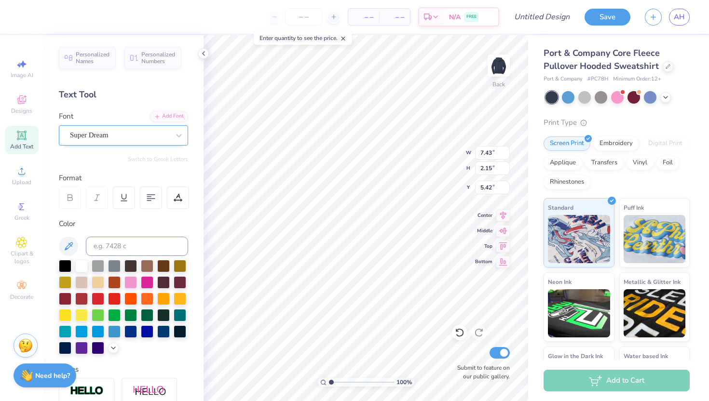
click at [92, 139] on div "Super Dream" at bounding box center [119, 135] width 101 height 15
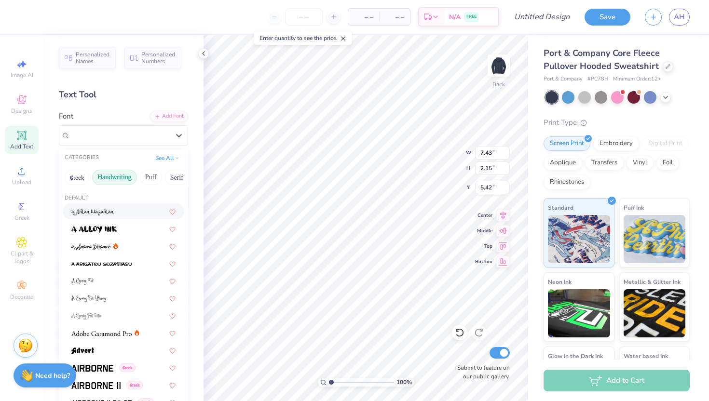
click at [122, 180] on button "Handwriting" at bounding box center [114, 177] width 45 height 15
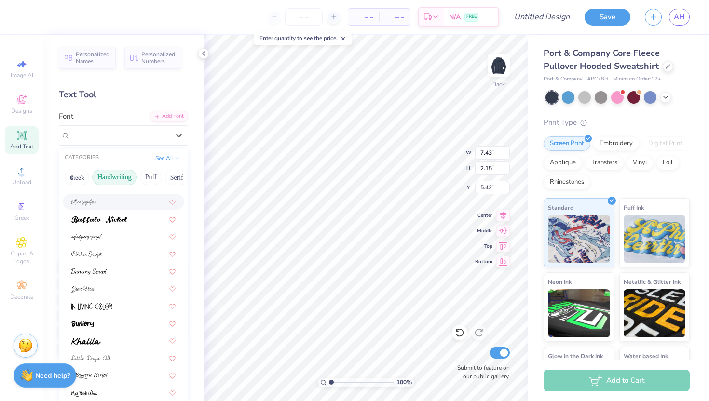
scroll to position [62, 0]
click at [123, 272] on div at bounding box center [123, 271] width 104 height 10
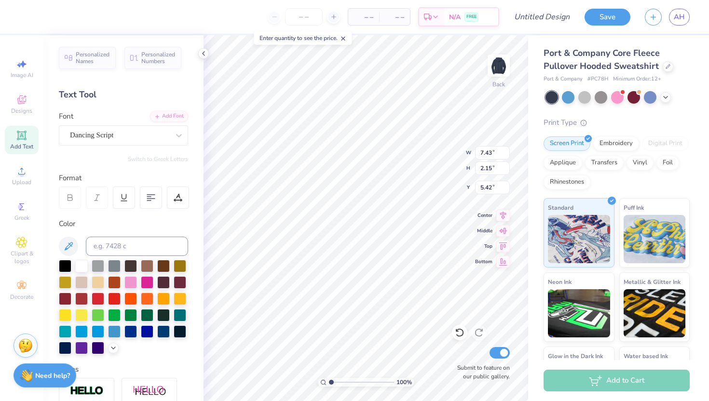
type input "6.66"
type input "2.56"
type input "5.22"
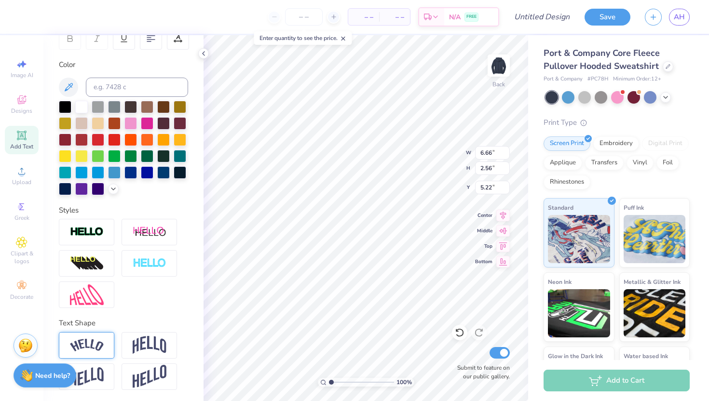
type textarea "alpha gamma delta"
click at [106, 340] on div at bounding box center [86, 345] width 55 height 27
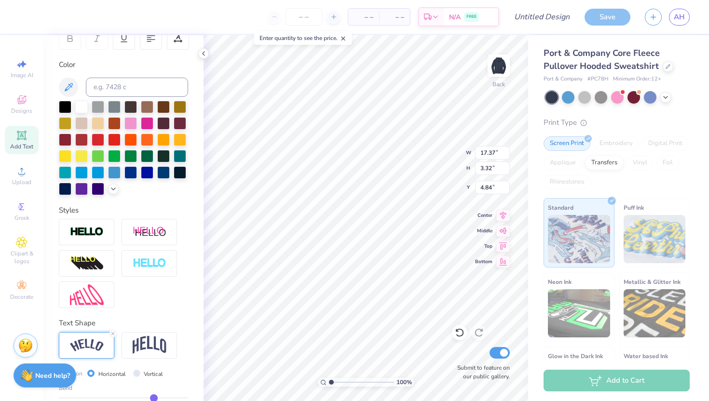
type input "11.78"
type input "2.25"
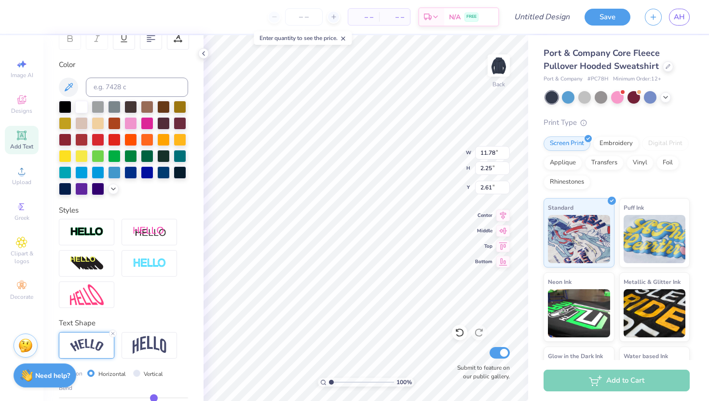
type input "2.62"
type input "8.62"
type input "1.65"
type input "2.64"
click at [19, 139] on icon at bounding box center [21, 135] width 9 height 9
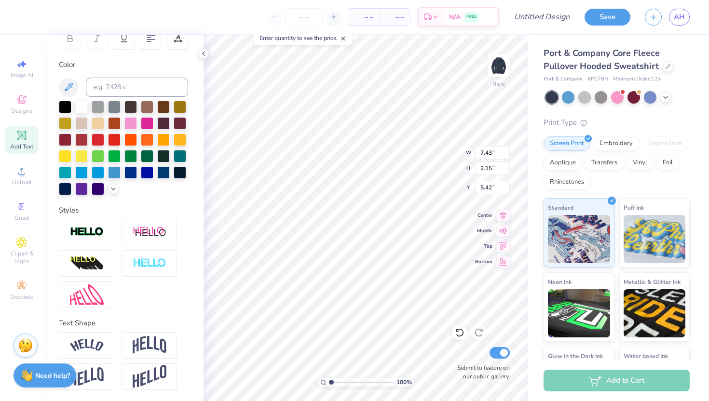
scroll to position [0, 1]
type textarea "est. 1904"
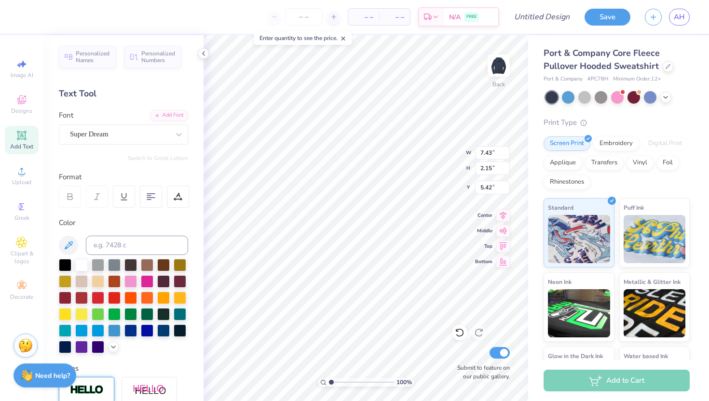
scroll to position [0, 0]
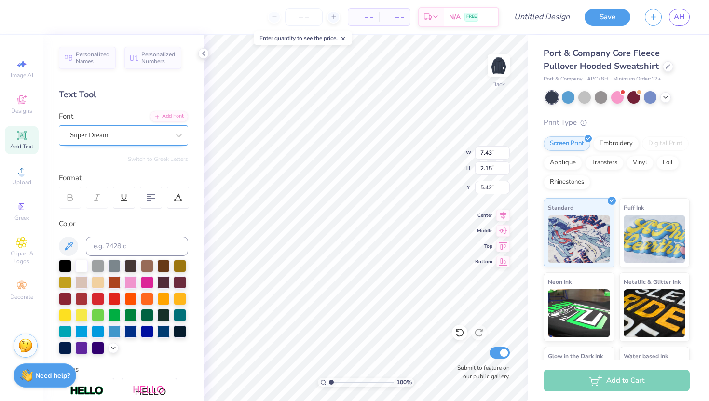
click at [118, 135] on div "Super Dream" at bounding box center [119, 135] width 101 height 15
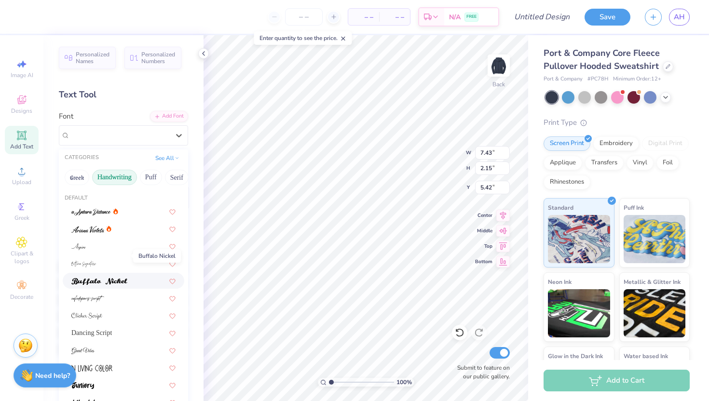
scroll to position [45, 0]
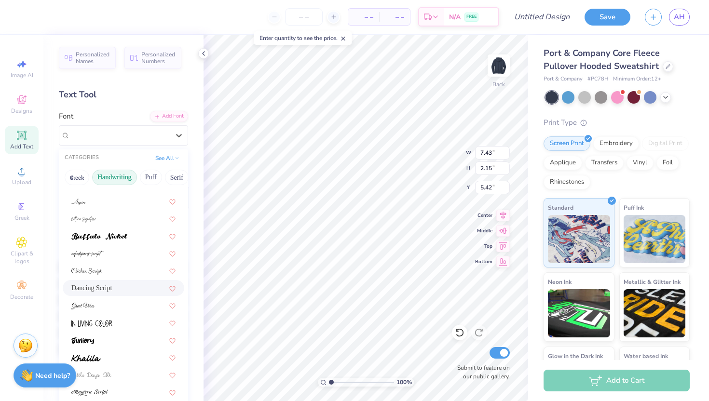
click at [107, 292] on span "Dancing Script" at bounding box center [91, 288] width 41 height 10
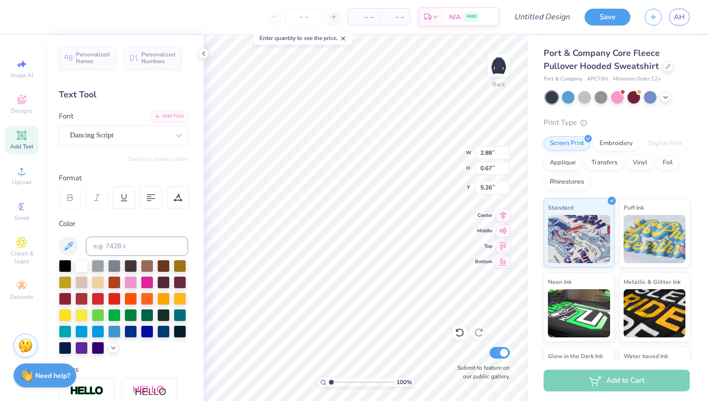
type input "2.88"
type input "0.67"
type input "11.83"
click at [207, 53] on div at bounding box center [203, 53] width 11 height 11
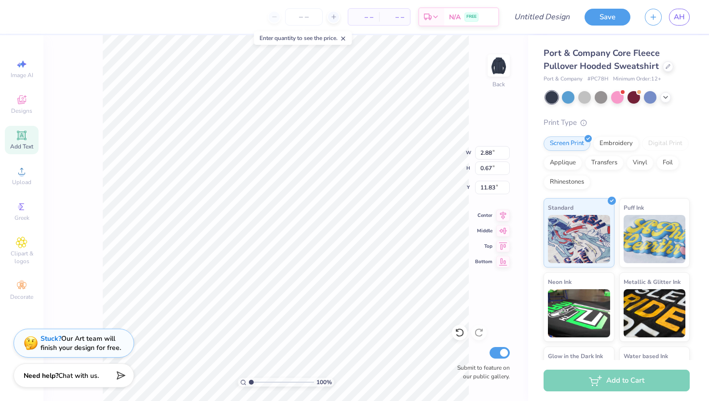
type input "2.51"
type input "0.59"
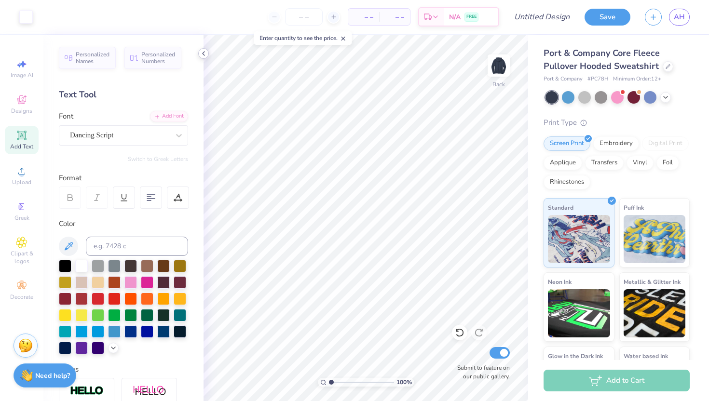
click at [201, 54] on icon at bounding box center [204, 54] width 8 height 8
type input "11.91"
click at [200, 53] on icon at bounding box center [204, 54] width 8 height 8
type input "2.58"
type input "2.56"
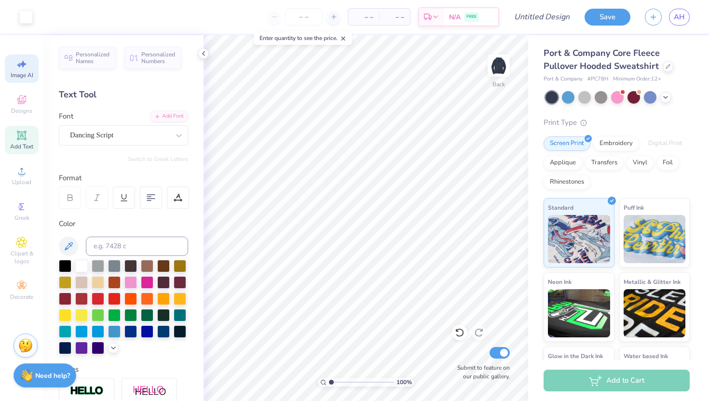
click at [25, 57] on div "Image AI" at bounding box center [22, 69] width 34 height 28
select select "4"
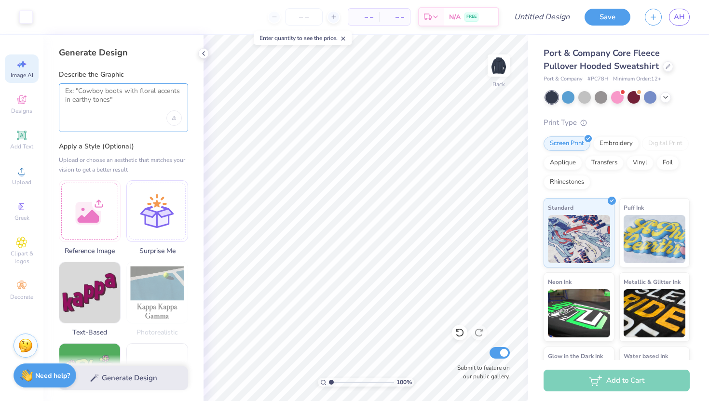
click at [86, 96] on textarea at bounding box center [123, 99] width 117 height 24
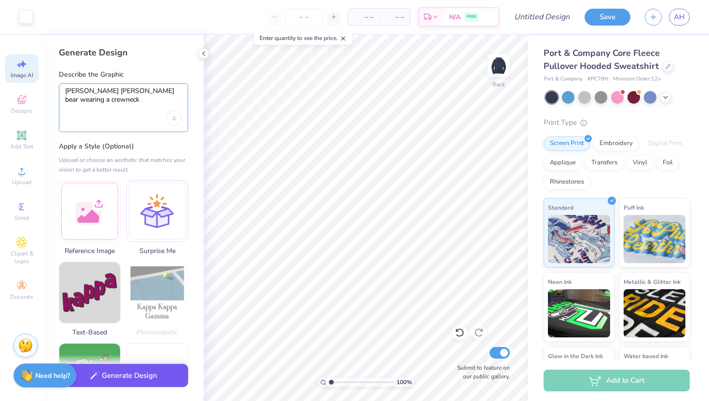
type textarea "ralph lauren bear wearing a crewneck"
click at [150, 374] on button "Generate Design" at bounding box center [123, 376] width 129 height 24
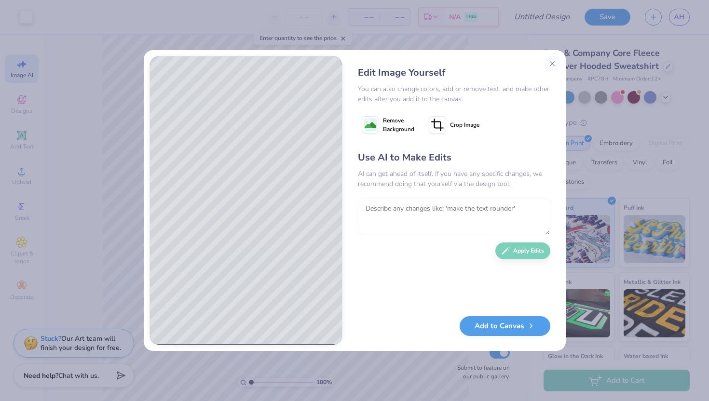
click at [449, 215] on textarea at bounding box center [454, 217] width 192 height 38
type textarea "get rid of the letter"
click at [531, 242] on div "Use AI to Make Edits AI can get ahead of itself. If you have any specific chang…" at bounding box center [454, 228] width 192 height 156
click at [532, 248] on button "Apply Edits" at bounding box center [522, 248] width 55 height 17
click at [498, 322] on button "Add to Canvas" at bounding box center [505, 324] width 91 height 20
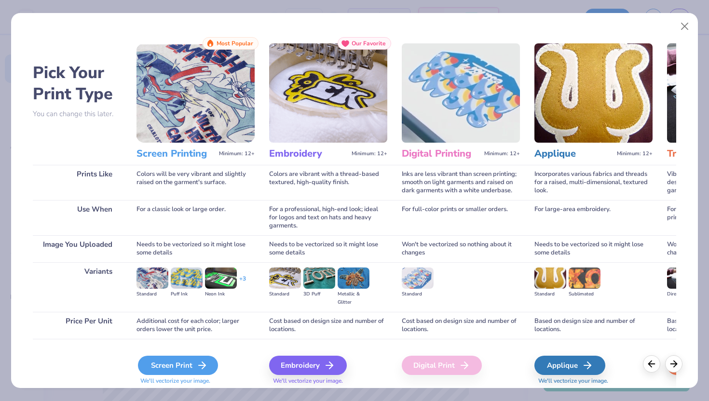
click at [176, 368] on div "Screen Print" at bounding box center [178, 365] width 80 height 19
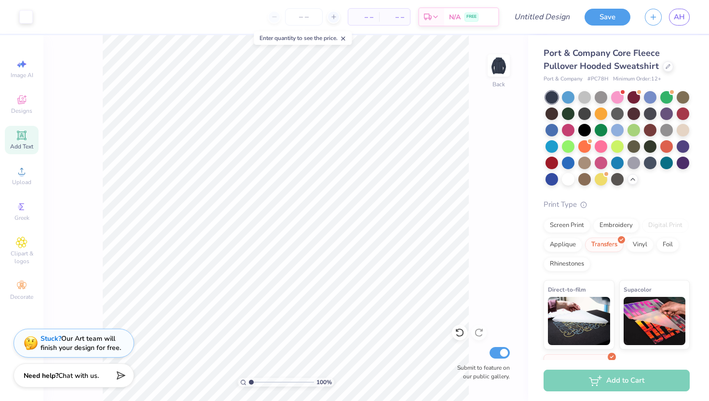
scroll to position [64, 0]
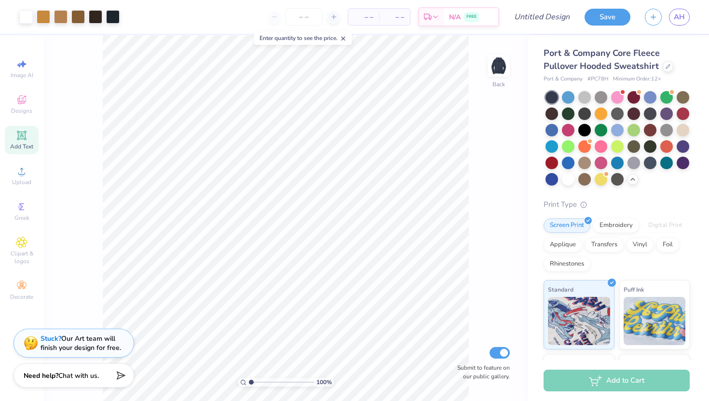
scroll to position [35, 0]
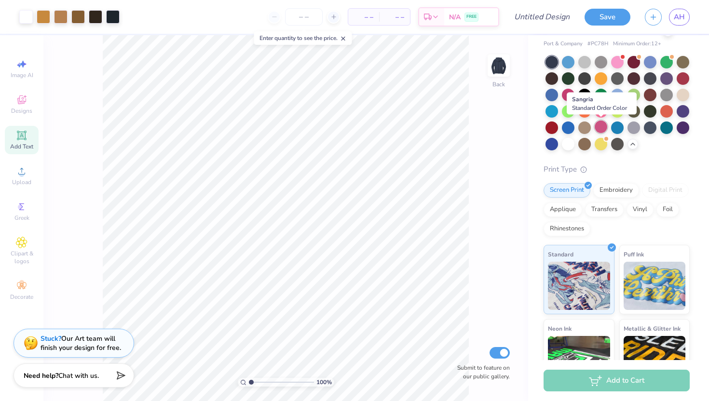
click at [600, 130] on div at bounding box center [601, 127] width 13 height 13
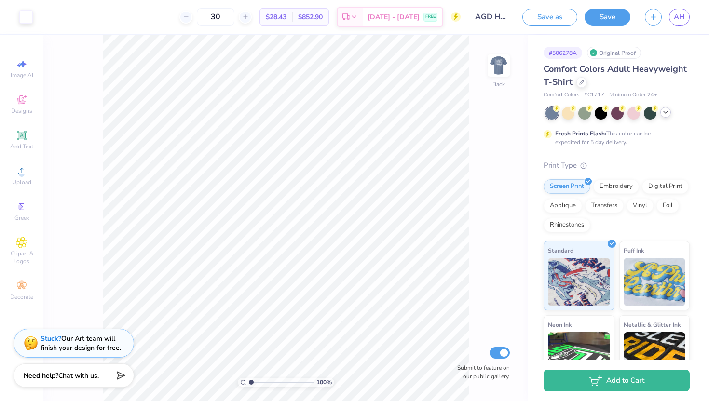
drag, startPoint x: 655, startPoint y: 114, endPoint x: 665, endPoint y: 114, distance: 9.2
click at [655, 115] on div at bounding box center [650, 113] width 13 height 13
click at [665, 114] on icon at bounding box center [666, 113] width 8 height 8
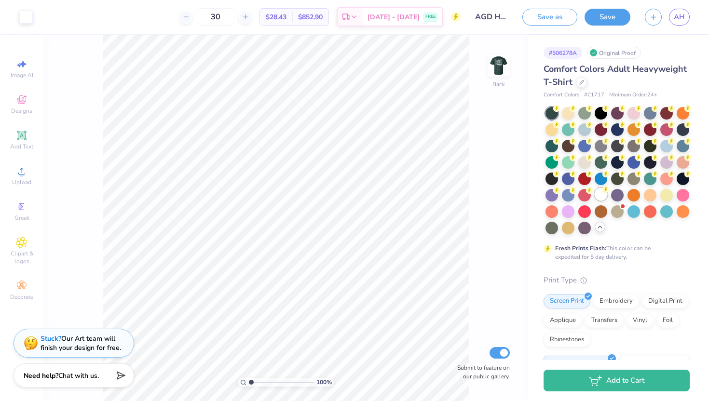
click at [600, 197] on div at bounding box center [601, 194] width 13 height 13
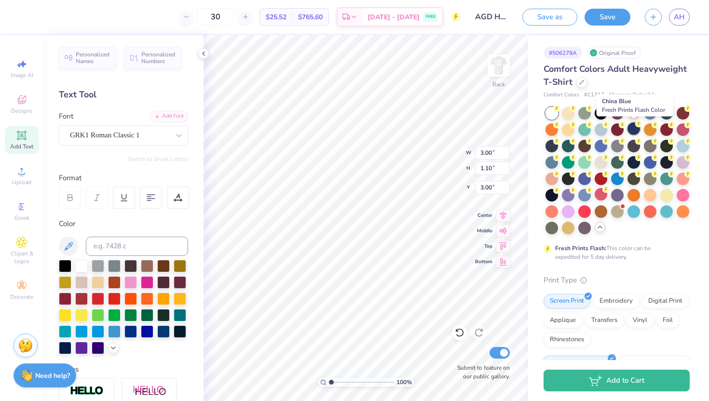
click at [635, 130] on div at bounding box center [633, 129] width 13 height 13
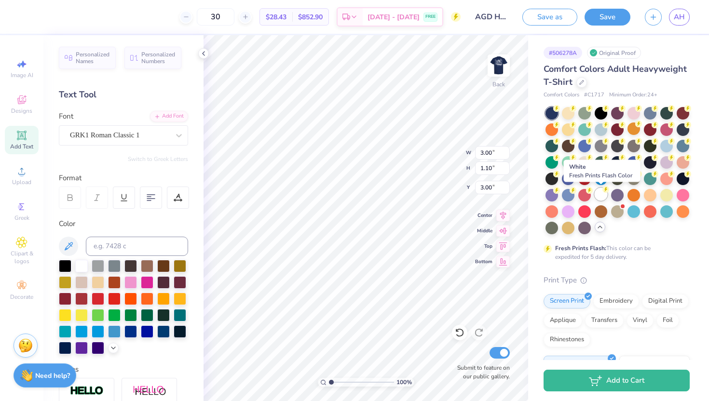
click at [605, 199] on div at bounding box center [601, 194] width 13 height 13
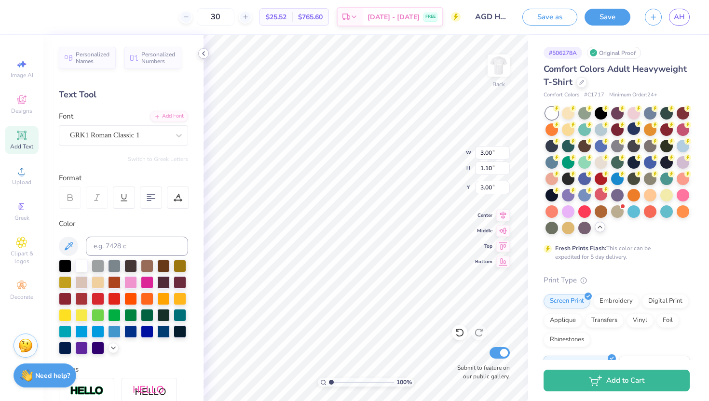
click at [204, 53] on icon at bounding box center [204, 54] width 8 height 8
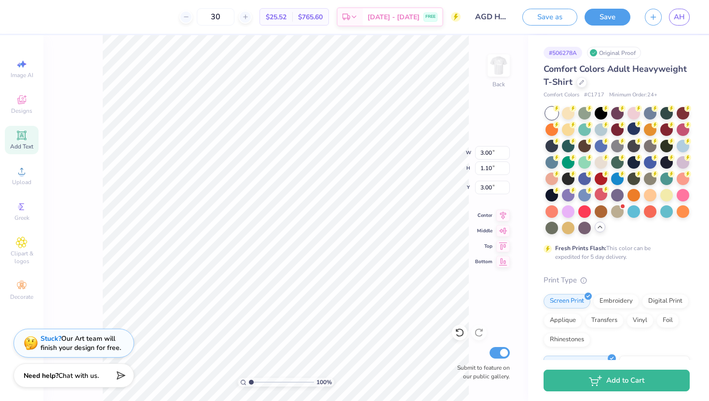
click at [27, 138] on div "Add Text" at bounding box center [22, 140] width 34 height 28
type input "5.59"
type input "1.62"
type input "11.69"
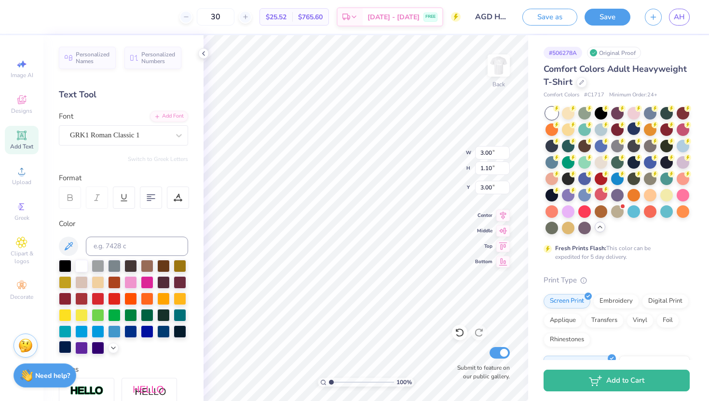
click at [66, 348] on div at bounding box center [65, 347] width 13 height 13
click at [203, 55] on icon at bounding box center [204, 54] width 8 height 8
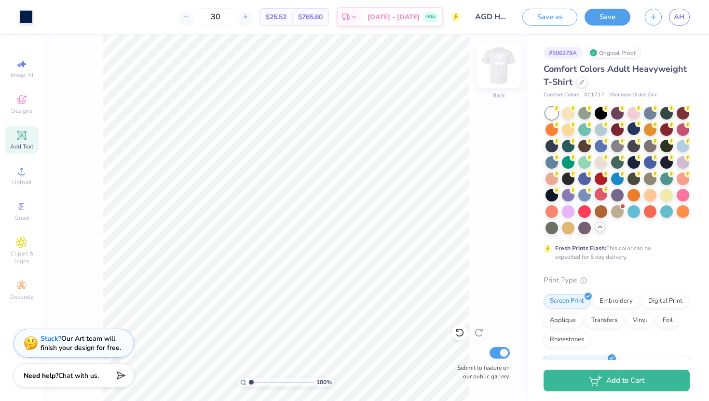
click at [505, 57] on img at bounding box center [498, 65] width 39 height 39
click at [77, 109] on div "100 % Front Submit to feature on our public gallery." at bounding box center [285, 218] width 485 height 366
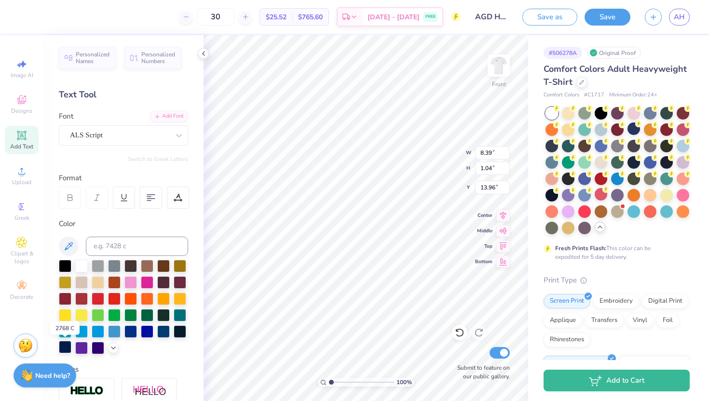
click at [68, 346] on div at bounding box center [65, 347] width 13 height 13
click at [204, 54] on icon at bounding box center [204, 54] width 8 height 8
click at [202, 54] on div "Personalized Names Personalized Numbers Text Tool Add Font Font ALS Script Swit…" at bounding box center [123, 218] width 160 height 366
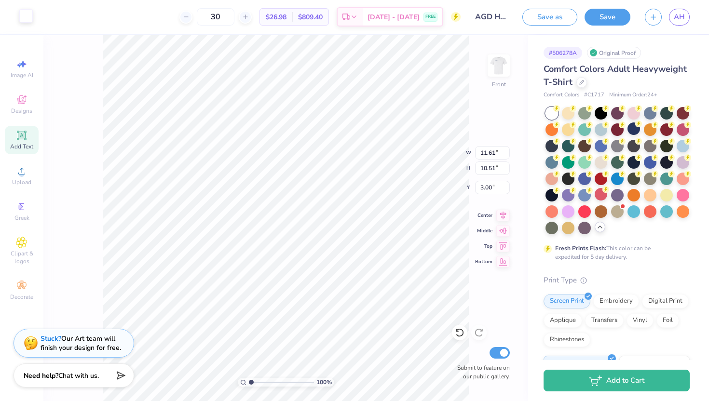
click at [27, 20] on div at bounding box center [26, 16] width 14 height 14
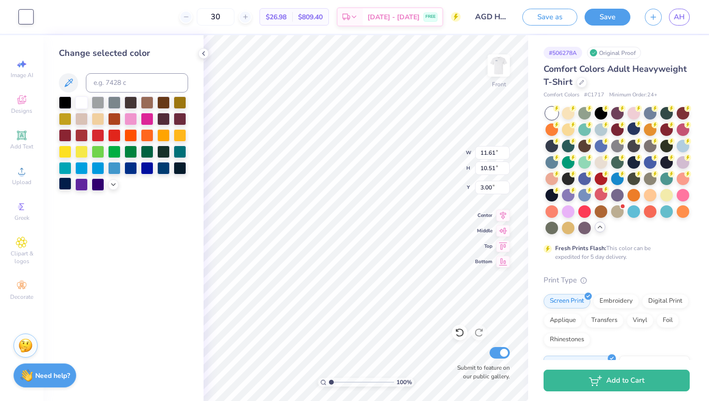
click at [68, 183] on div at bounding box center [65, 183] width 13 height 13
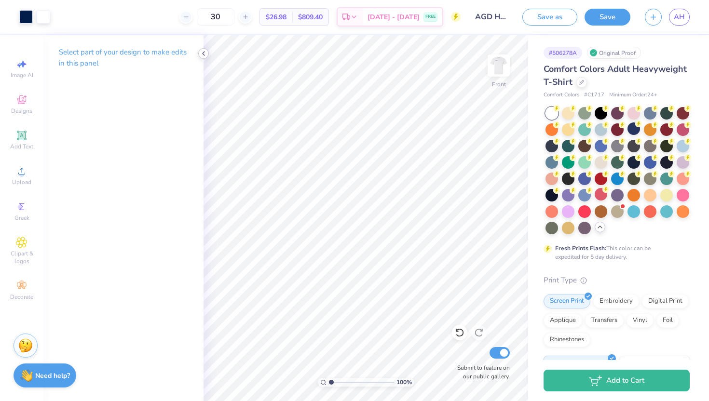
click at [204, 56] on icon at bounding box center [204, 54] width 8 height 8
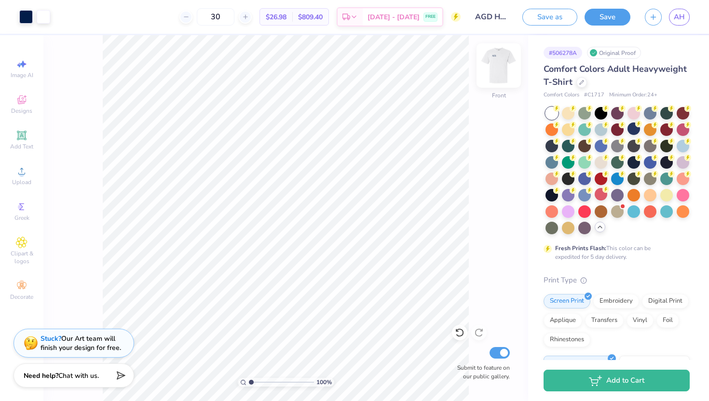
click at [497, 62] on img at bounding box center [498, 65] width 39 height 39
drag, startPoint x: 477, startPoint y: 155, endPoint x: 542, endPoint y: 0, distance: 167.8
click at [477, 155] on div "100 % Front Submit to feature on our public gallery." at bounding box center [285, 218] width 485 height 366
click at [505, 76] on img at bounding box center [498, 65] width 39 height 39
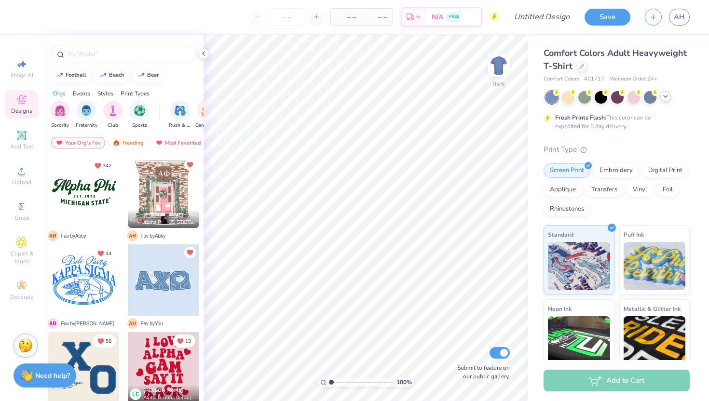
click at [666, 99] on icon at bounding box center [666, 97] width 8 height 8
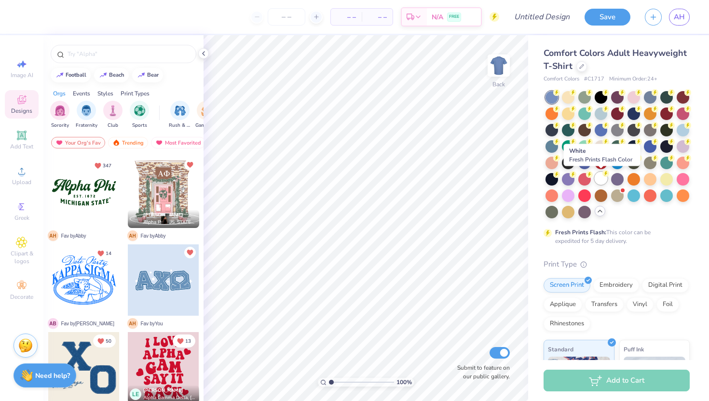
click at [597, 177] on div at bounding box center [601, 178] width 13 height 13
click at [201, 56] on icon at bounding box center [204, 54] width 8 height 8
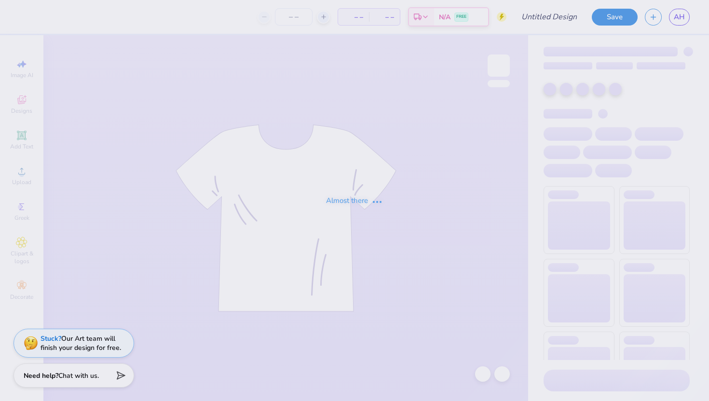
type input "AGD House Shirts"
type input "30"
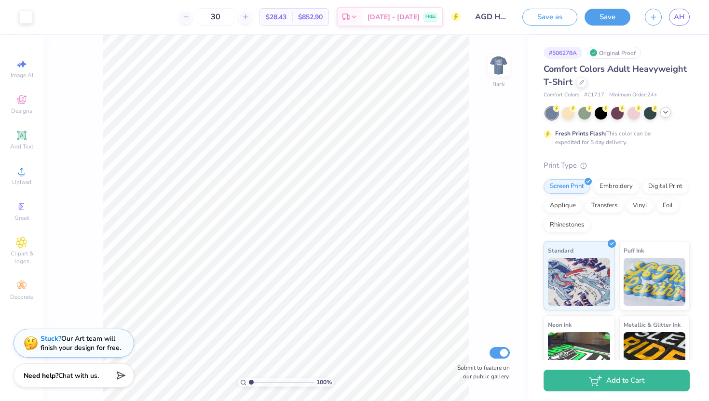
click at [668, 113] on icon at bounding box center [666, 113] width 8 height 8
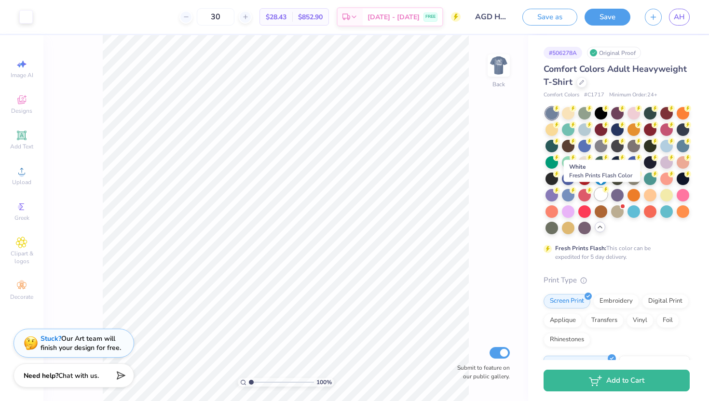
click at [600, 199] on div at bounding box center [601, 194] width 13 height 13
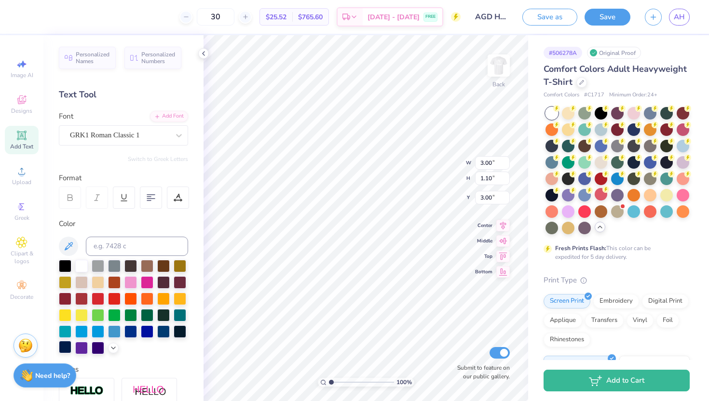
click at [69, 350] on div at bounding box center [65, 347] width 13 height 13
click at [500, 58] on img at bounding box center [498, 65] width 39 height 39
click at [69, 347] on div at bounding box center [65, 347] width 13 height 13
click at [207, 55] on div at bounding box center [203, 53] width 11 height 11
type textarea "Alpha Gam"
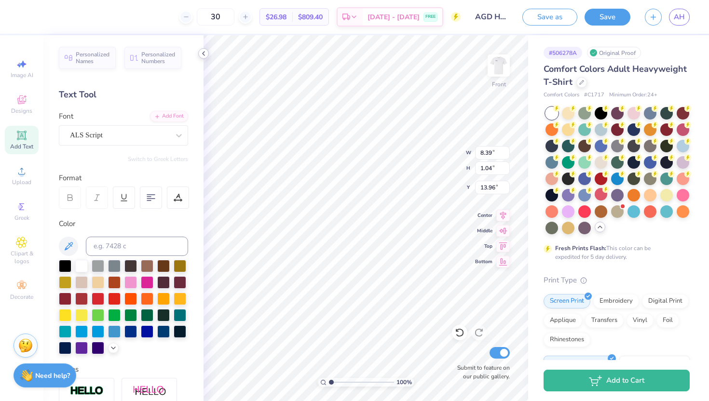
scroll to position [0, 1]
click at [199, 53] on div at bounding box center [203, 53] width 11 height 11
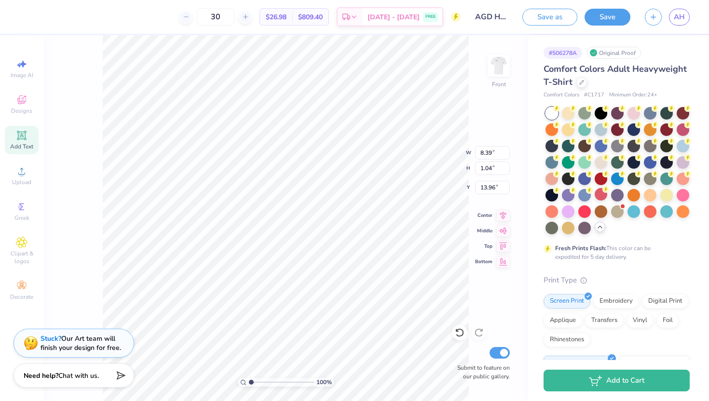
type input "4.89"
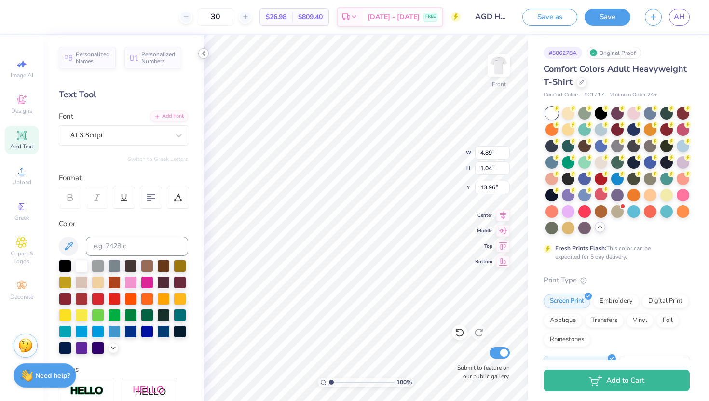
type input "7.33"
type input "1.56"
type input "13.75"
type textarea "Alpha Gam"
click at [22, 68] on icon at bounding box center [22, 64] width 12 height 12
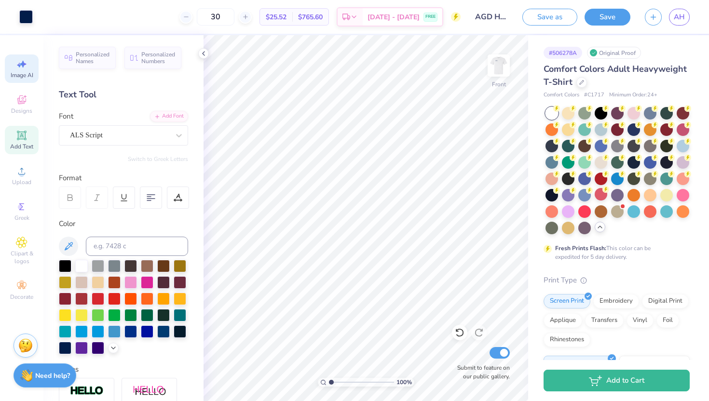
select select "4"
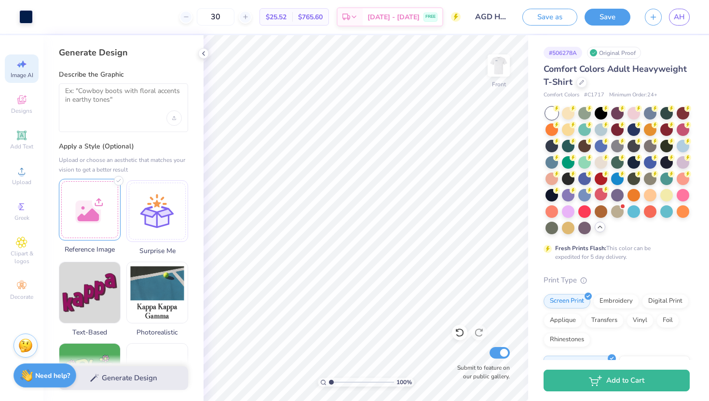
click at [104, 224] on div at bounding box center [90, 210] width 62 height 62
click at [103, 232] on div at bounding box center [90, 210] width 62 height 62
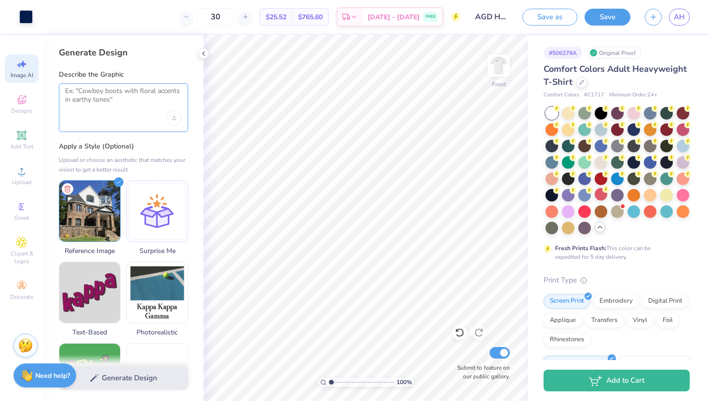
click at [109, 98] on textarea at bounding box center [123, 99] width 117 height 24
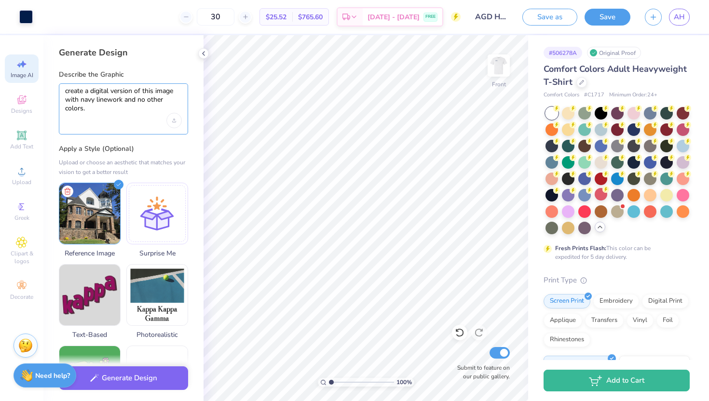
click at [108, 97] on textarea "create a digital version of this image with navy linework and no other colors." at bounding box center [123, 100] width 117 height 27
type textarea "create a digital version of this image with navy line work and no other colors."
click at [135, 381] on button "Generate Design" at bounding box center [123, 376] width 129 height 24
